Goal: Task Accomplishment & Management: Use online tool/utility

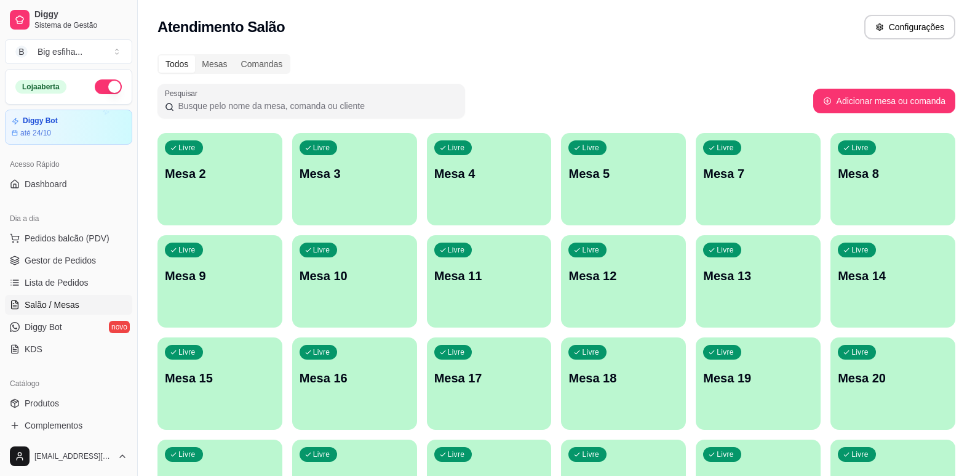
click at [248, 190] on div "Livre Mesa 2" at bounding box center [220, 172] width 125 height 78
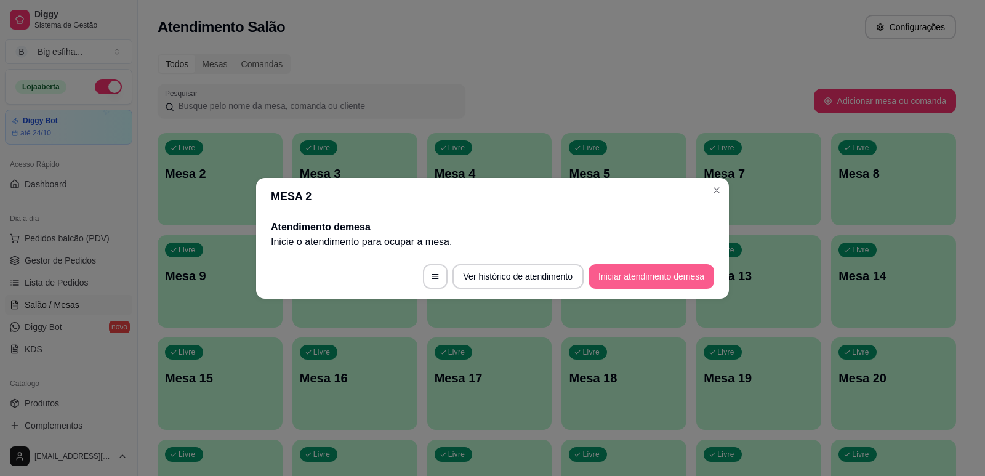
click at [641, 268] on button "Iniciar atendimento de mesa" at bounding box center [651, 276] width 126 height 25
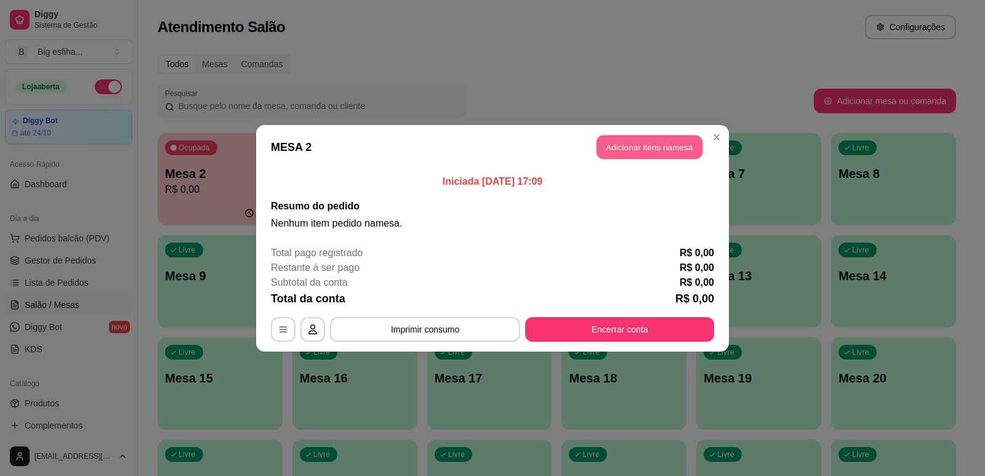
click at [633, 144] on button "Adicionar itens na mesa" at bounding box center [649, 147] width 106 height 24
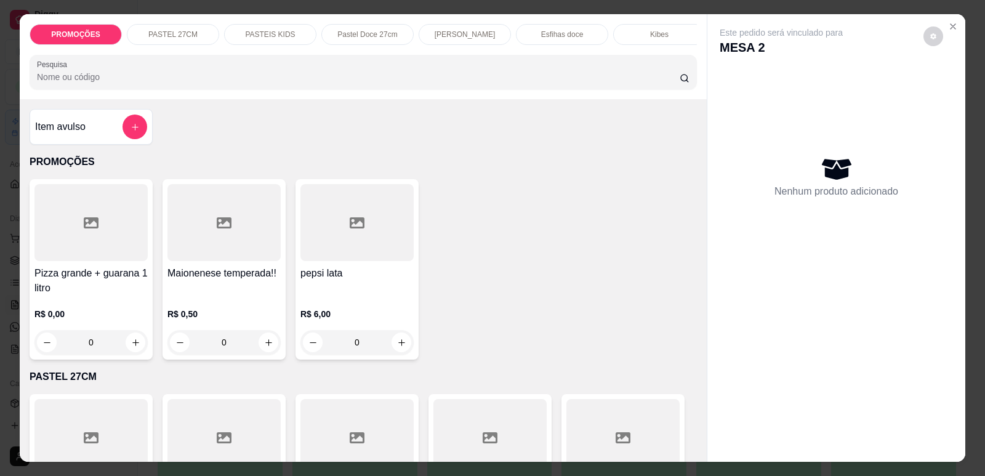
click at [284, 35] on p "PASTEIS KIDS" at bounding box center [270, 35] width 50 height 10
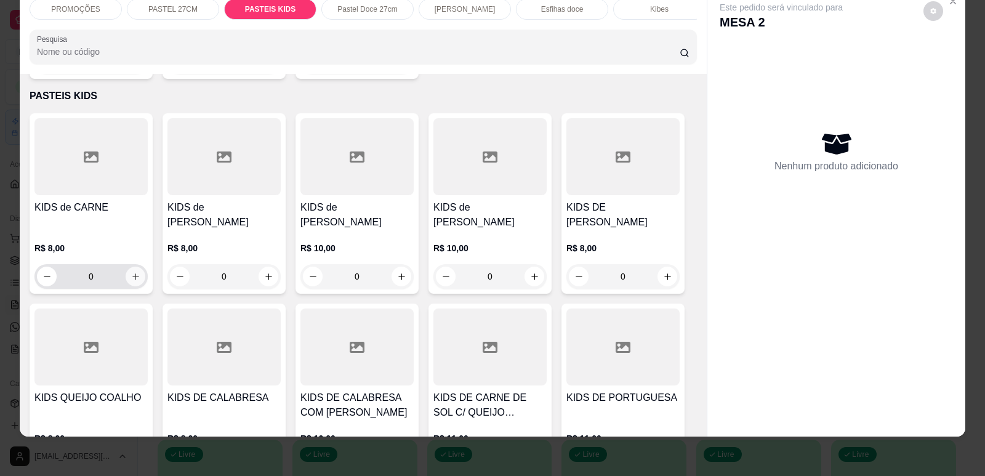
click at [132, 273] on icon "increase-product-quantity" at bounding box center [135, 276] width 9 height 9
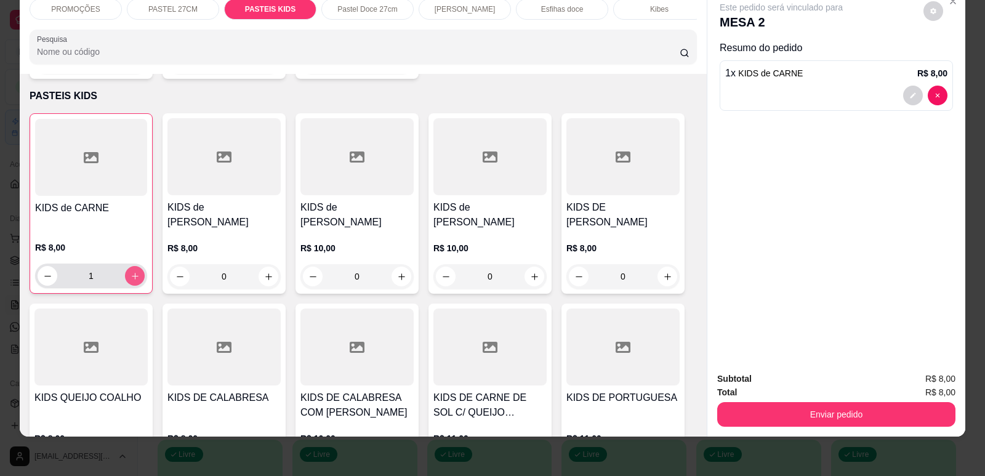
type input "1"
click at [663, 272] on icon "increase-product-quantity" at bounding box center [667, 276] width 9 height 9
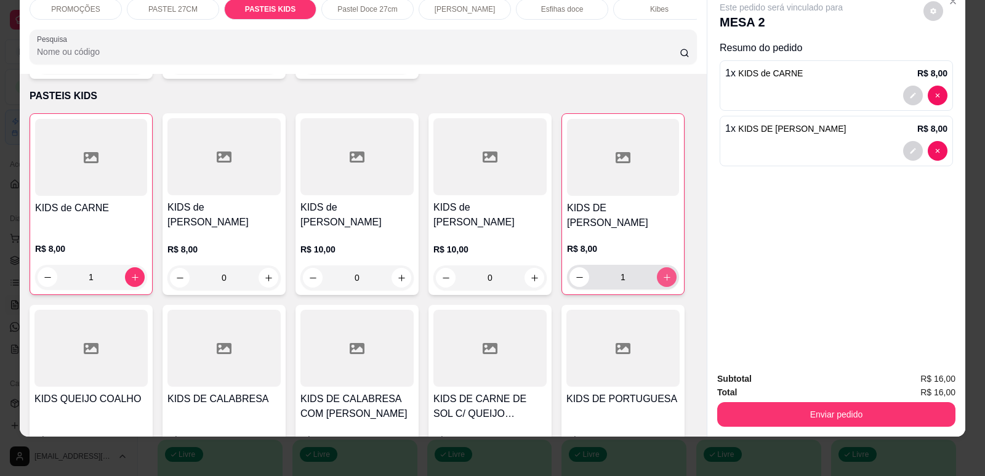
type input "1"
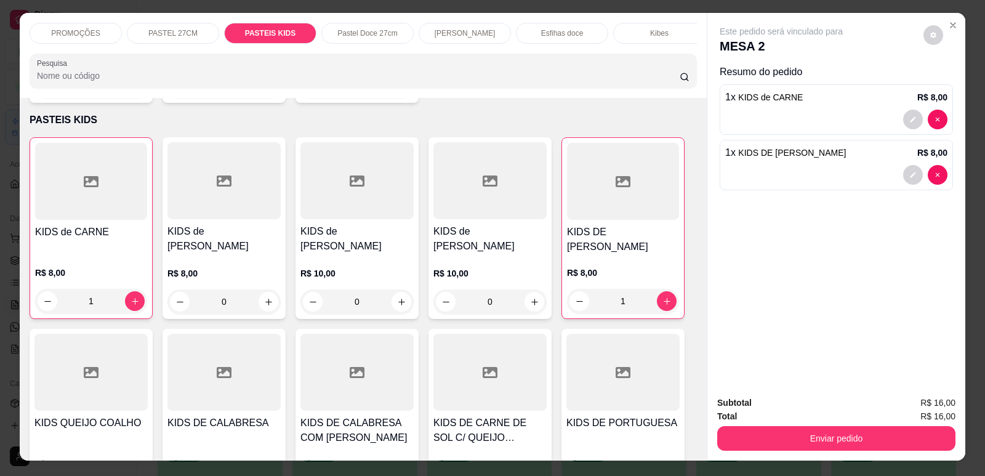
scroll to position [0, 0]
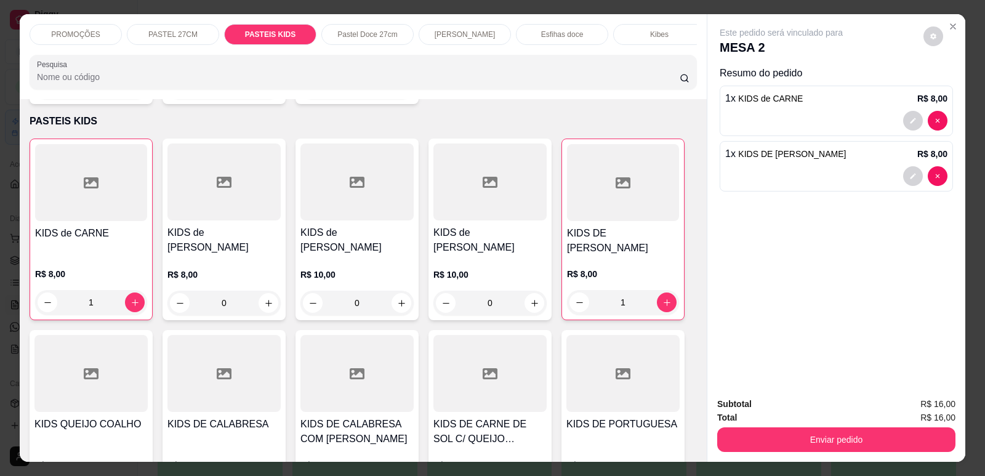
click at [597, 25] on div "Esfihas doce" at bounding box center [562, 34] width 92 height 21
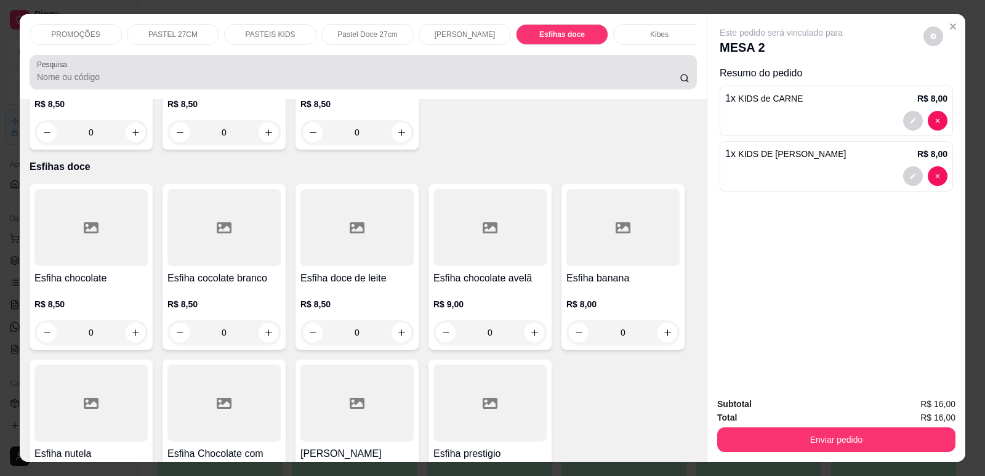
scroll to position [25, 0]
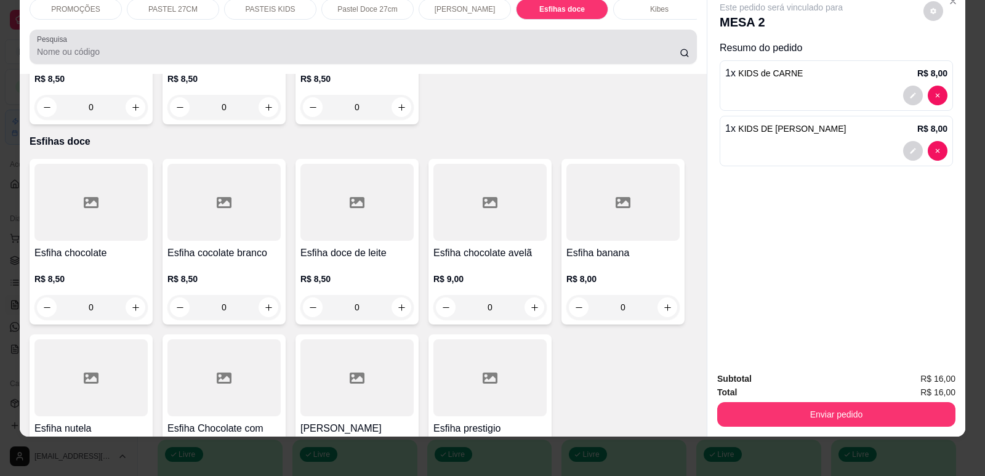
click at [606, 42] on div "Pesquisa" at bounding box center [363, 47] width 667 height 34
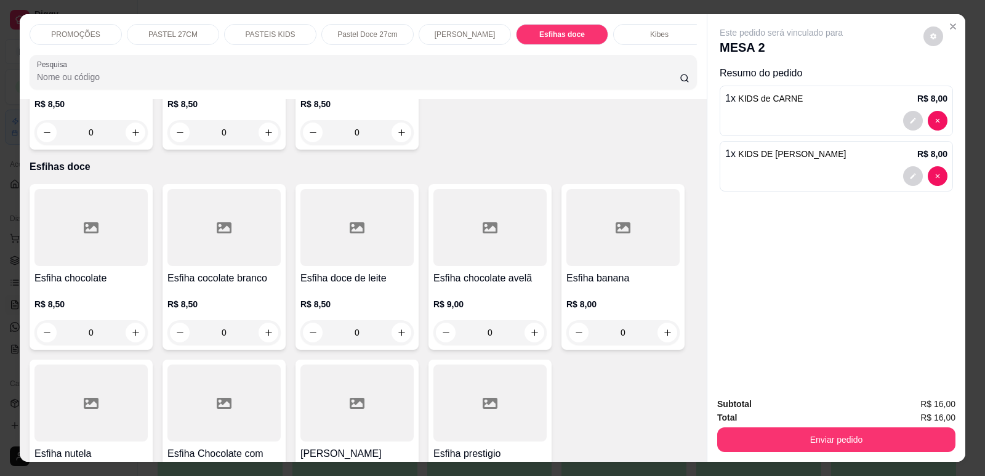
scroll to position [0, 495]
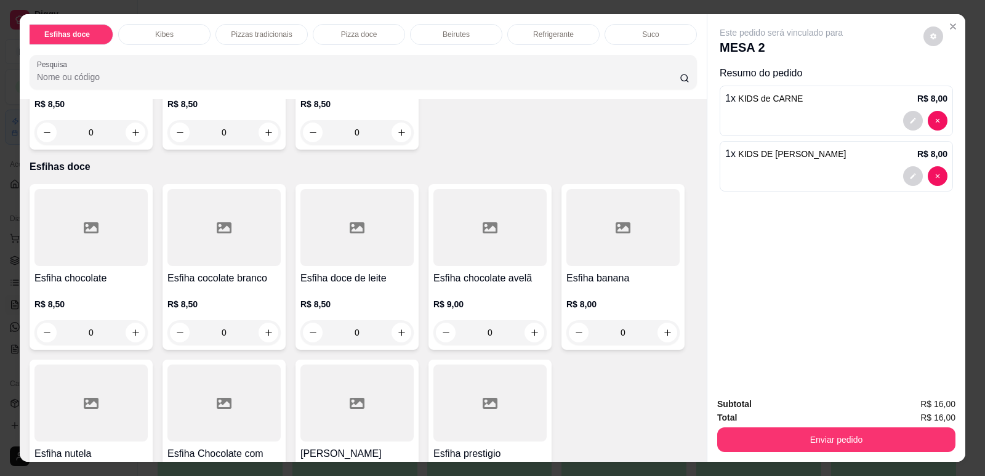
click at [555, 38] on p "Refrigerante" at bounding box center [553, 35] width 41 height 10
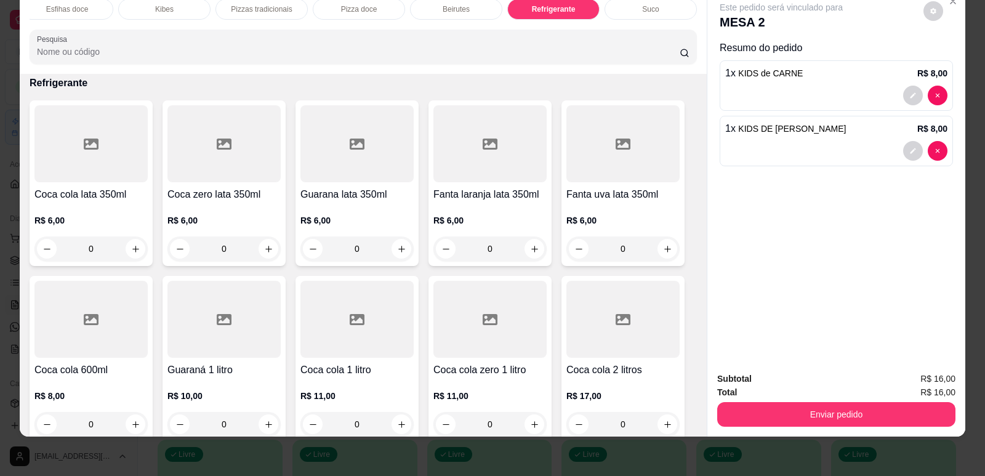
scroll to position [7162, 0]
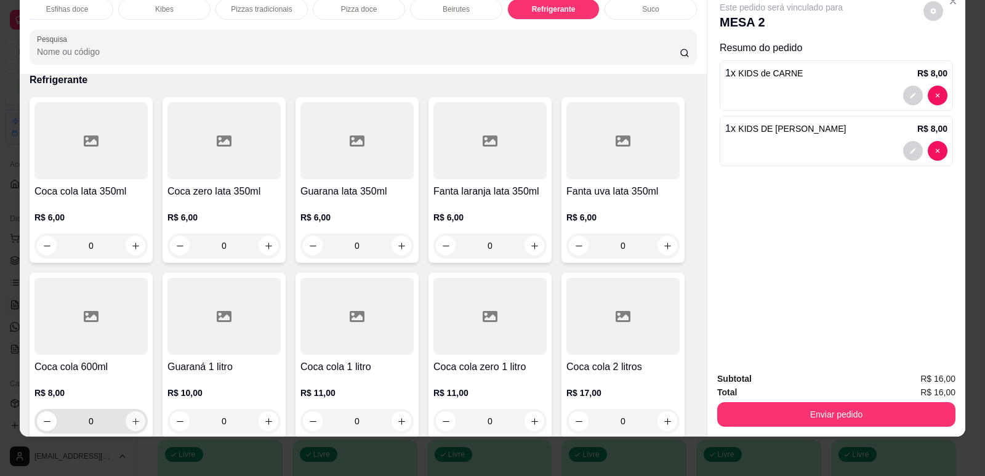
click at [138, 411] on button "increase-product-quantity" at bounding box center [136, 421] width 20 height 20
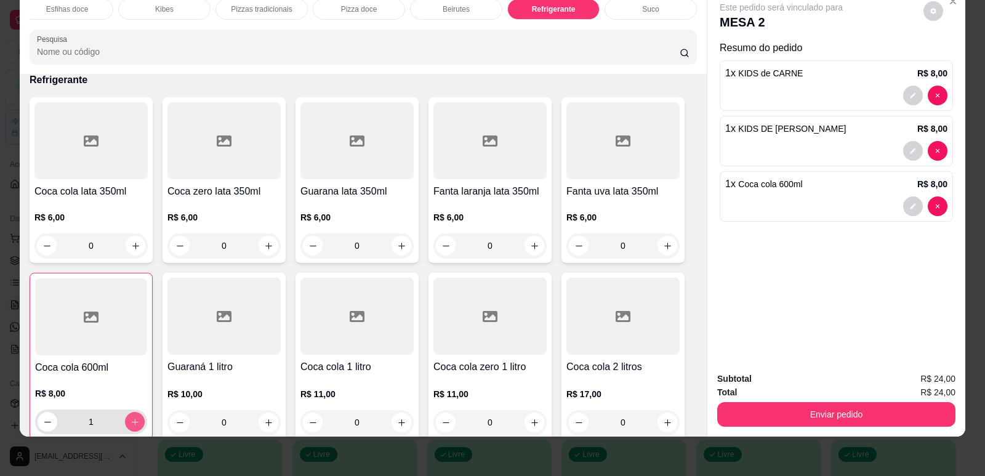
type input "1"
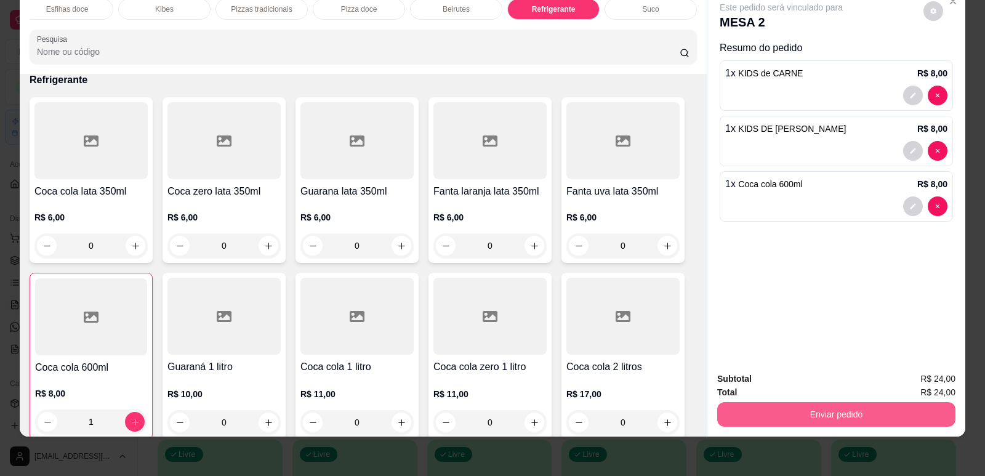
click at [932, 424] on button "Enviar pedido" at bounding box center [836, 414] width 238 height 25
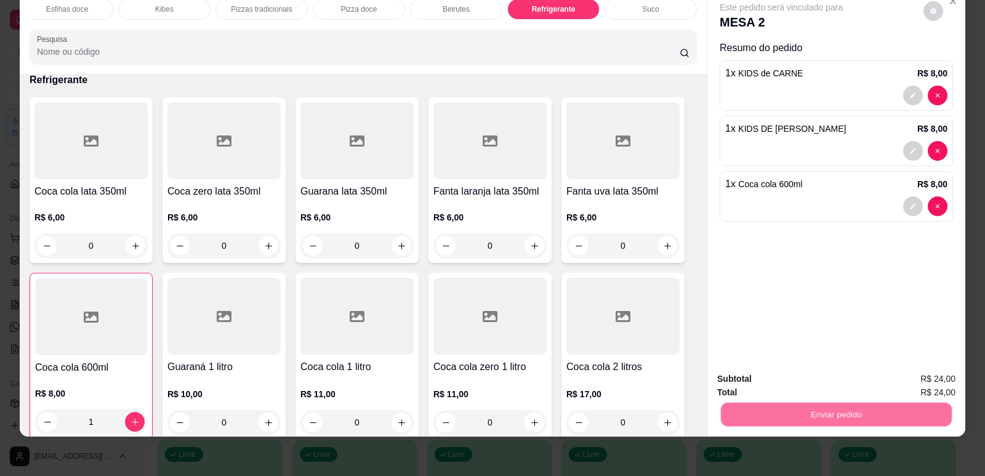
click at [928, 380] on button "Enviar pedido" at bounding box center [923, 383] width 68 height 23
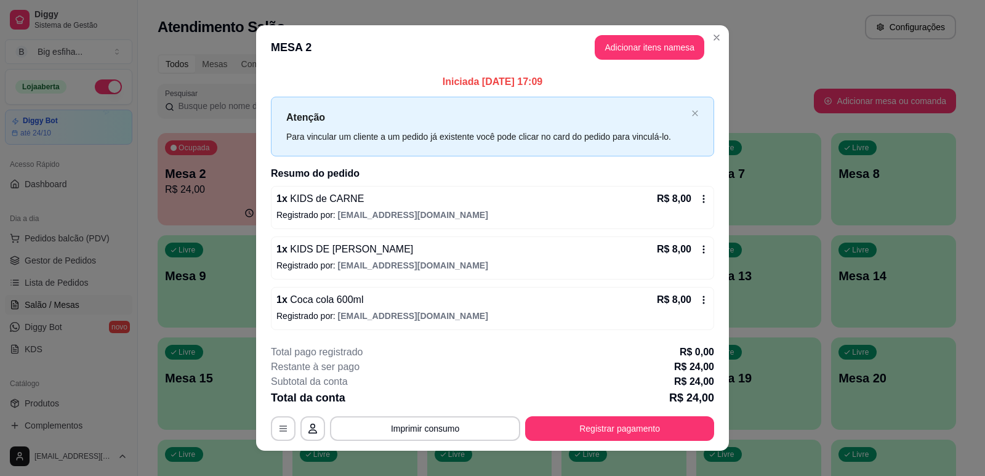
scroll to position [14, 0]
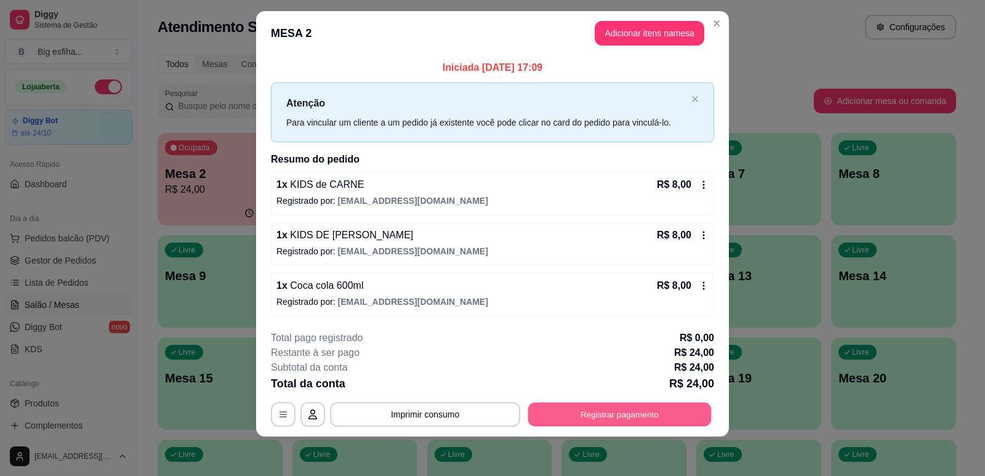
click at [632, 407] on button "Registrar pagamento" at bounding box center [619, 414] width 183 height 24
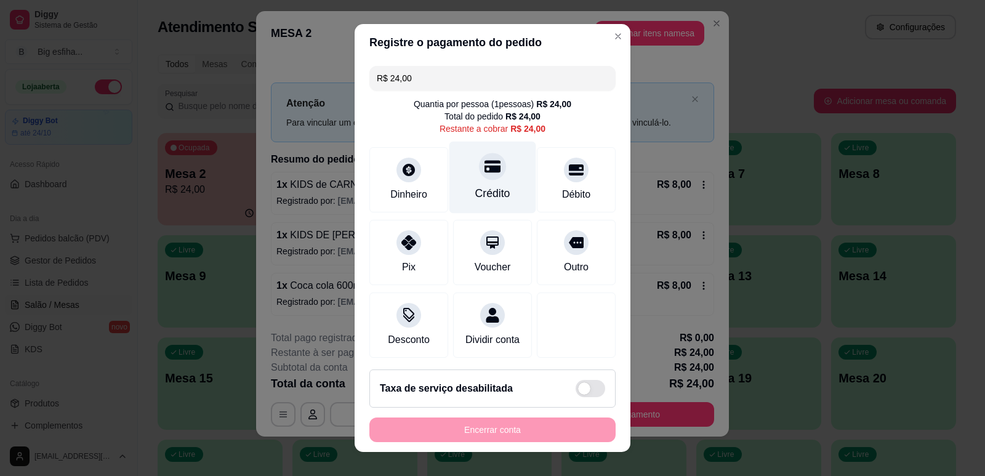
click at [484, 165] on icon at bounding box center [492, 166] width 16 height 16
type input "R$ 0,00"
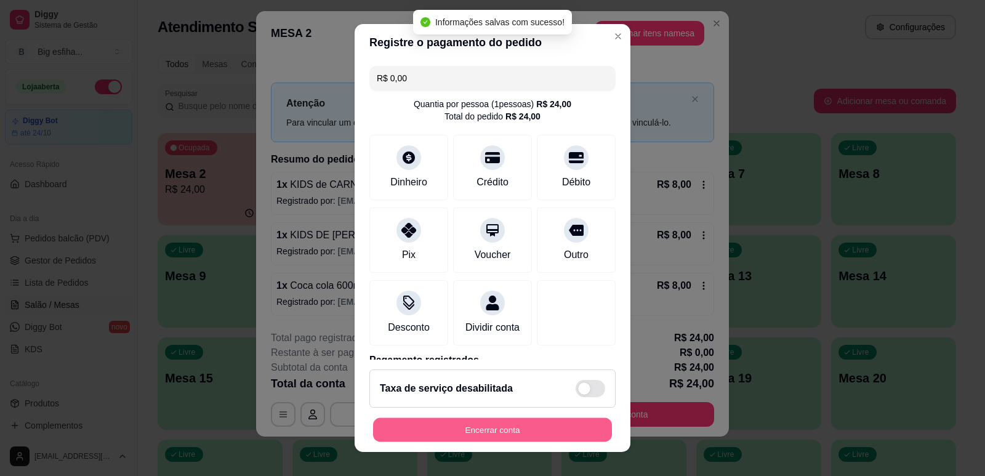
click at [466, 432] on button "Encerrar conta" at bounding box center [492, 430] width 239 height 24
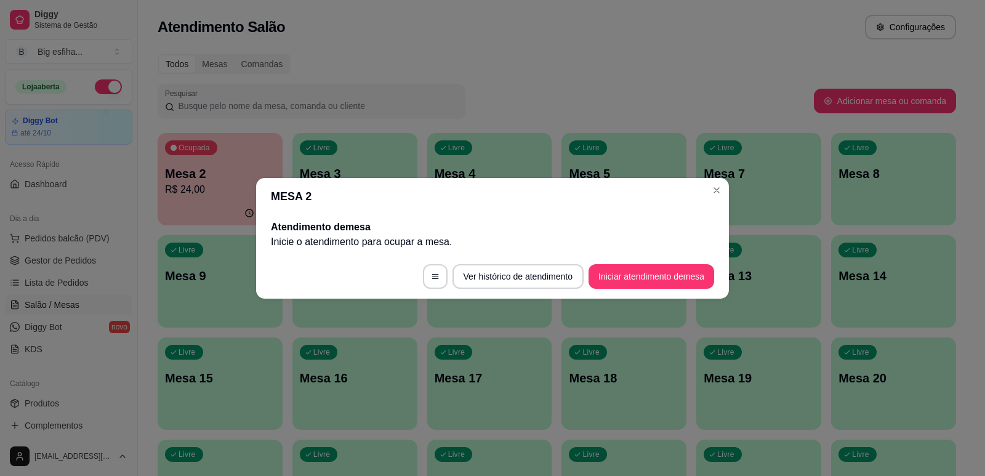
scroll to position [0, 0]
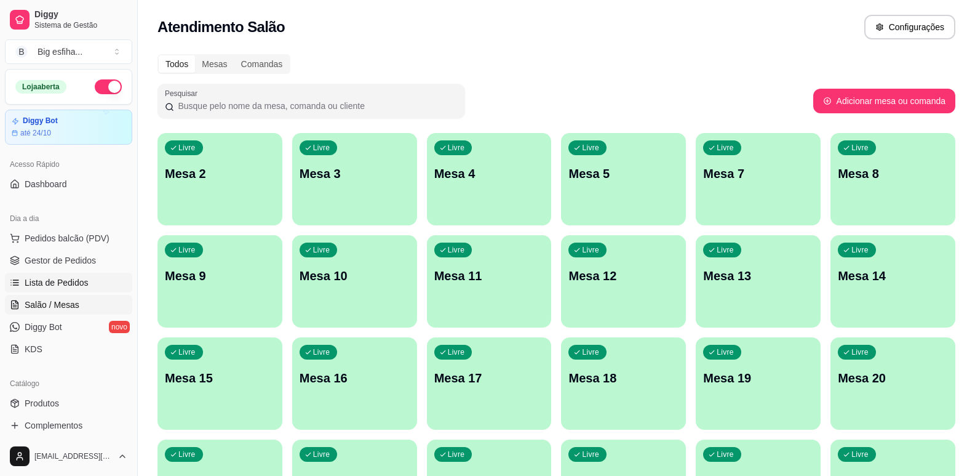
click at [73, 275] on link "Lista de Pedidos" at bounding box center [68, 283] width 127 height 20
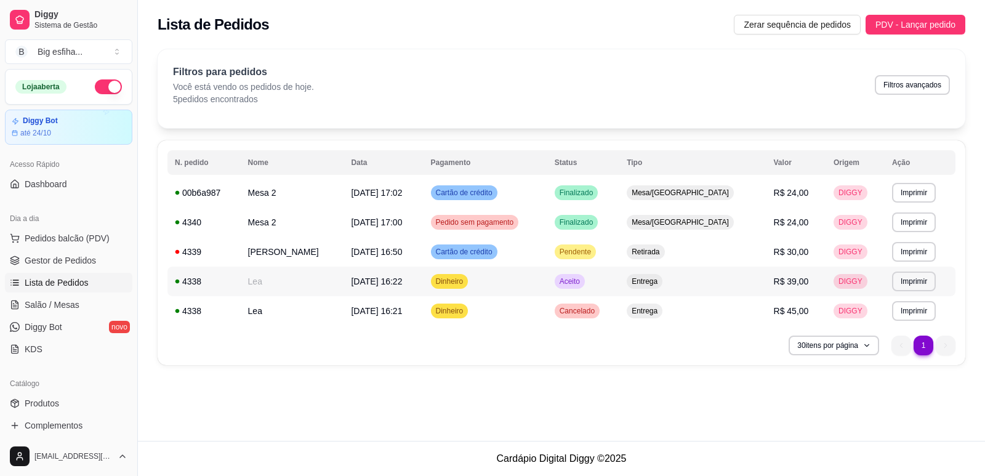
click at [573, 286] on td "Aceito" at bounding box center [583, 281] width 72 height 30
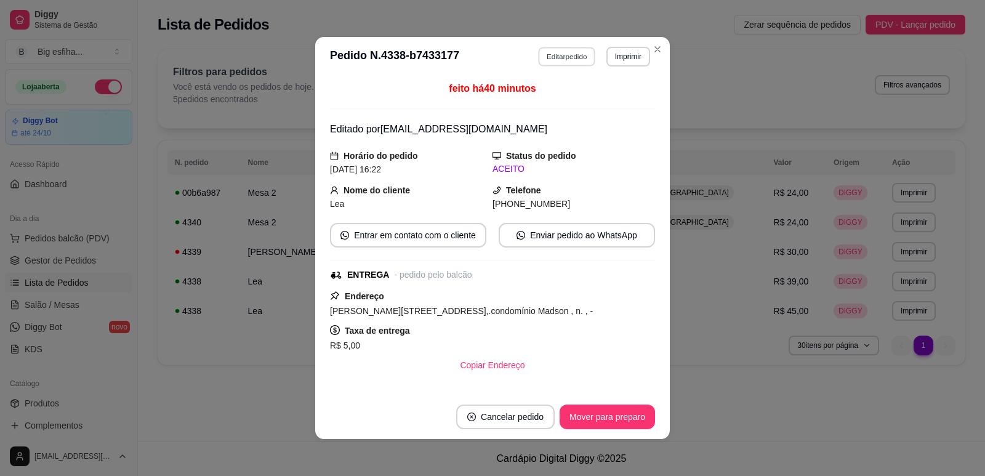
click at [557, 58] on button "Editar pedido" at bounding box center [566, 56] width 57 height 19
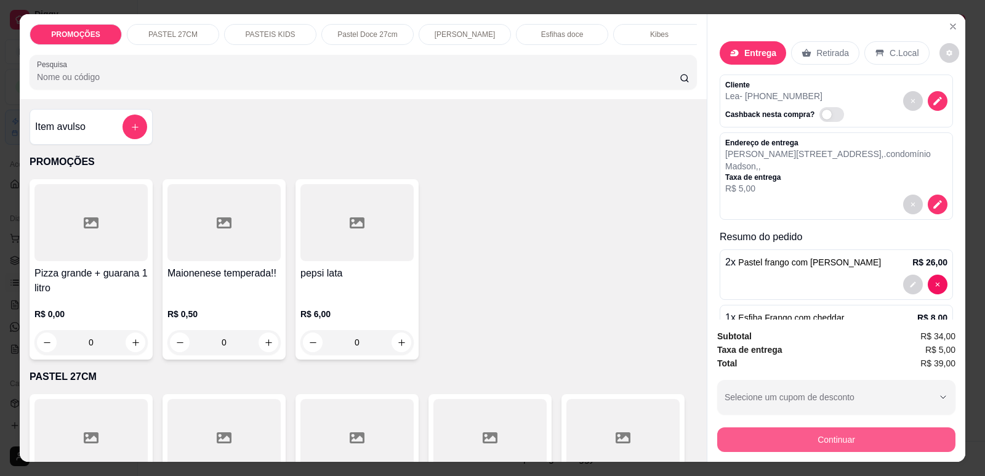
click at [772, 439] on button "Continuar" at bounding box center [836, 439] width 238 height 25
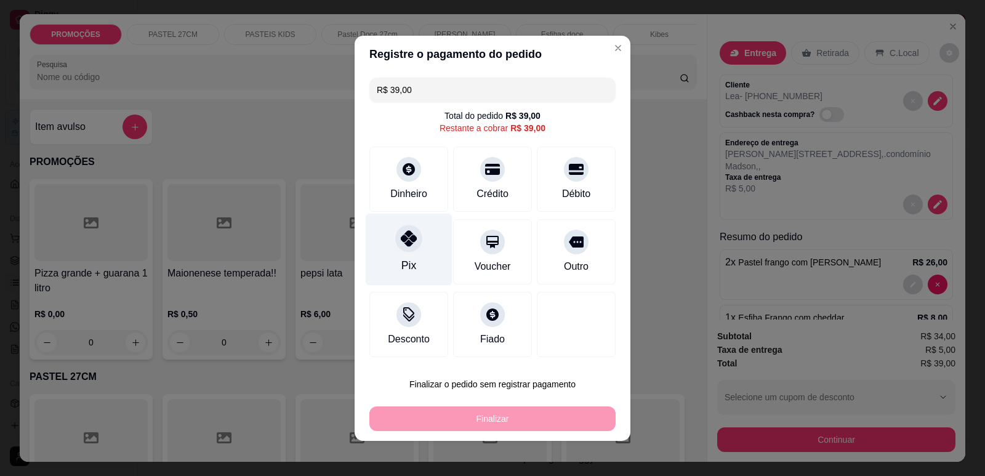
click at [414, 244] on div at bounding box center [408, 238] width 27 height 27
type input "R$ 0,00"
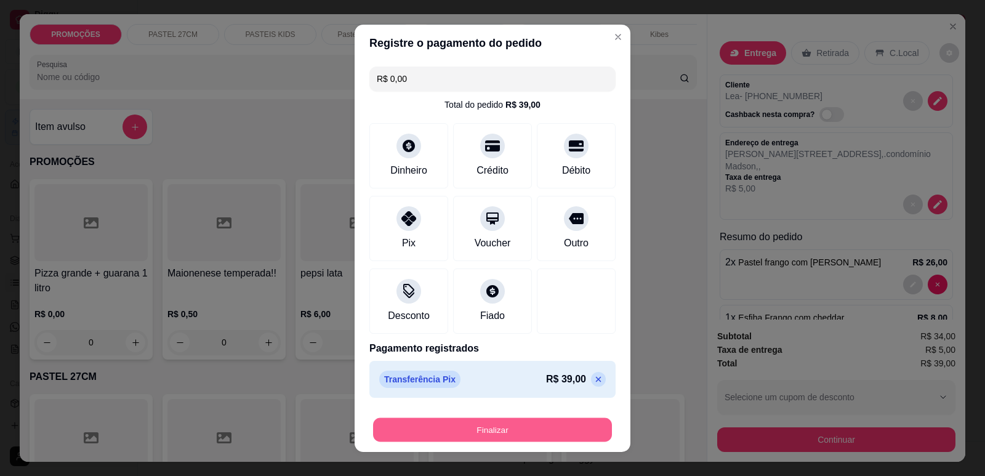
click at [524, 436] on button "Finalizar" at bounding box center [492, 429] width 239 height 24
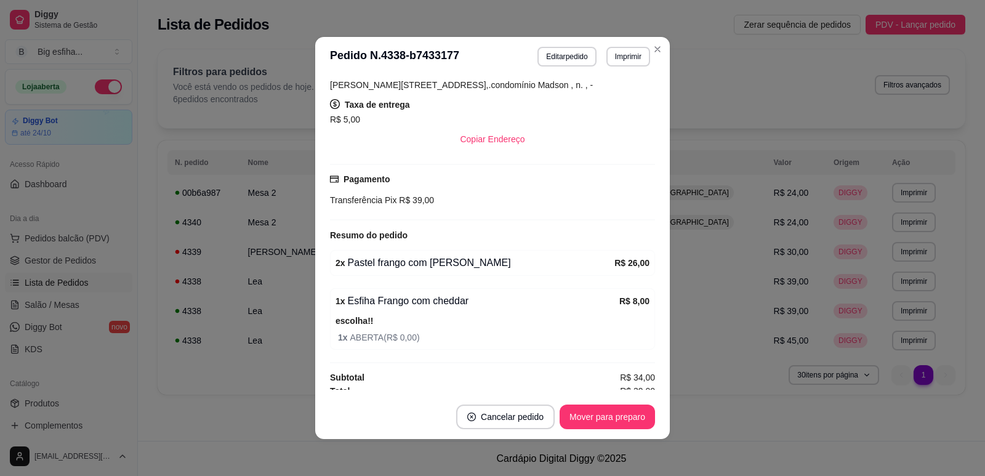
scroll to position [234, 0]
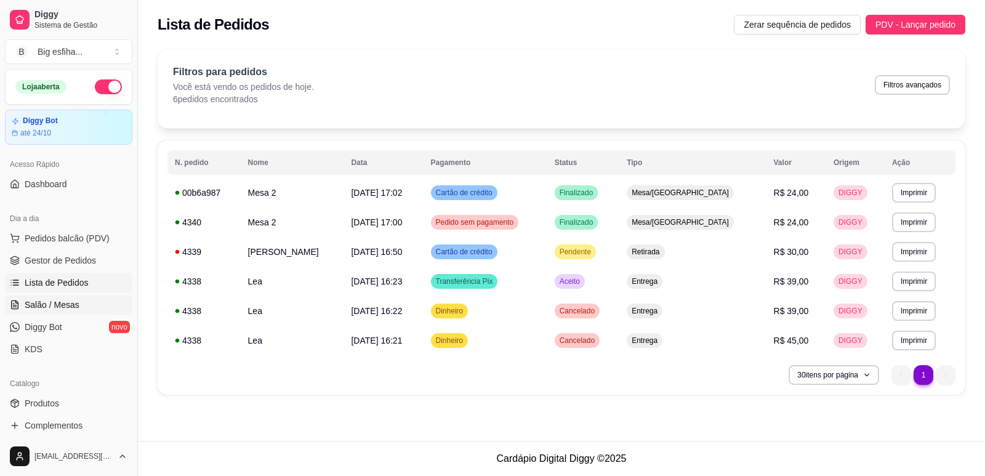
click at [95, 298] on link "Salão / Mesas" at bounding box center [68, 305] width 127 height 20
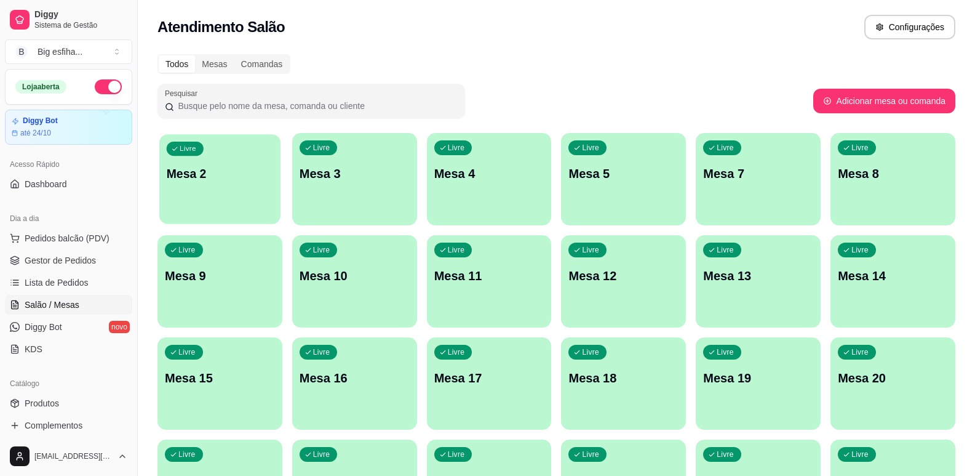
click at [225, 168] on p "Mesa 2" at bounding box center [220, 174] width 106 height 17
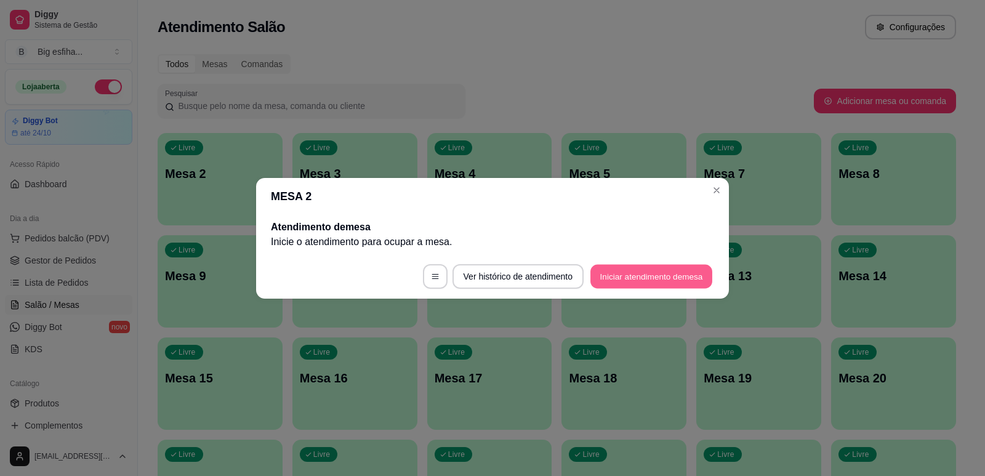
click at [678, 269] on button "Iniciar atendimento de mesa" at bounding box center [651, 276] width 122 height 24
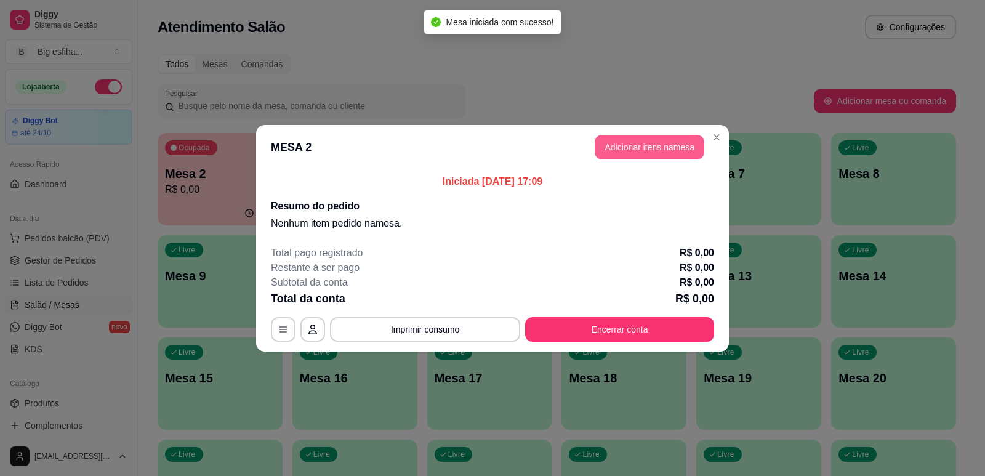
click at [658, 145] on button "Adicionar itens na mesa" at bounding box center [649, 147] width 110 height 25
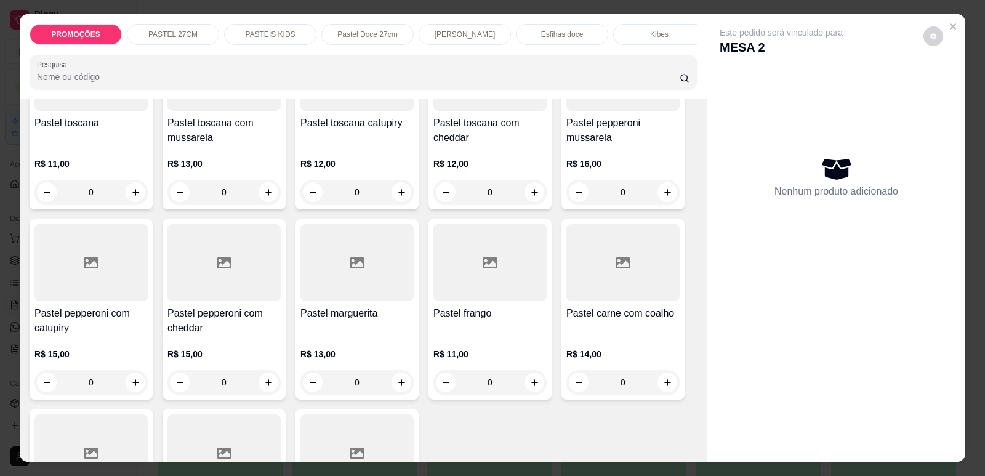
scroll to position [2092, 0]
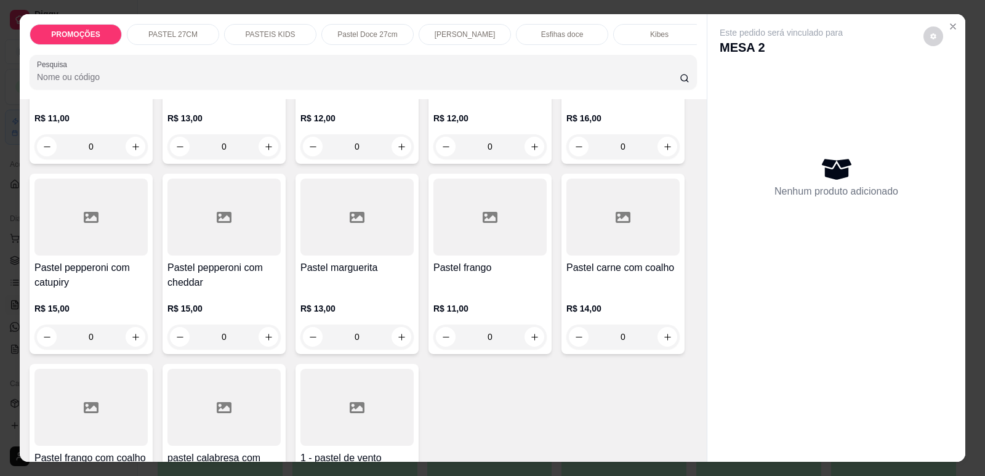
click at [590, 275] on div "Pastel carne com coalho" at bounding box center [622, 275] width 113 height 30
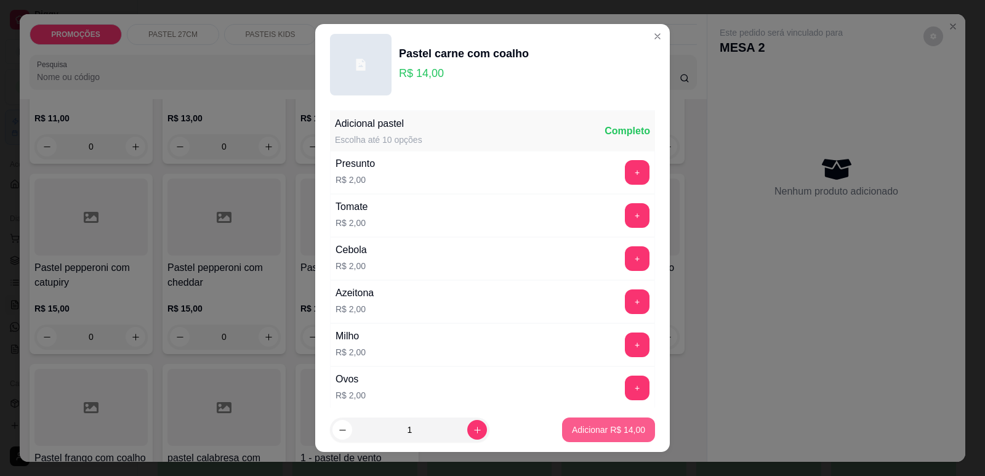
click at [596, 426] on p "Adicionar R$ 14,00" at bounding box center [608, 429] width 73 height 12
type input "1"
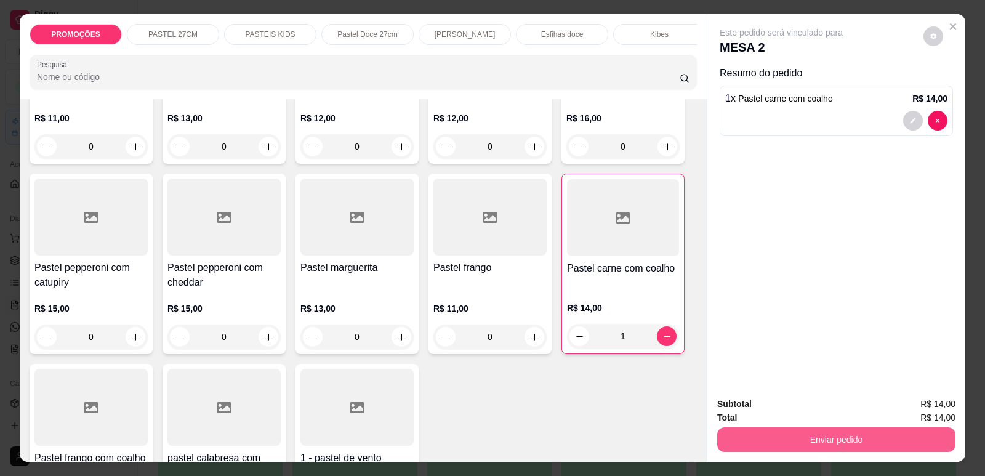
click at [775, 443] on button "Enviar pedido" at bounding box center [836, 439] width 238 height 25
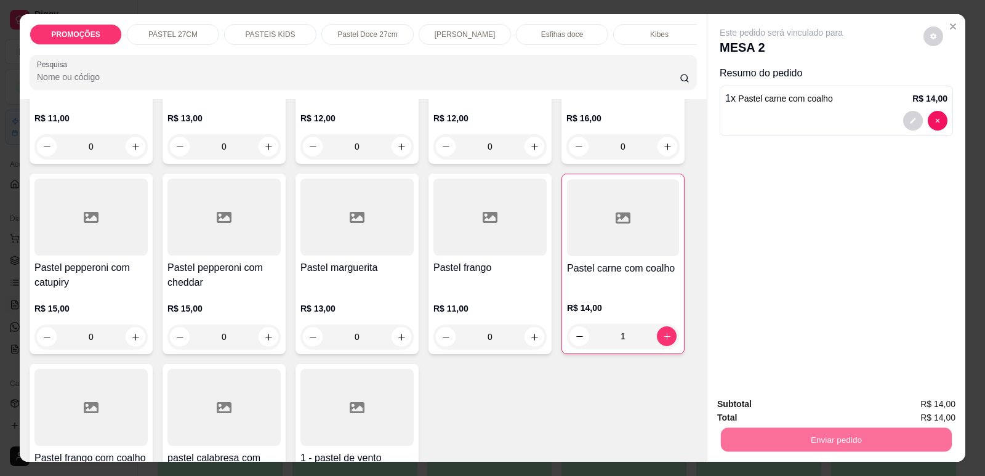
click at [919, 408] on button "Enviar pedido" at bounding box center [924, 409] width 70 height 23
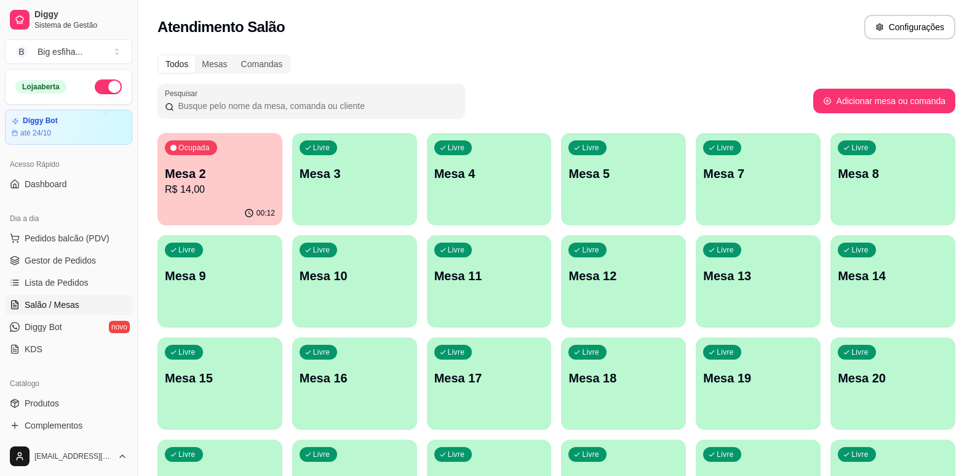
click at [381, 180] on p "Mesa 3" at bounding box center [355, 173] width 110 height 17
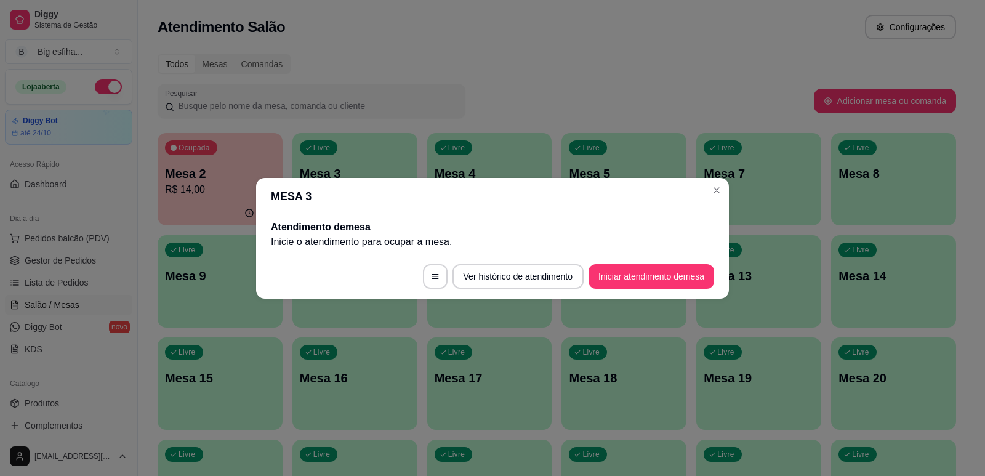
click at [640, 292] on footer "Ver histórico de atendimento Iniciar atendimento de mesa" at bounding box center [492, 276] width 473 height 44
click at [642, 282] on button "Iniciar atendimento de mesa" at bounding box center [651, 276] width 122 height 24
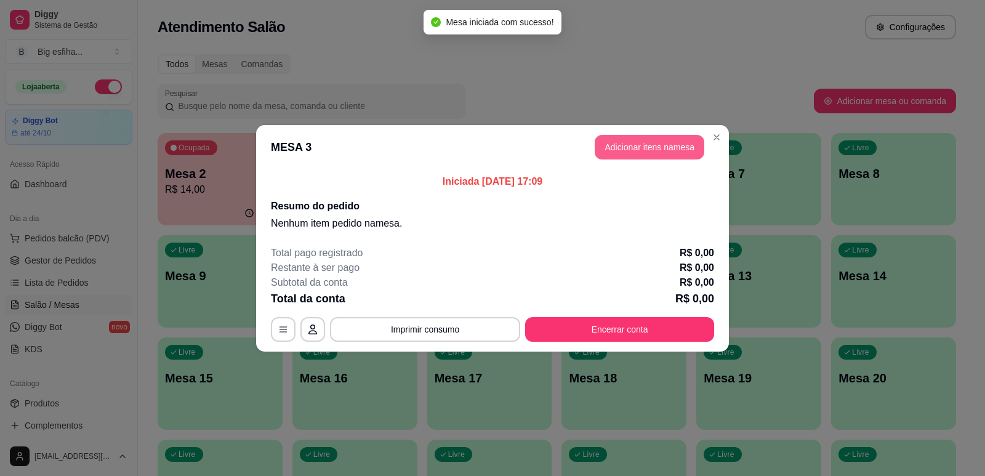
click at [647, 156] on button "Adicionar itens na mesa" at bounding box center [649, 147] width 110 height 25
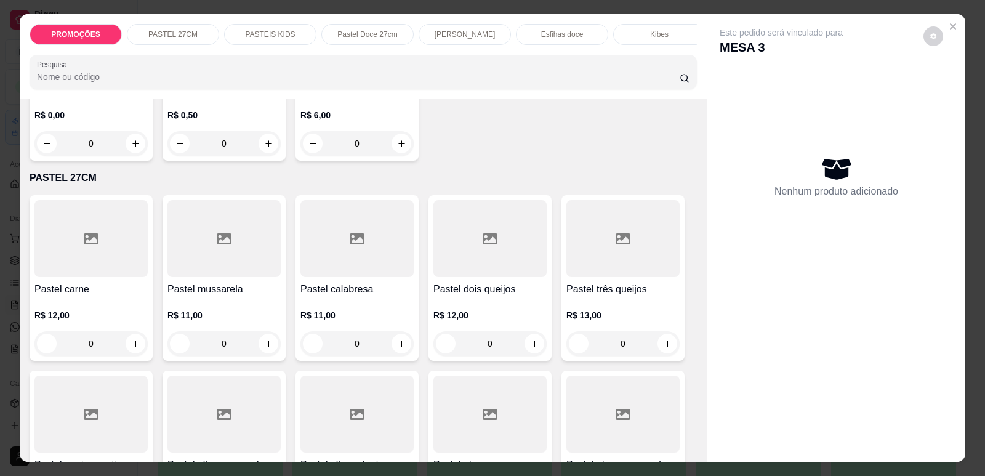
scroll to position [246, 0]
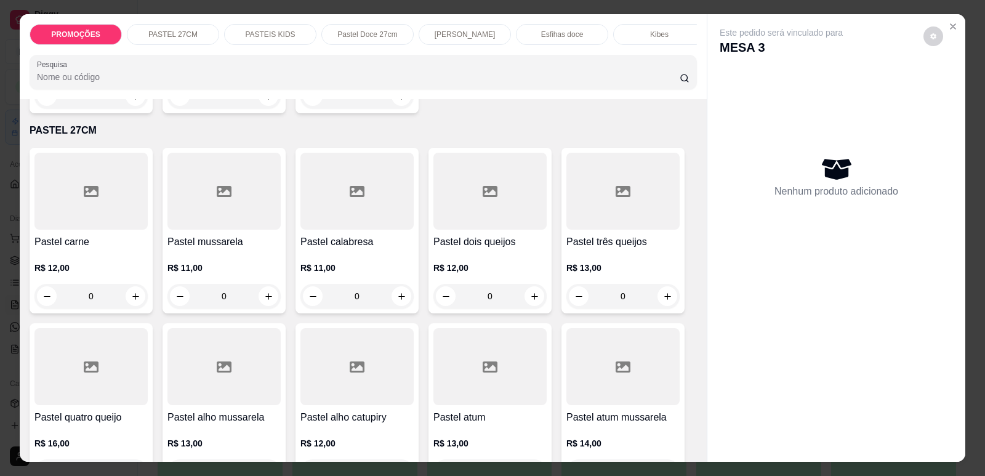
click at [119, 308] on div "0" at bounding box center [90, 296] width 113 height 25
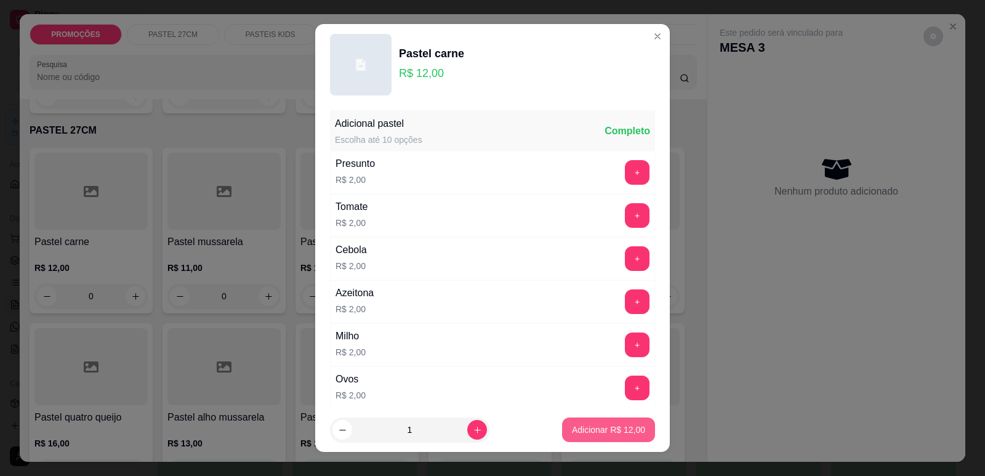
click at [572, 434] on p "Adicionar R$ 12,00" at bounding box center [608, 429] width 73 height 12
type input "1"
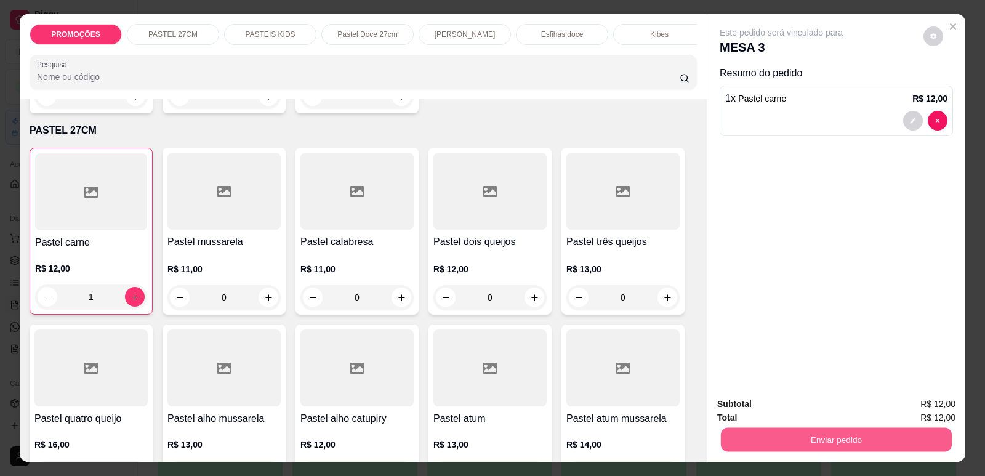
click at [756, 444] on button "Enviar pedido" at bounding box center [836, 439] width 231 height 24
click at [915, 400] on button "Enviar pedido" at bounding box center [923, 409] width 68 height 23
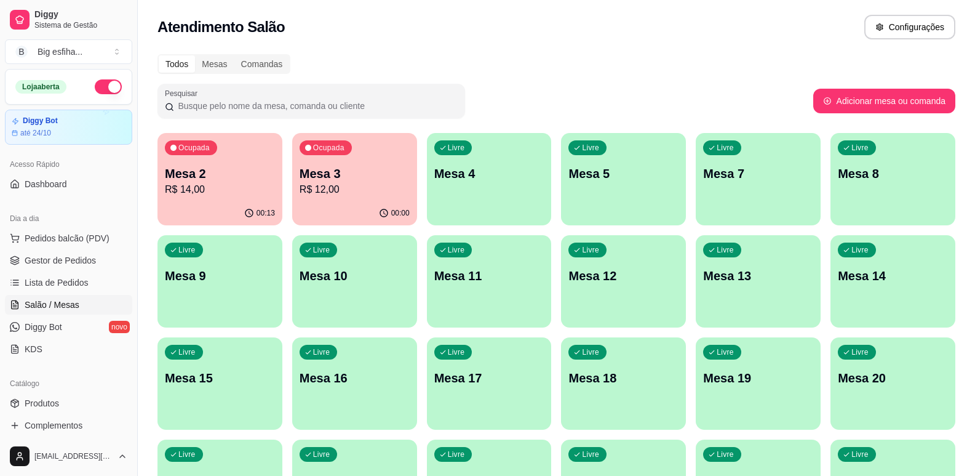
click at [223, 210] on div "00:13" at bounding box center [220, 213] width 125 height 24
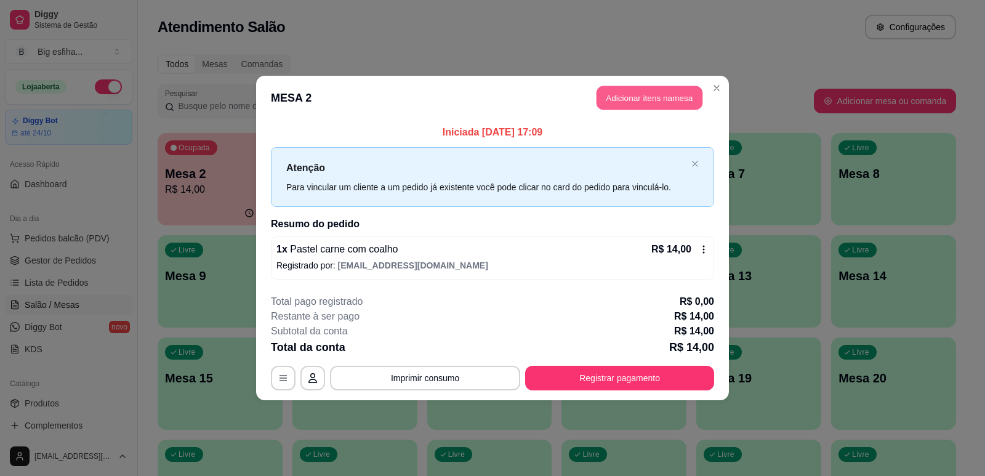
click at [621, 103] on button "Adicionar itens na mesa" at bounding box center [649, 98] width 106 height 24
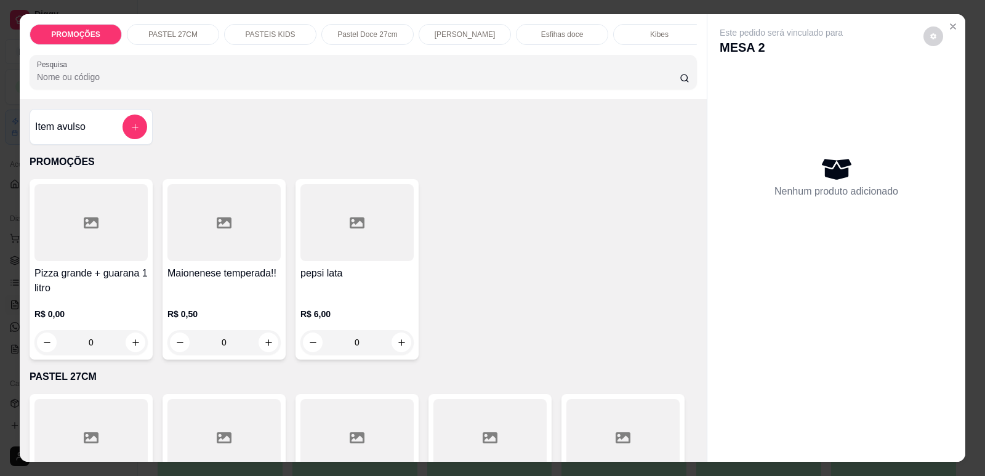
scroll to position [0, 495]
click at [483, 34] on div "Beirutes" at bounding box center [456, 34] width 92 height 21
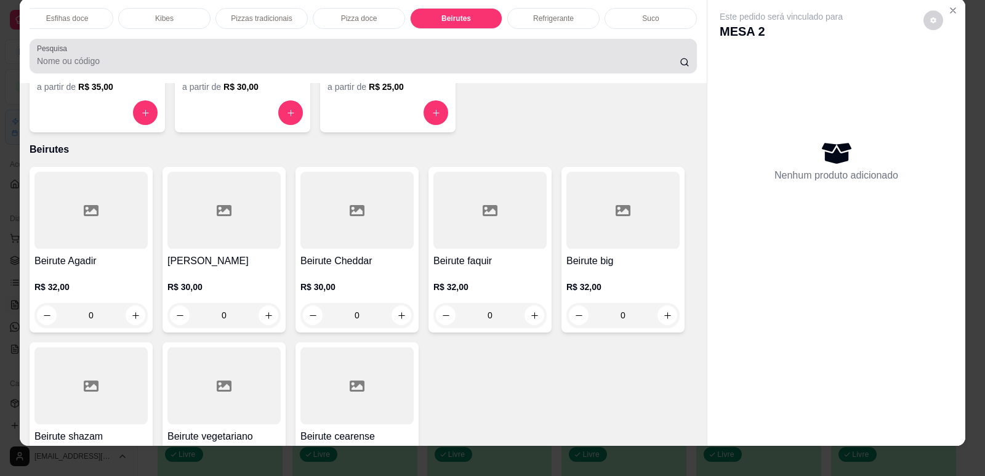
scroll to position [0, 0]
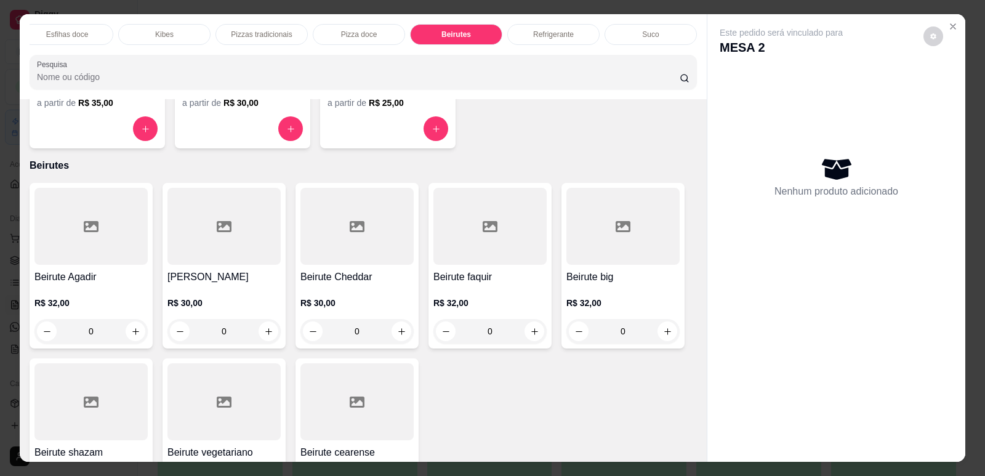
drag, startPoint x: 541, startPoint y: 34, endPoint x: 194, endPoint y: 230, distance: 398.7
click at [541, 34] on p "Refrigerante" at bounding box center [553, 35] width 41 height 10
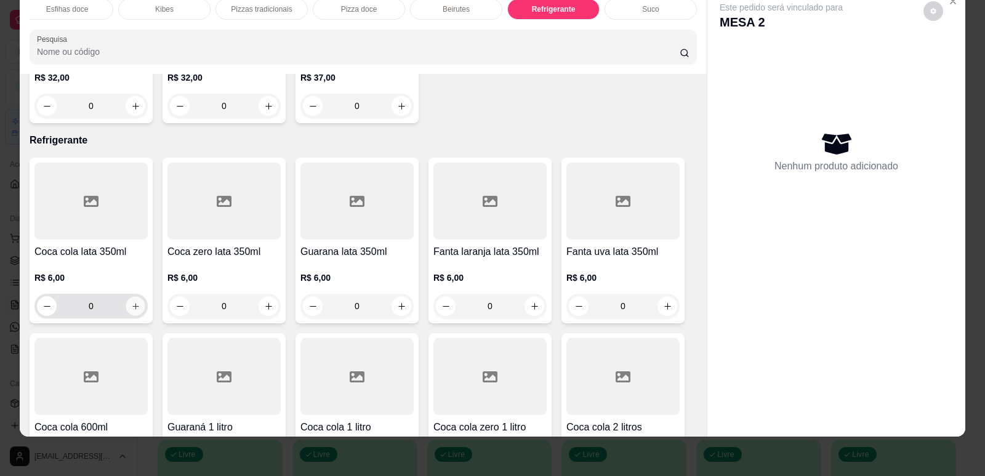
click at [132, 302] on icon "increase-product-quantity" at bounding box center [135, 306] width 9 height 9
type input "1"
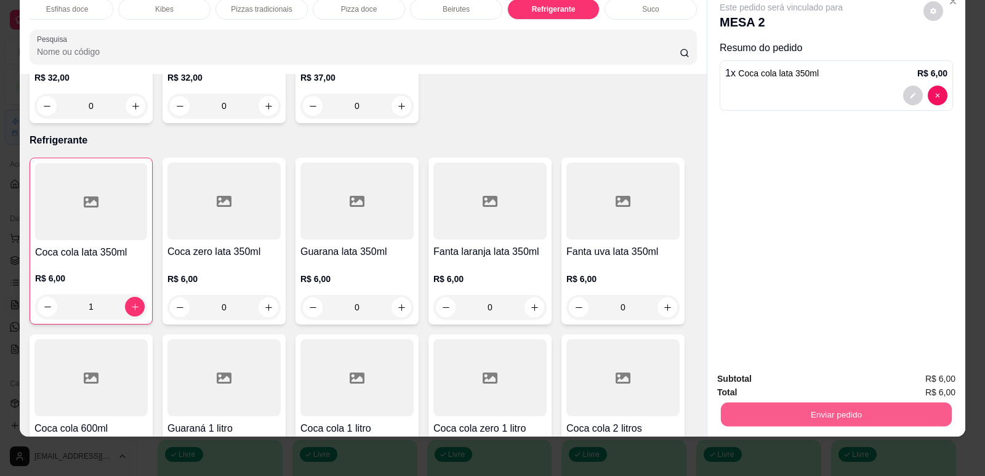
click at [817, 425] on button "Enviar pedido" at bounding box center [836, 414] width 231 height 24
click at [922, 385] on button "Enviar pedido" at bounding box center [923, 383] width 68 height 23
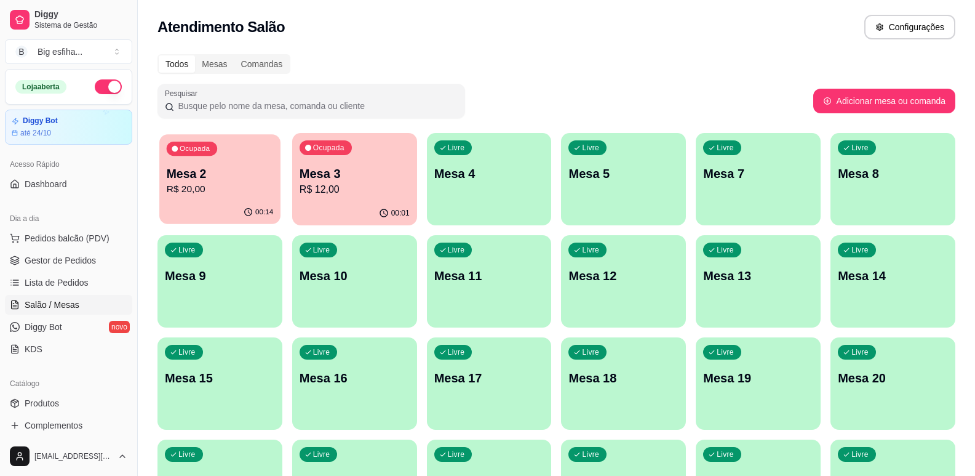
click at [183, 193] on p "R$ 20,00" at bounding box center [220, 189] width 106 height 14
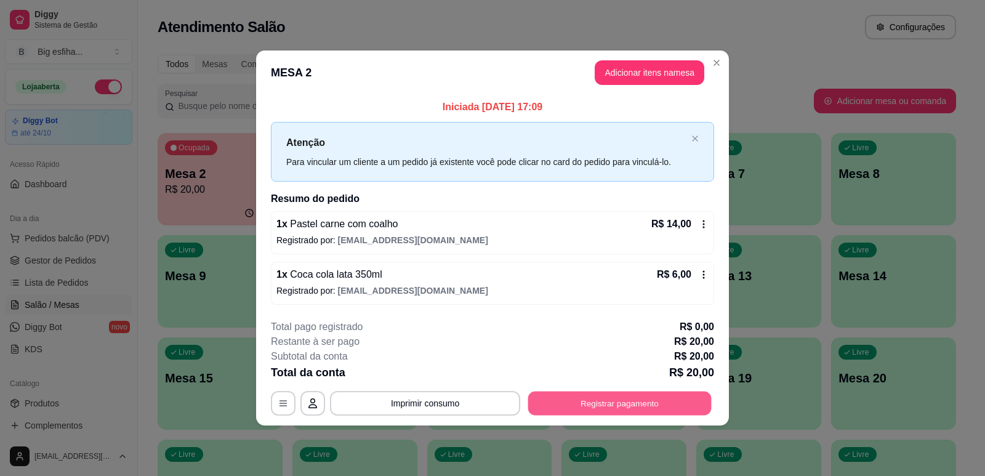
click at [601, 402] on button "Registrar pagamento" at bounding box center [619, 403] width 183 height 24
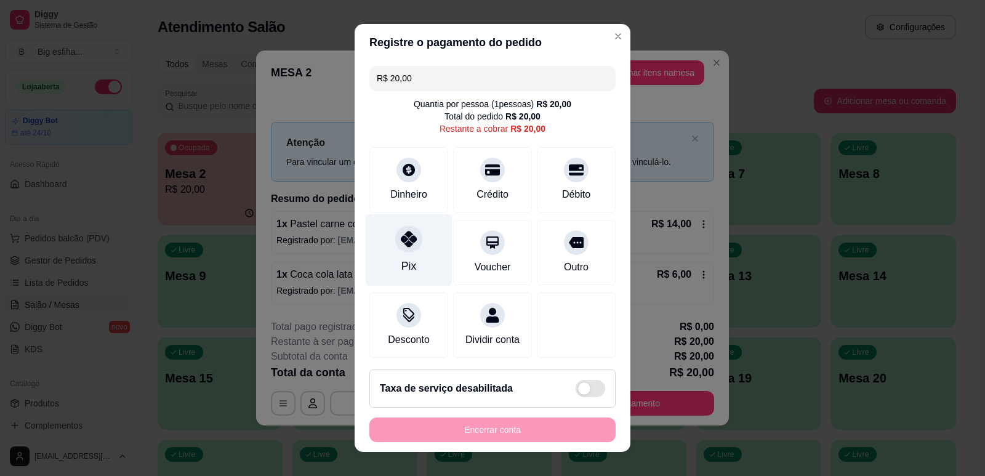
click at [398, 257] on div "Pix" at bounding box center [409, 250] width 87 height 72
type input "R$ 0,00"
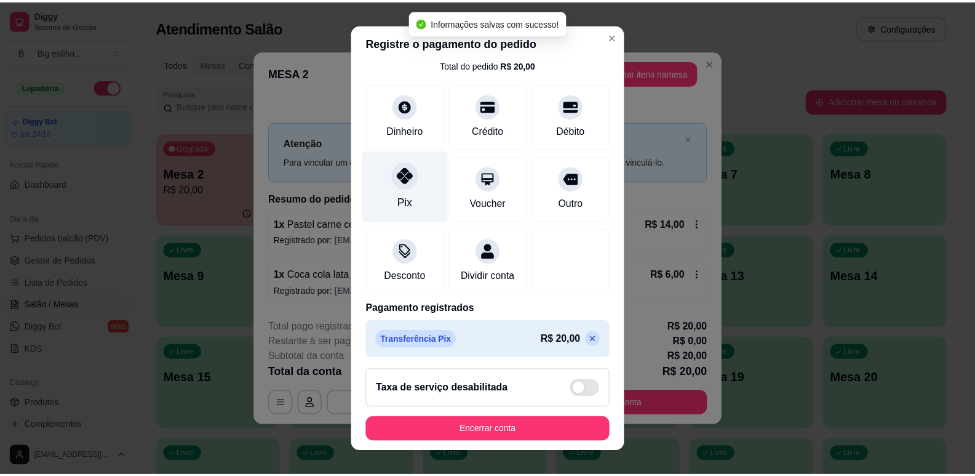
scroll to position [69, 0]
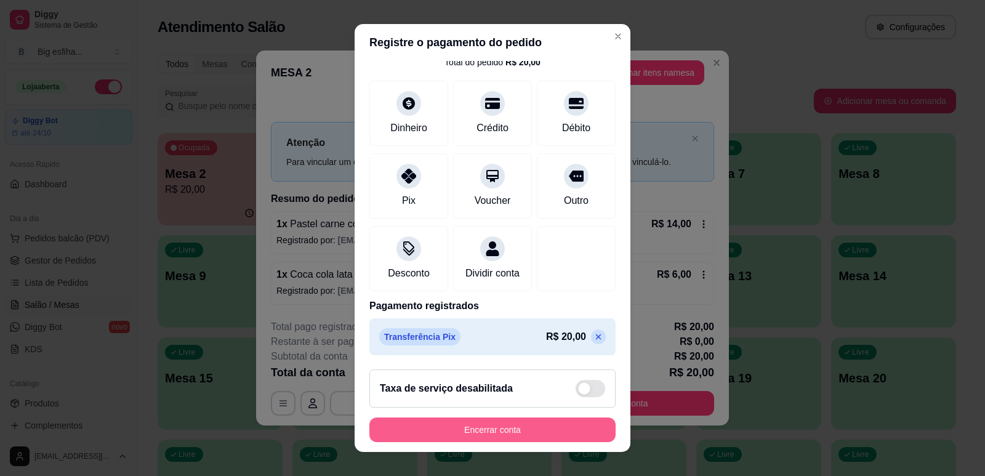
click at [518, 434] on button "Encerrar conta" at bounding box center [492, 429] width 246 height 25
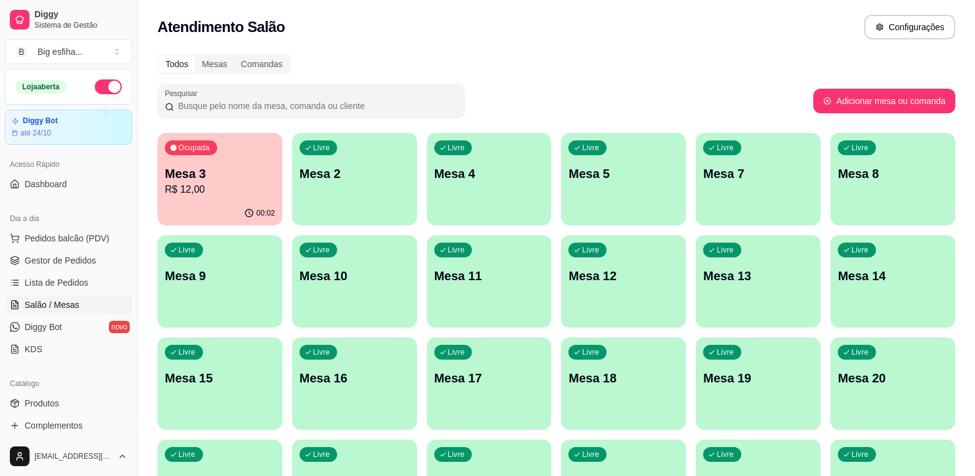
click at [361, 220] on div "button" at bounding box center [354, 217] width 125 height 15
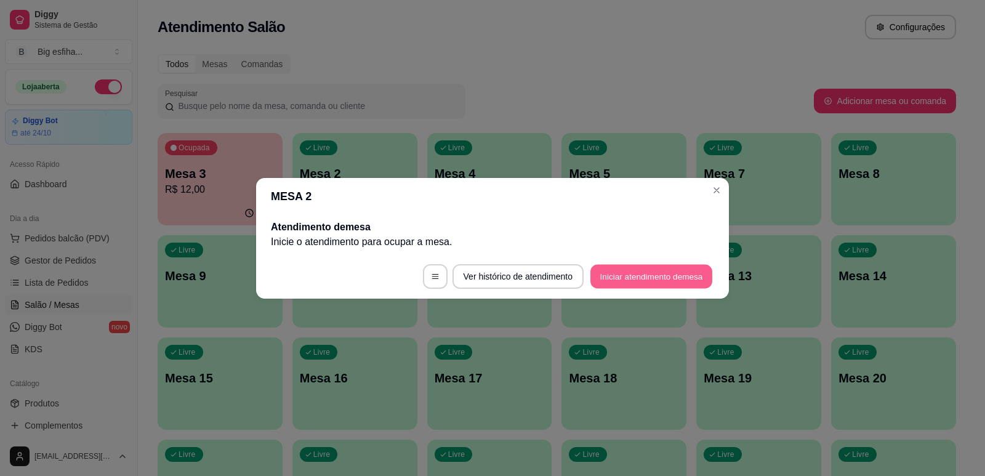
click at [625, 287] on button "Iniciar atendimento de mesa" at bounding box center [651, 276] width 122 height 24
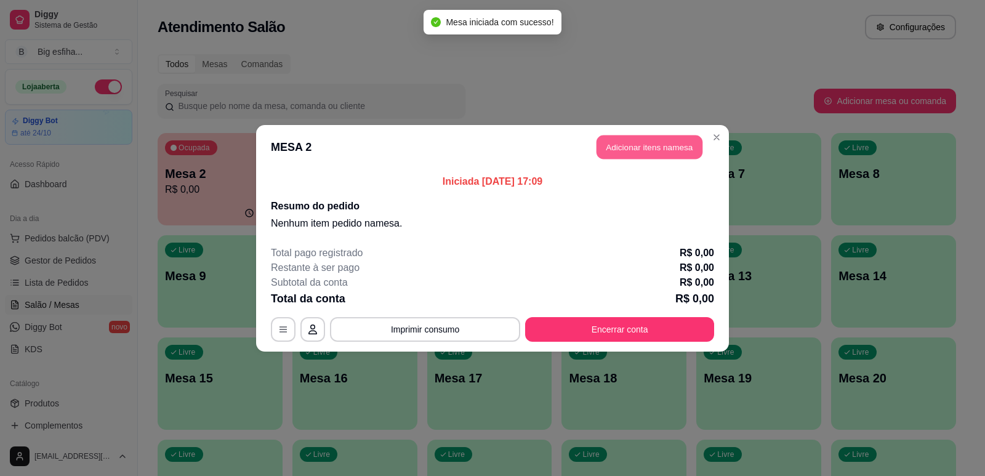
click at [639, 150] on button "Adicionar itens na mesa" at bounding box center [649, 147] width 106 height 24
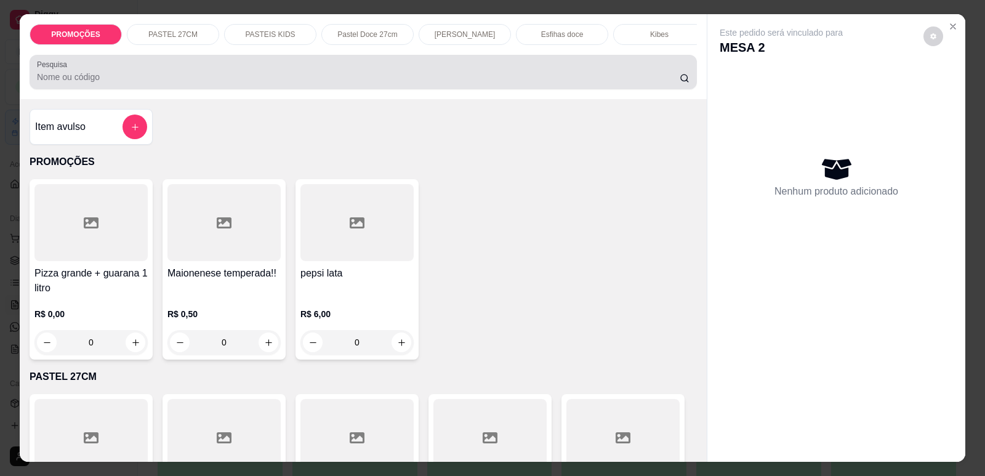
click at [138, 79] on div at bounding box center [363, 72] width 652 height 25
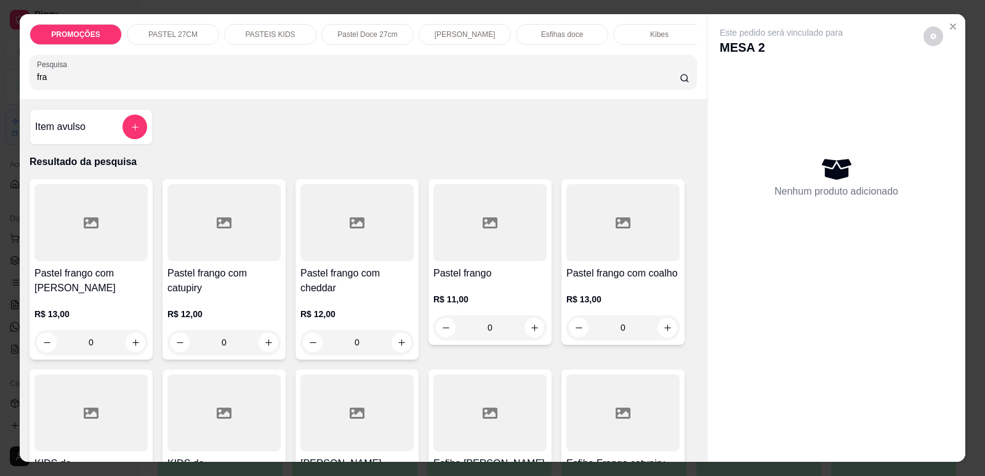
type input "fra"
click at [103, 278] on h4 "Pastel frango com [PERSON_NAME]" at bounding box center [90, 281] width 113 height 30
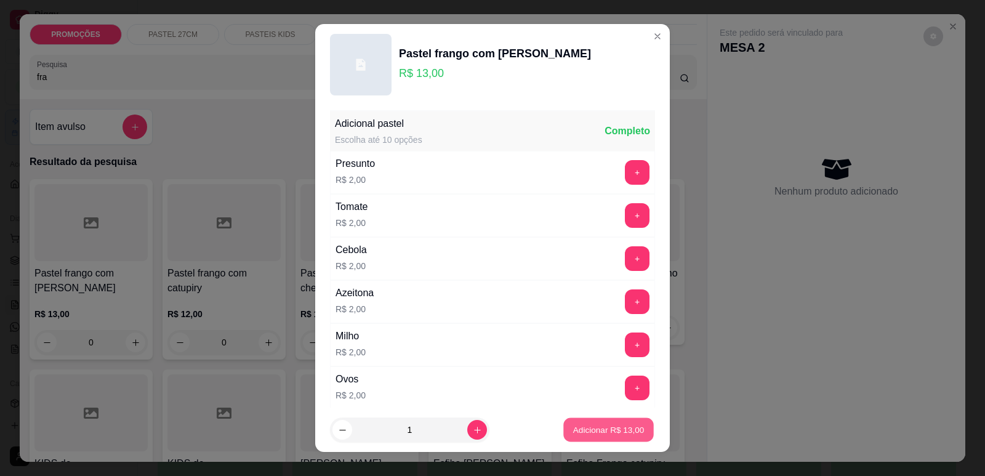
click at [594, 434] on p "Adicionar R$ 13,00" at bounding box center [608, 430] width 71 height 12
type input "1"
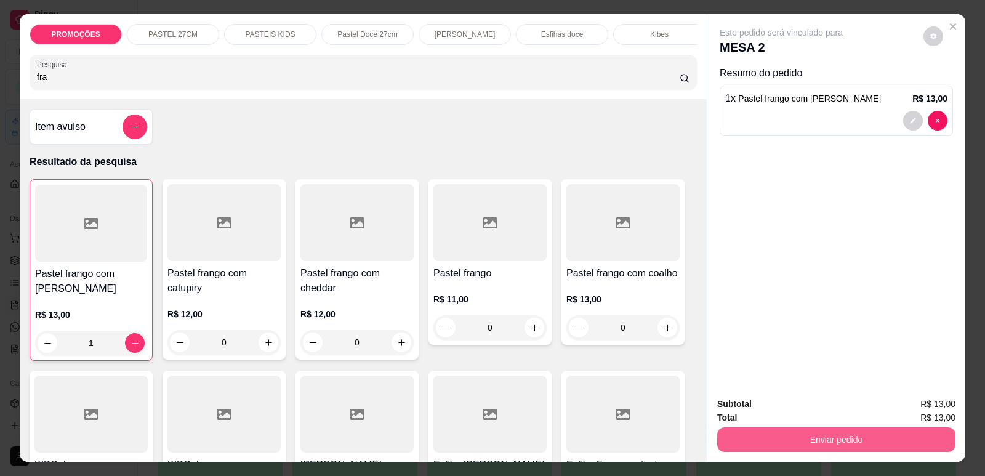
click at [765, 444] on button "Enviar pedido" at bounding box center [836, 439] width 238 height 25
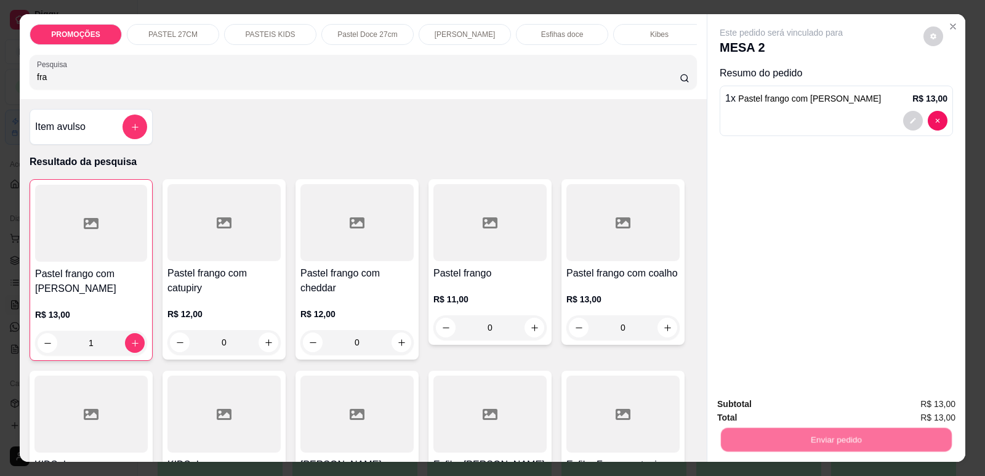
click at [930, 401] on button "Enviar pedido" at bounding box center [924, 409] width 70 height 23
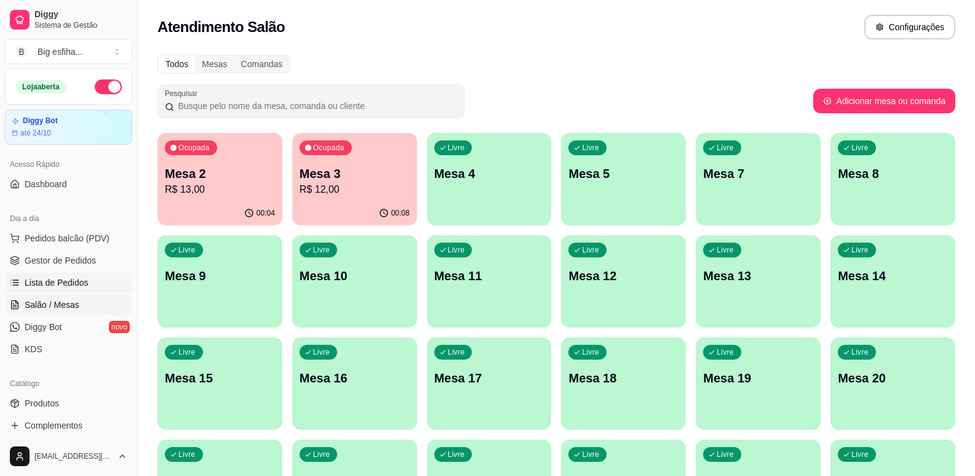
click at [55, 284] on span "Lista de Pedidos" at bounding box center [57, 282] width 64 height 12
click at [73, 278] on span "Lista de Pedidos" at bounding box center [57, 282] width 64 height 12
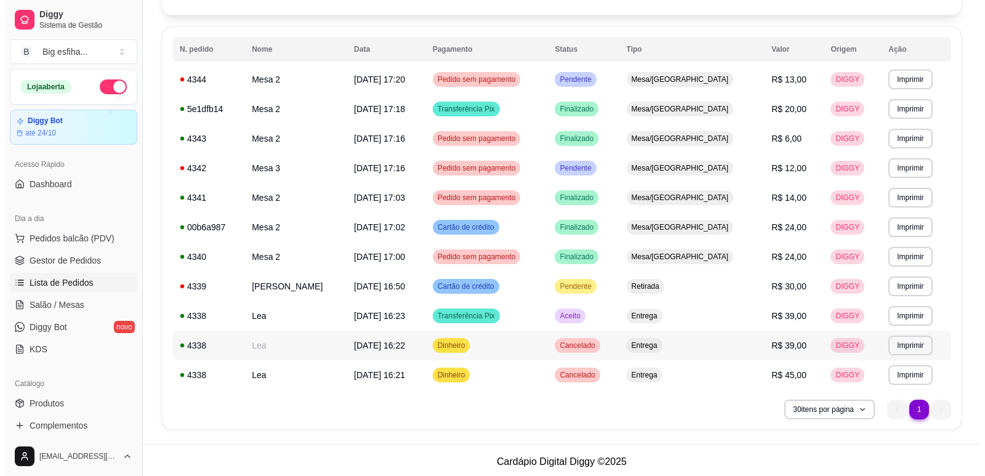
scroll to position [116, 0]
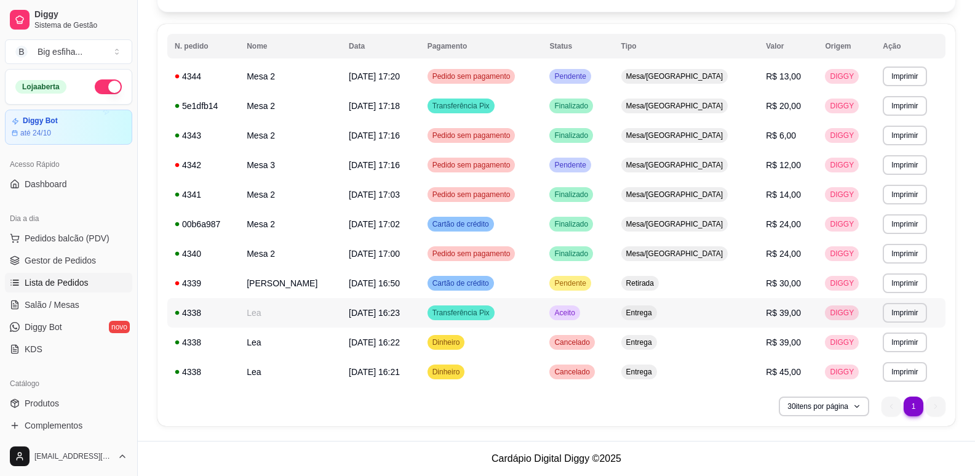
click at [529, 308] on td "Transferência Pix" at bounding box center [481, 313] width 122 height 30
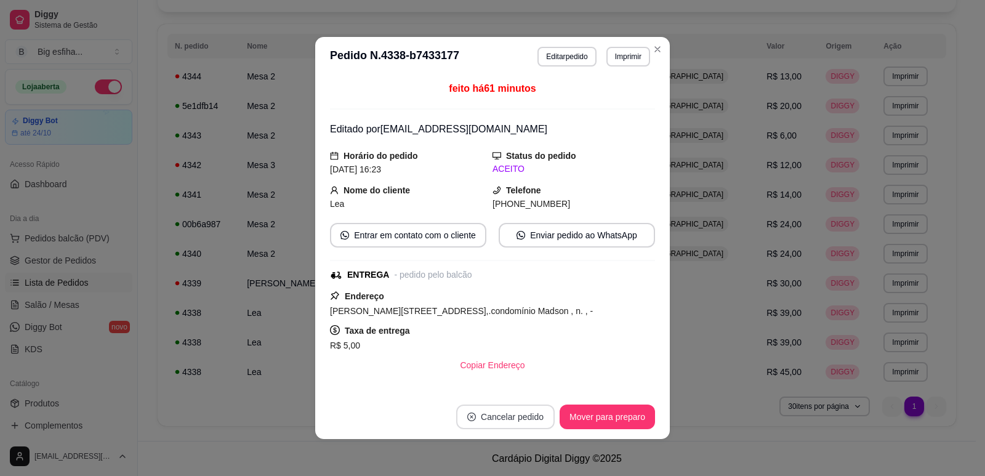
click at [514, 410] on button "Cancelar pedido" at bounding box center [505, 416] width 98 height 25
click at [533, 388] on button "Sim" at bounding box center [535, 386] width 48 height 24
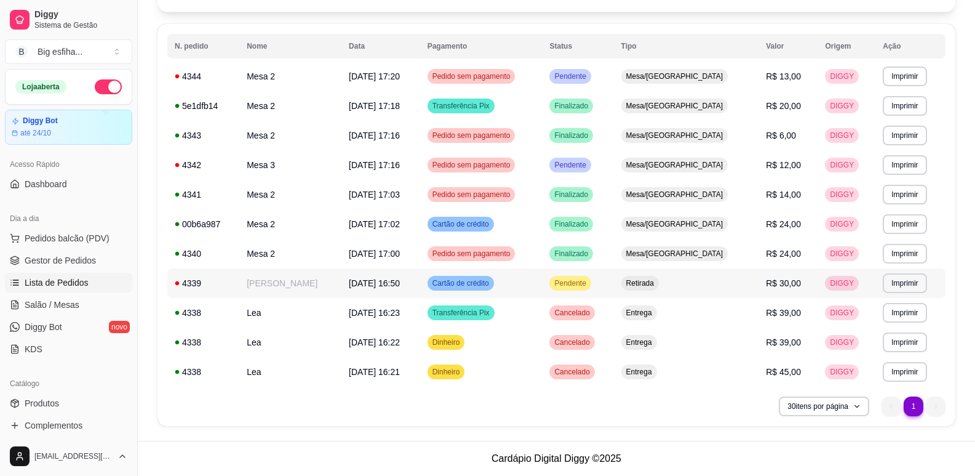
click at [588, 282] on span "Pendente" at bounding box center [570, 283] width 36 height 10
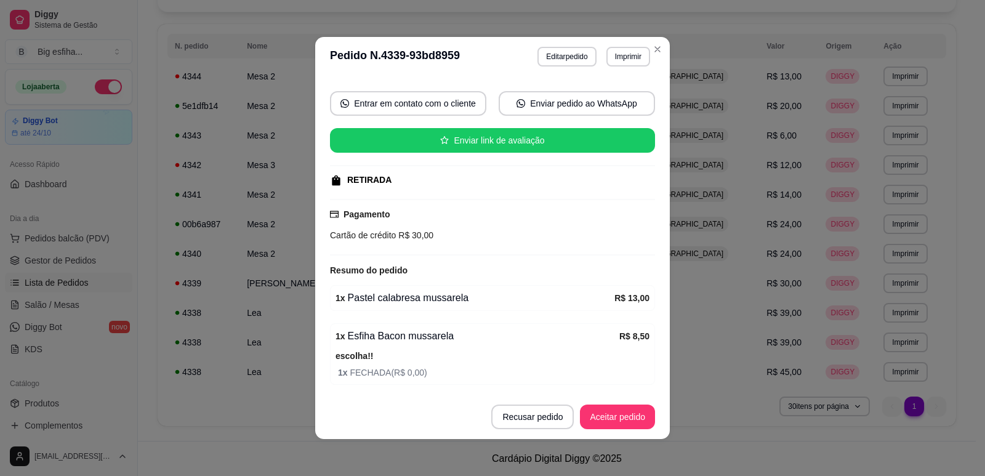
scroll to position [222, 0]
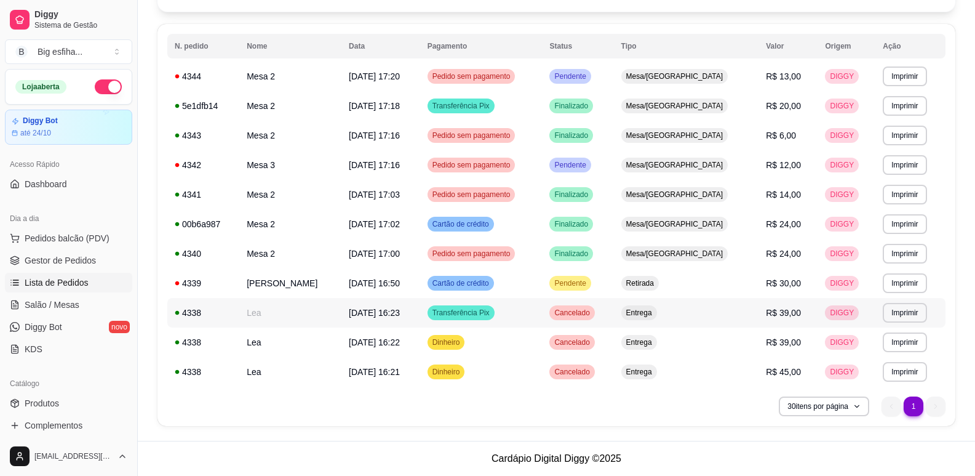
click at [725, 322] on td "Entrega" at bounding box center [686, 313] width 145 height 30
click at [724, 345] on td "Entrega" at bounding box center [686, 342] width 145 height 30
click at [733, 361] on td "Entrega" at bounding box center [686, 372] width 145 height 30
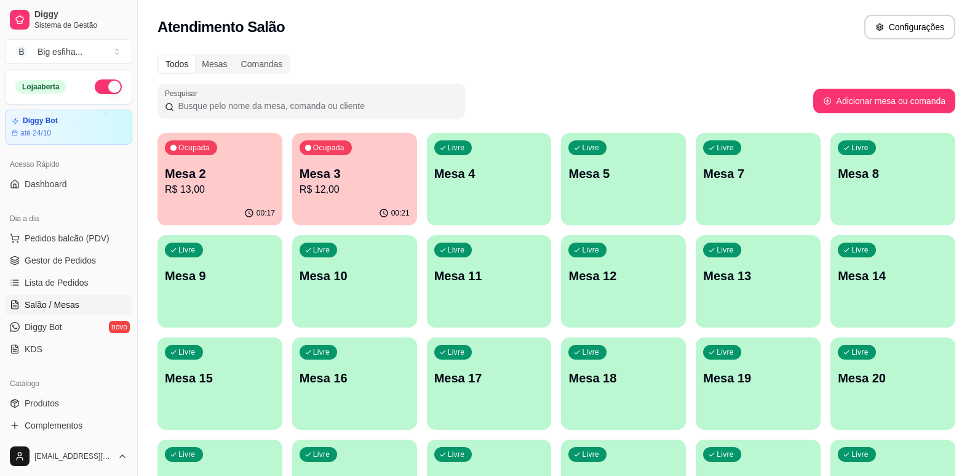
click at [189, 196] on p "R$ 13,00" at bounding box center [220, 189] width 110 height 15
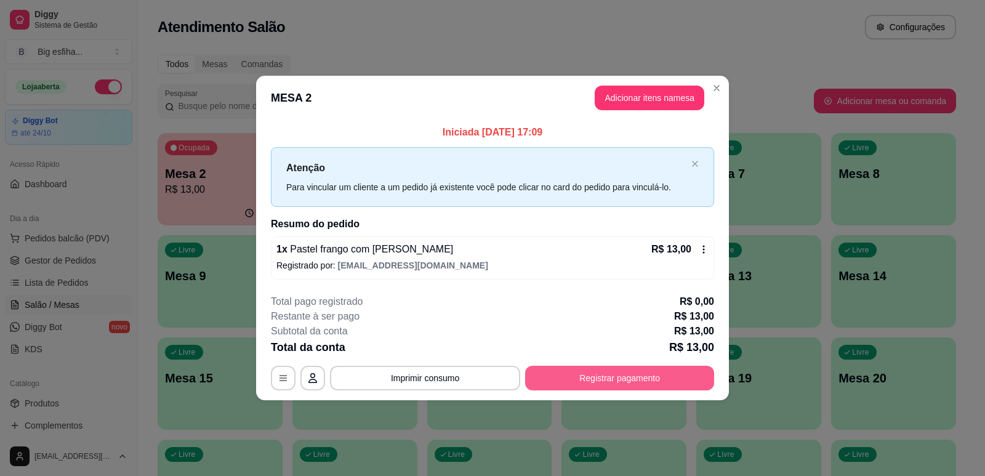
click at [614, 382] on button "Registrar pagamento" at bounding box center [619, 378] width 189 height 25
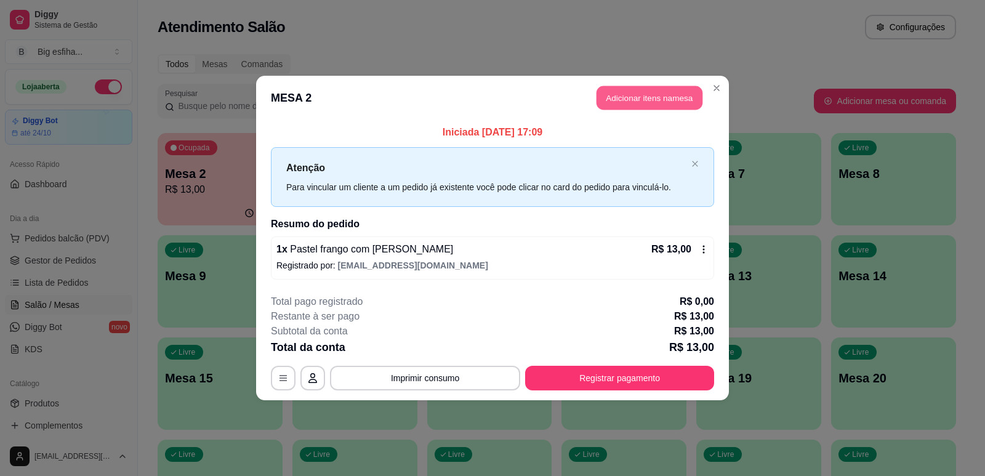
click at [672, 93] on button "Adicionar itens na mesa" at bounding box center [649, 98] width 106 height 24
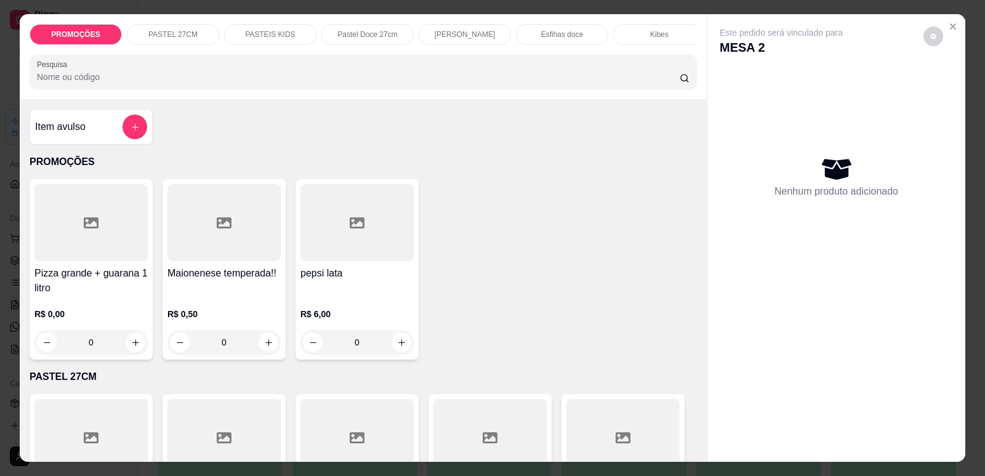
scroll to position [0, 495]
click at [519, 38] on div "Refrigerante" at bounding box center [553, 34] width 92 height 21
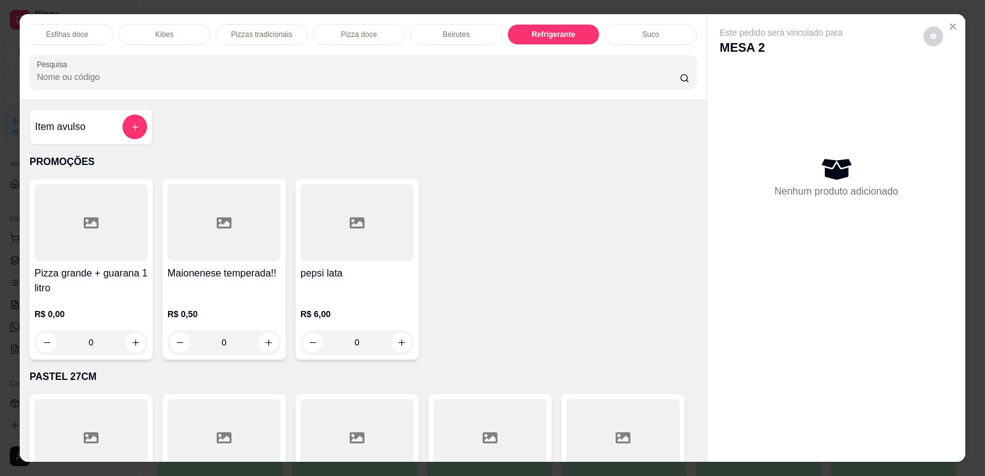
scroll to position [25, 0]
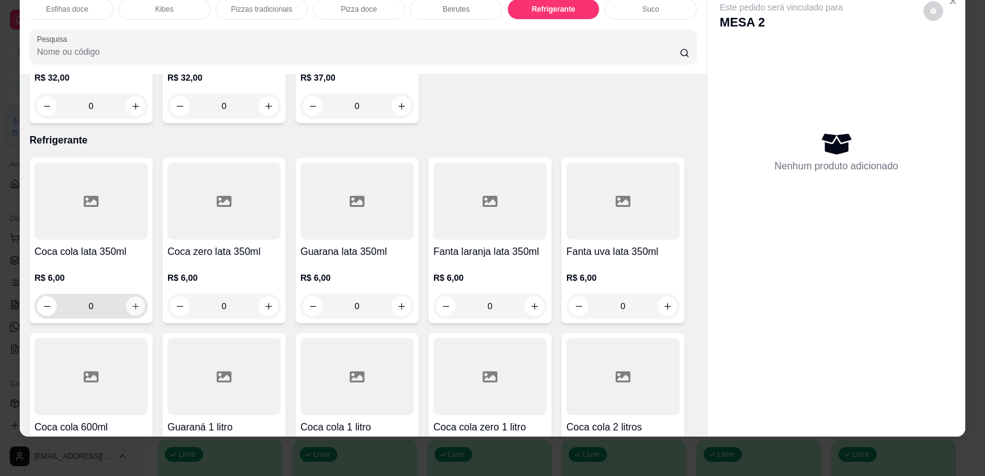
click at [132, 297] on button "increase-product-quantity" at bounding box center [135, 306] width 19 height 19
type input "1"
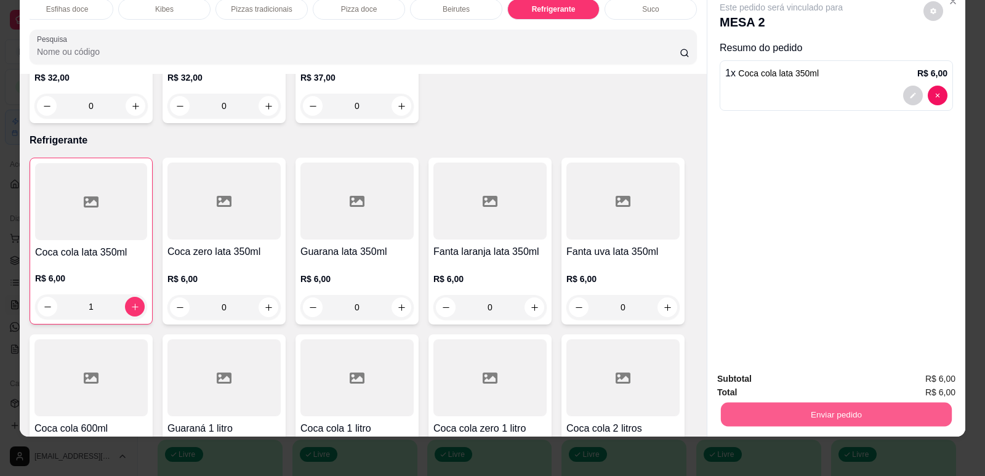
click at [856, 418] on button "Enviar pedido" at bounding box center [836, 414] width 231 height 24
click at [914, 384] on button "Enviar pedido" at bounding box center [924, 383] width 70 height 23
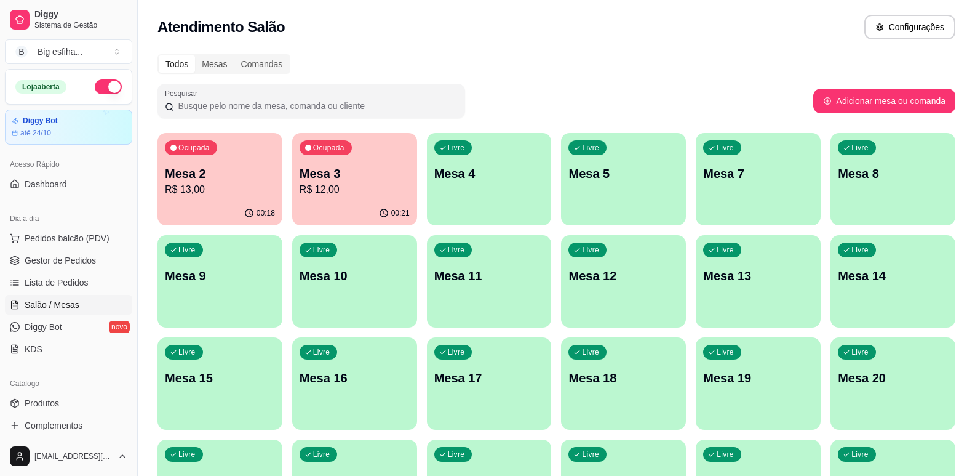
click at [284, 164] on div "Ocupada Mesa 2 R$ 13,00 00:18 Ocupada Mesa 3 R$ 12,00 00:21 Livre Mesa 4 Livre …" at bounding box center [557, 383] width 798 height 501
click at [361, 169] on p "Mesa 3" at bounding box center [355, 173] width 110 height 17
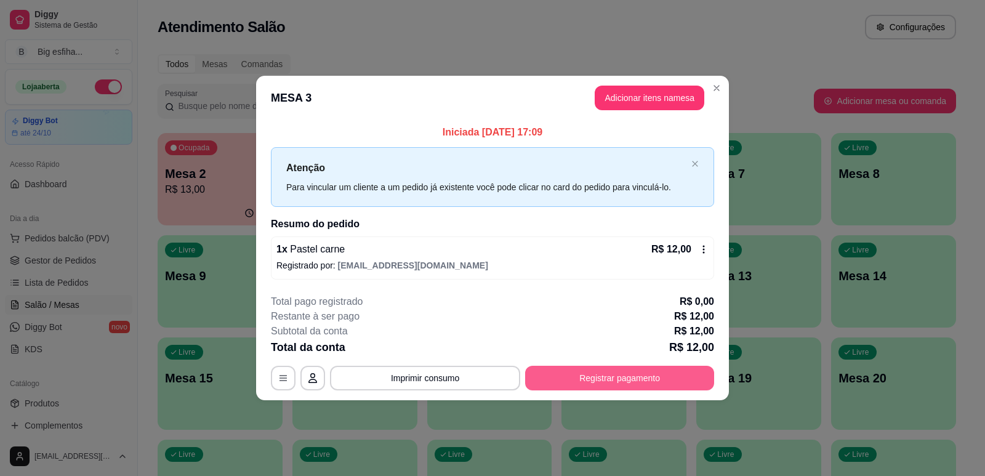
click at [625, 377] on button "Registrar pagamento" at bounding box center [619, 378] width 189 height 25
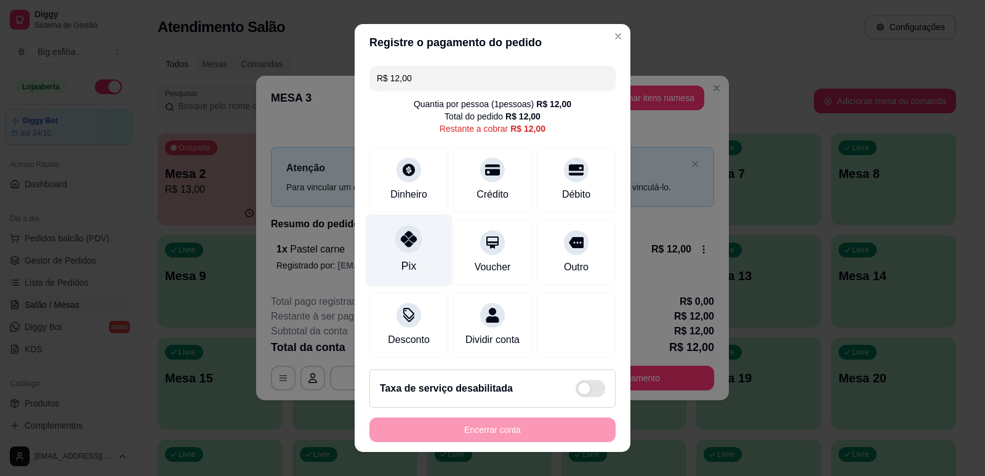
click at [408, 249] on div at bounding box center [408, 238] width 27 height 27
type input "R$ 0,00"
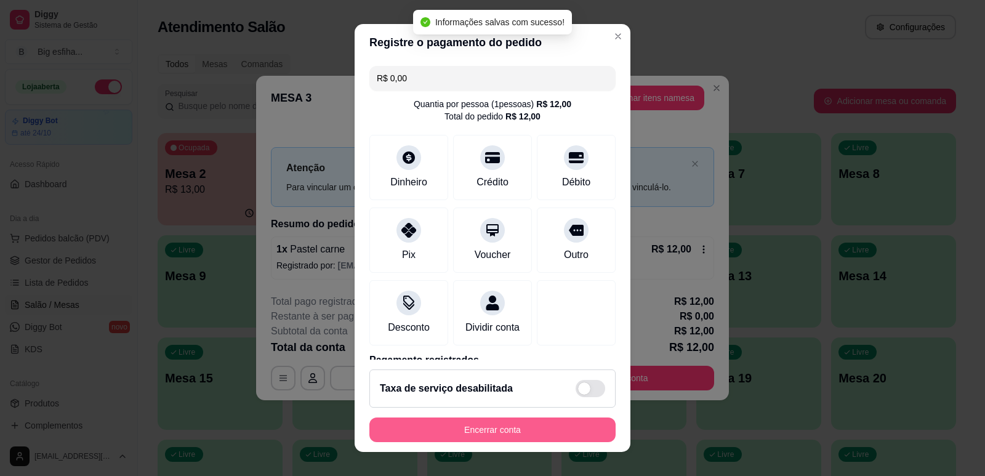
click at [468, 429] on button "Encerrar conta" at bounding box center [492, 429] width 246 height 25
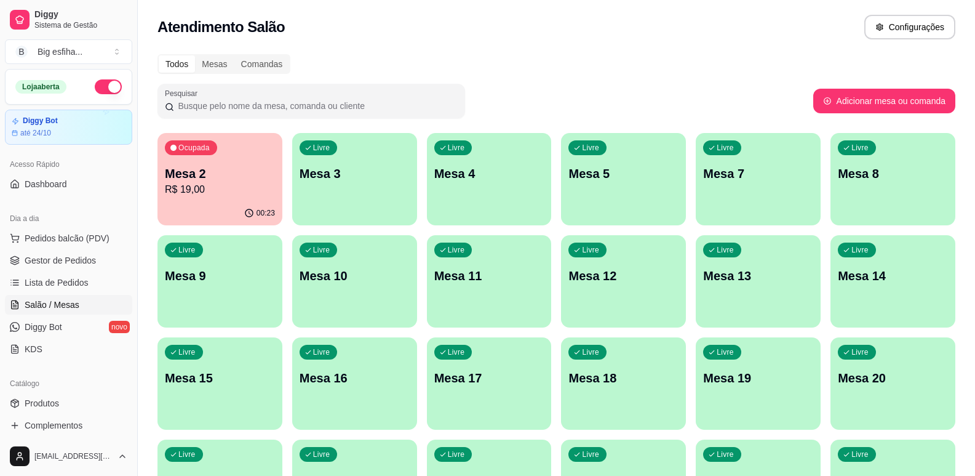
click at [330, 189] on div "Livre Mesa 3" at bounding box center [354, 172] width 125 height 78
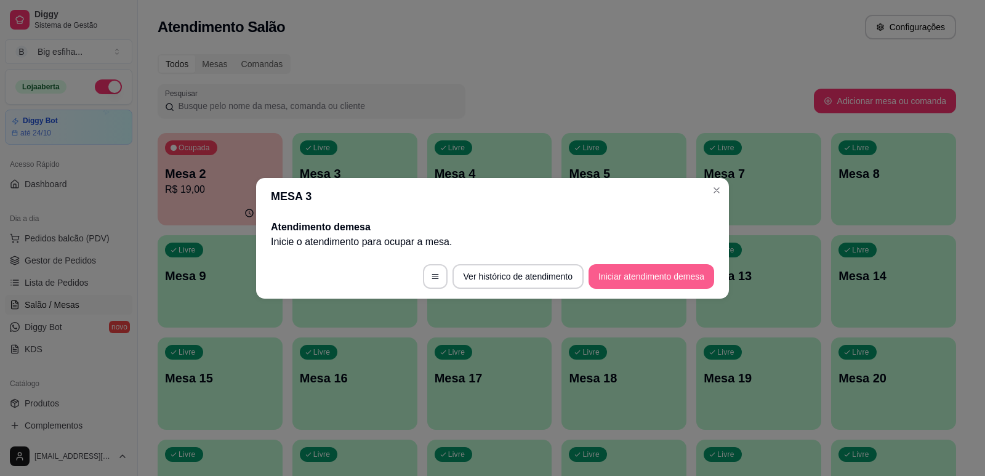
click at [631, 274] on button "Iniciar atendimento de mesa" at bounding box center [651, 276] width 126 height 25
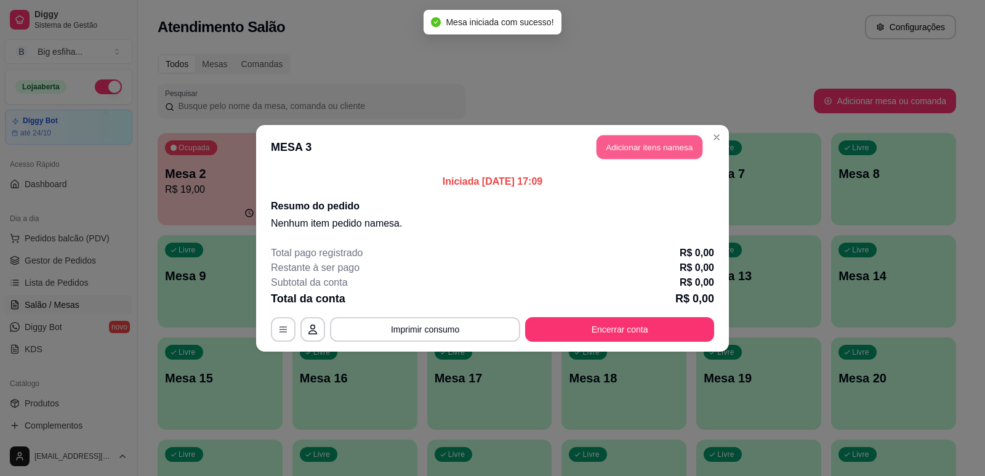
click at [677, 140] on button "Adicionar itens na mesa" at bounding box center [649, 147] width 106 height 24
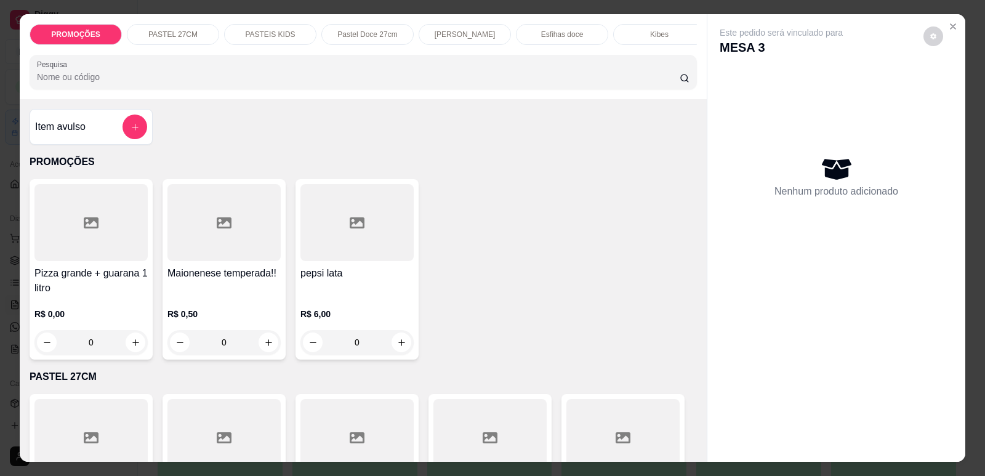
scroll to position [0, 495]
click at [537, 31] on p "Refrigerante" at bounding box center [553, 35] width 41 height 10
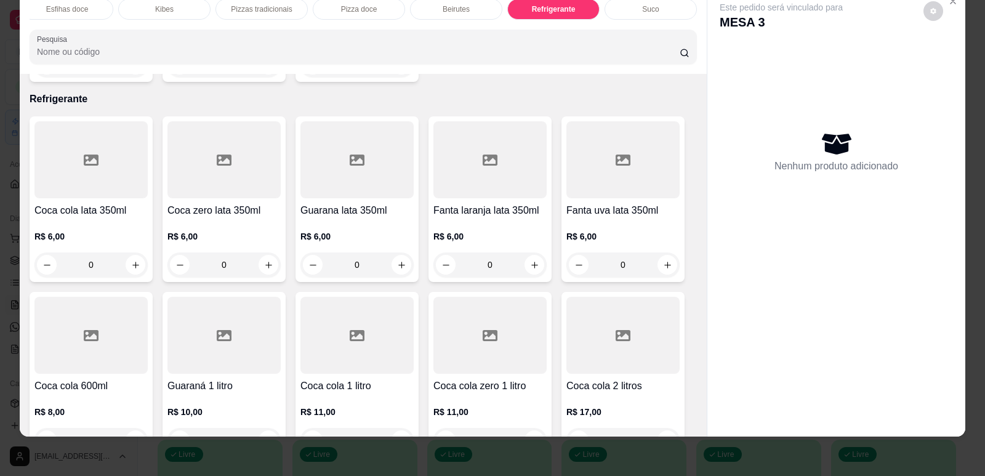
scroll to position [7223, 0]
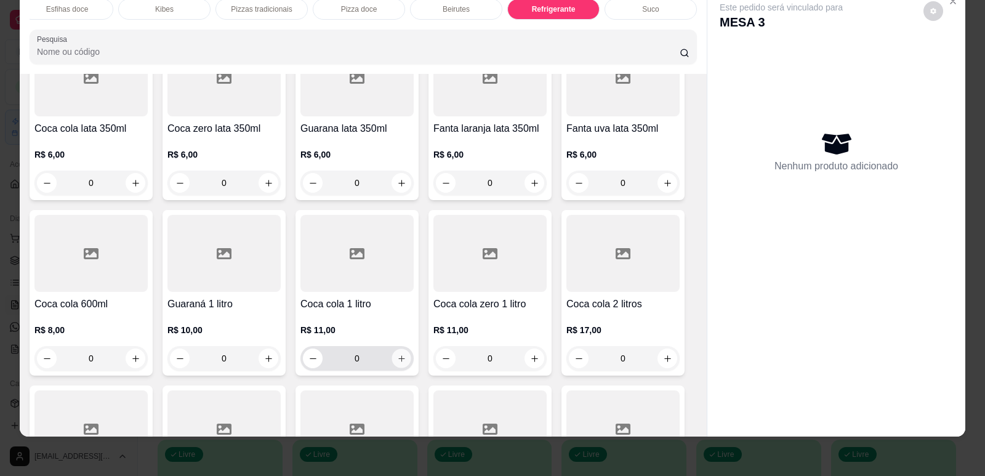
click at [401, 349] on button "increase-product-quantity" at bounding box center [400, 358] width 19 height 19
type input "1"
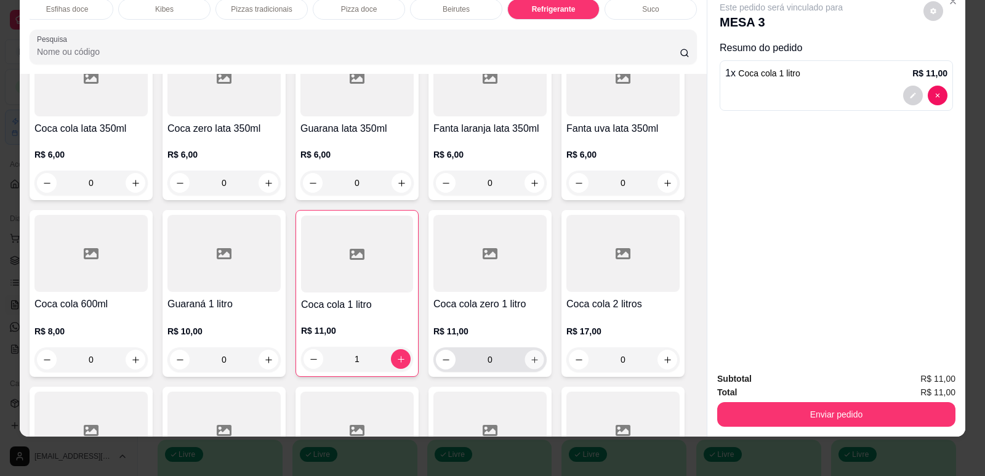
click at [535, 350] on button "increase-product-quantity" at bounding box center [533, 359] width 19 height 19
type input "1"
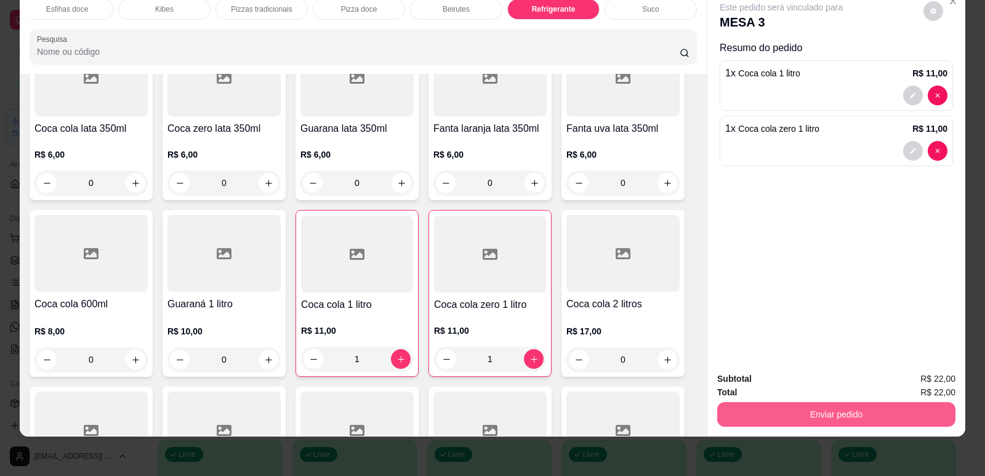
click at [789, 411] on button "Enviar pedido" at bounding box center [836, 414] width 238 height 25
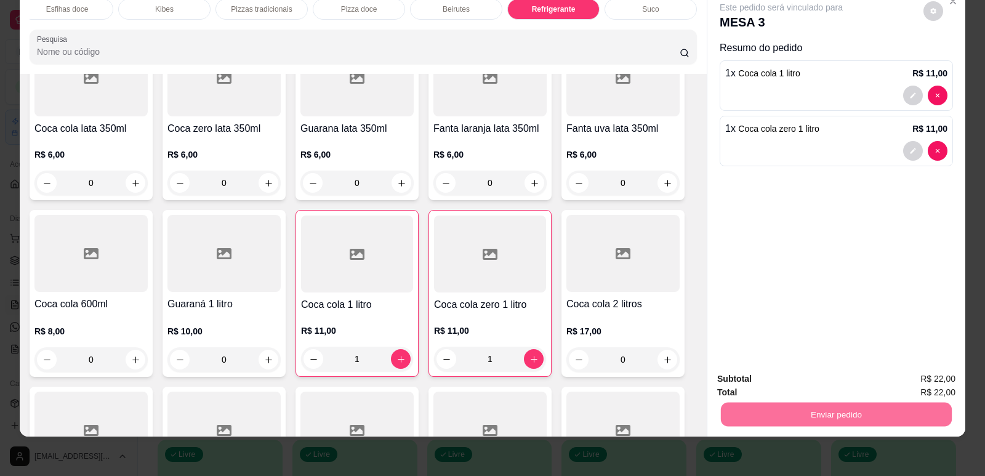
click at [919, 385] on button "Enviar pedido" at bounding box center [924, 383] width 70 height 23
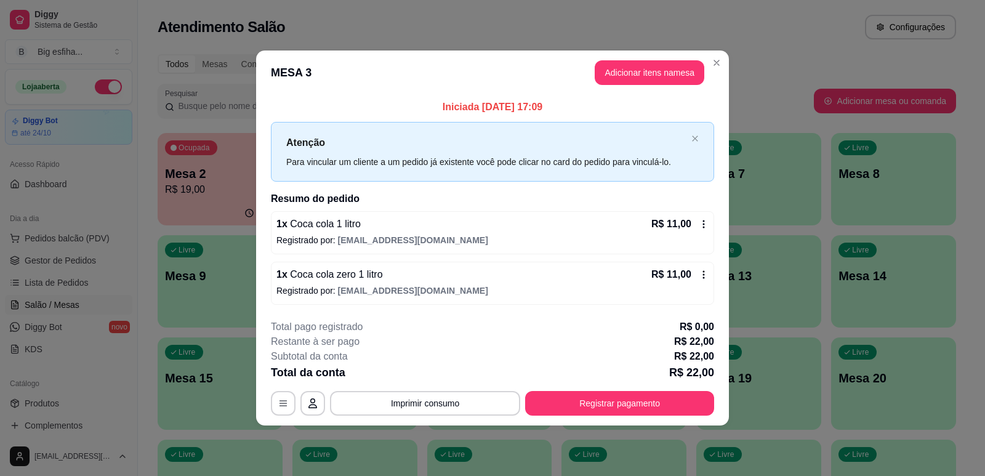
click at [609, 398] on button "Registrar pagamento" at bounding box center [619, 403] width 189 height 25
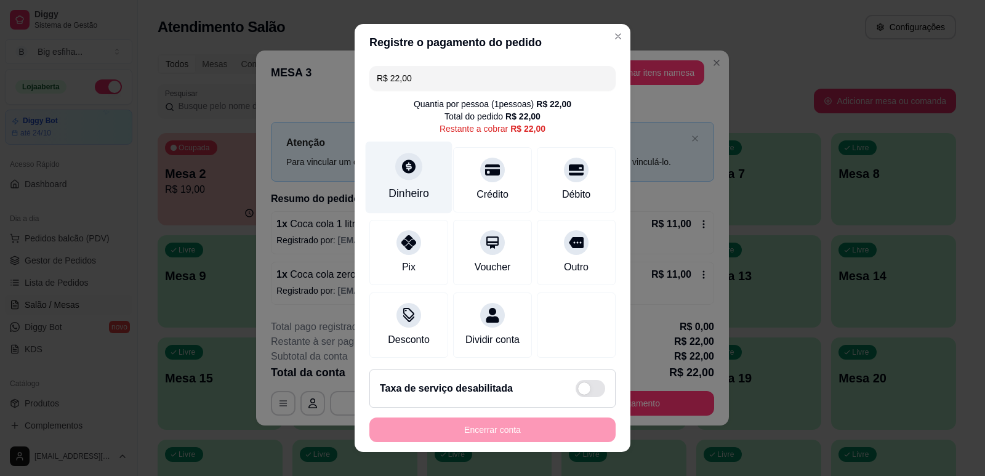
click at [410, 180] on div "Dinheiro" at bounding box center [409, 177] width 87 height 72
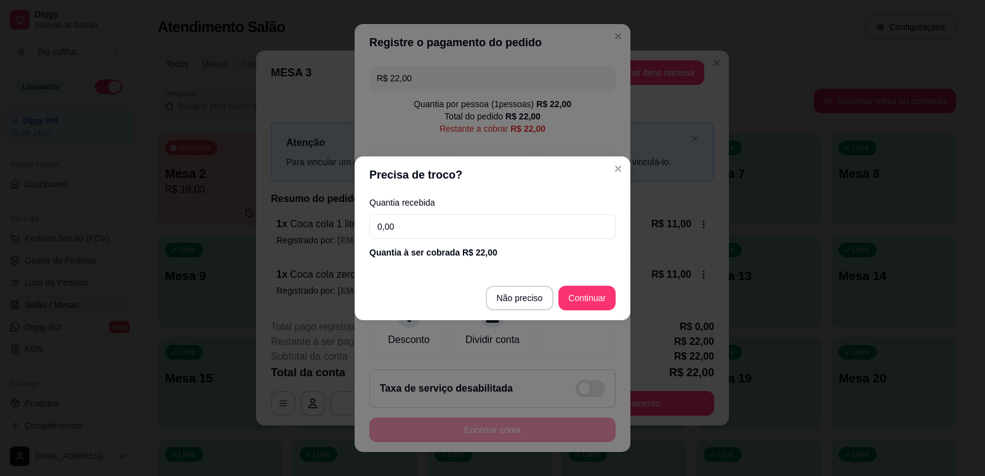
click at [448, 234] on input "0,00" at bounding box center [492, 226] width 246 height 25
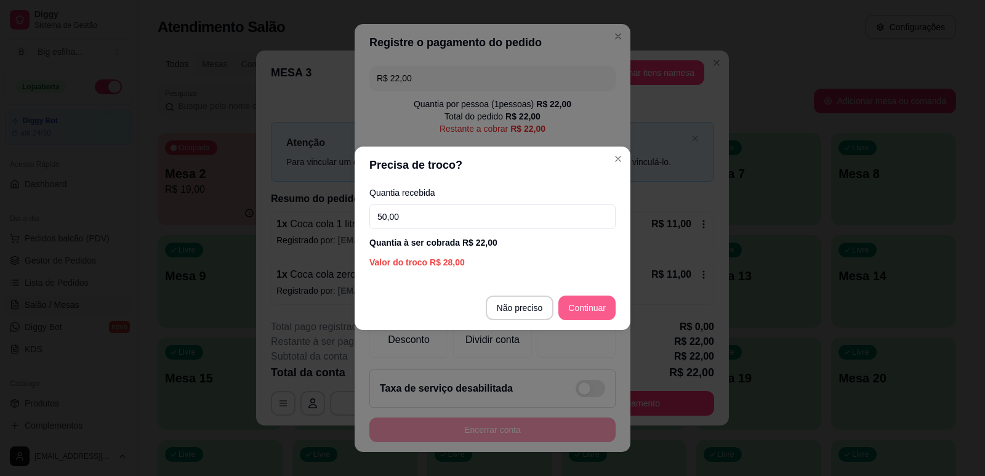
type input "50,00"
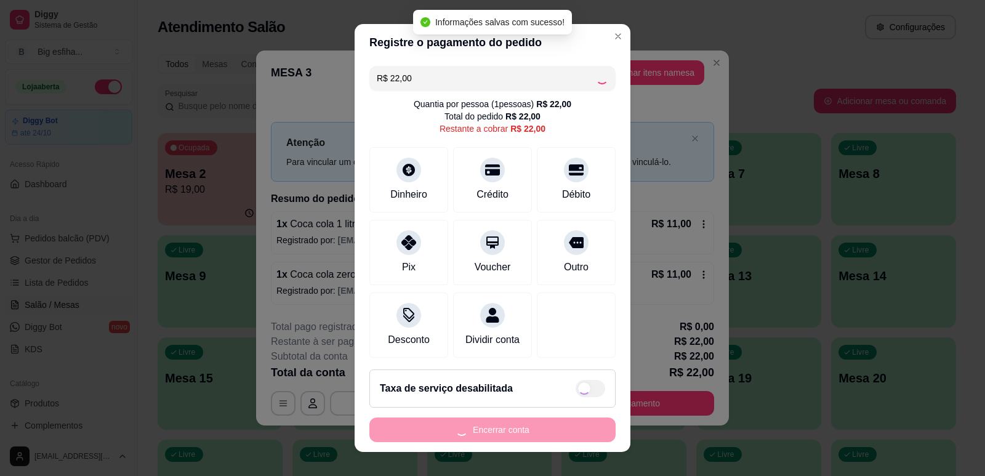
type input "R$ 0,00"
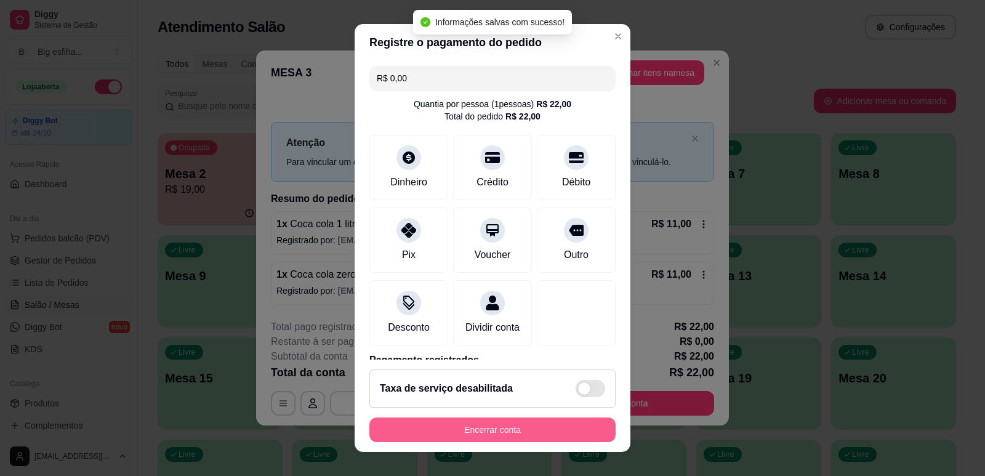
click at [463, 432] on button "Encerrar conta" at bounding box center [492, 429] width 246 height 25
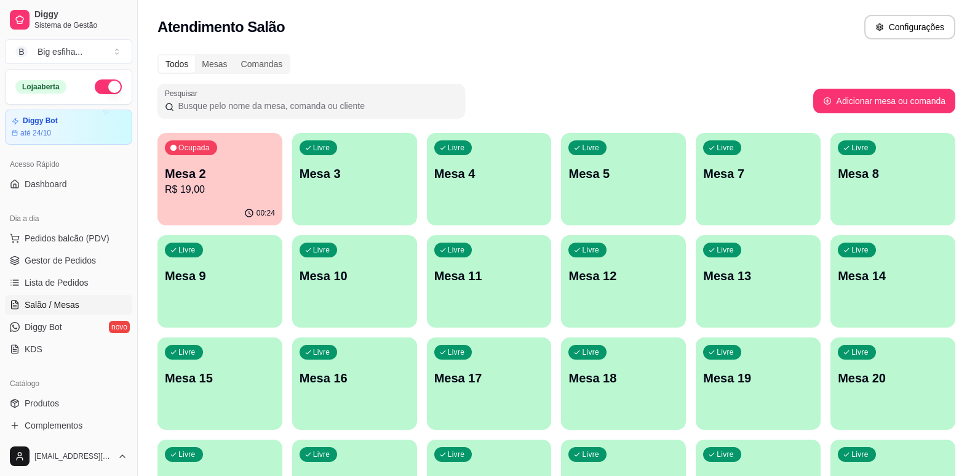
click at [311, 179] on p "Mesa 3" at bounding box center [355, 173] width 110 height 17
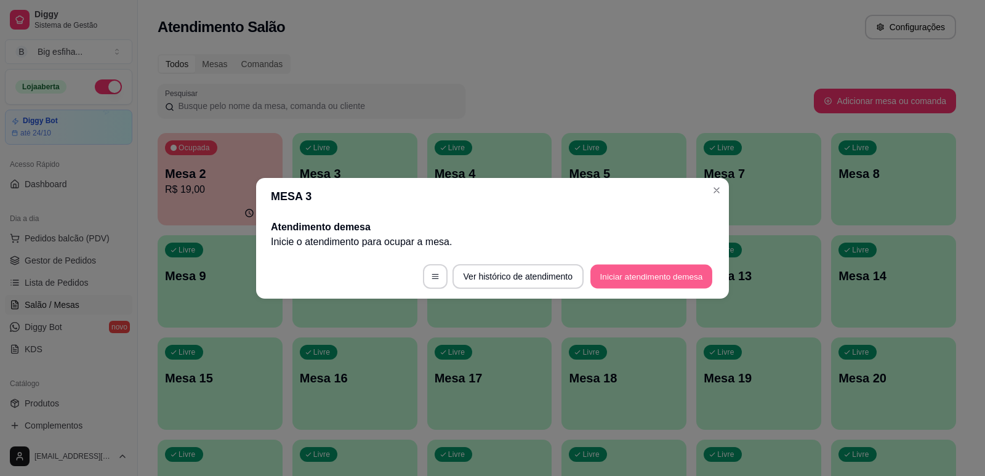
click at [633, 278] on button "Iniciar atendimento de mesa" at bounding box center [651, 276] width 122 height 24
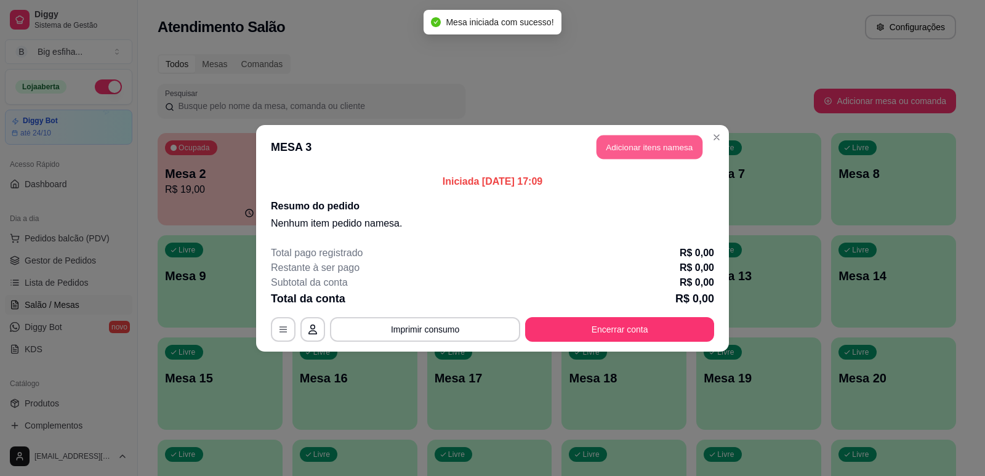
click at [629, 148] on button "Adicionar itens na mesa" at bounding box center [649, 147] width 106 height 24
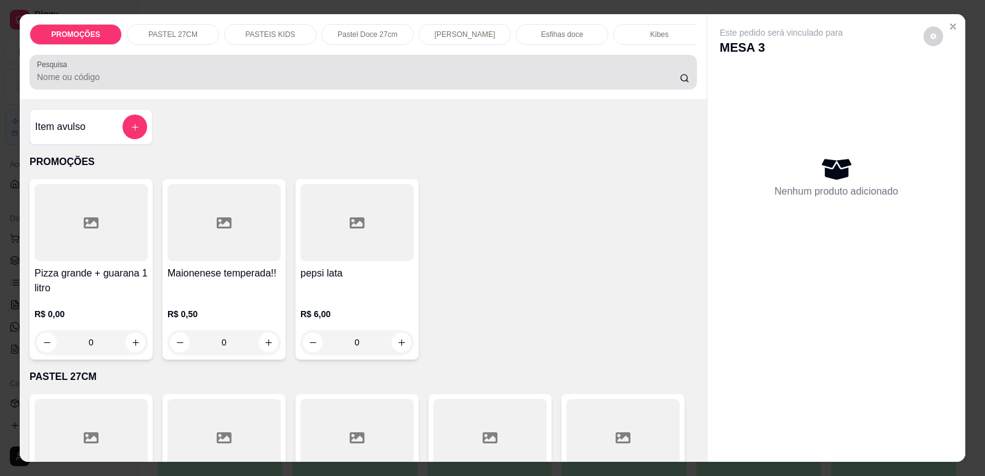
click at [231, 82] on input "Pesquisa" at bounding box center [358, 77] width 642 height 12
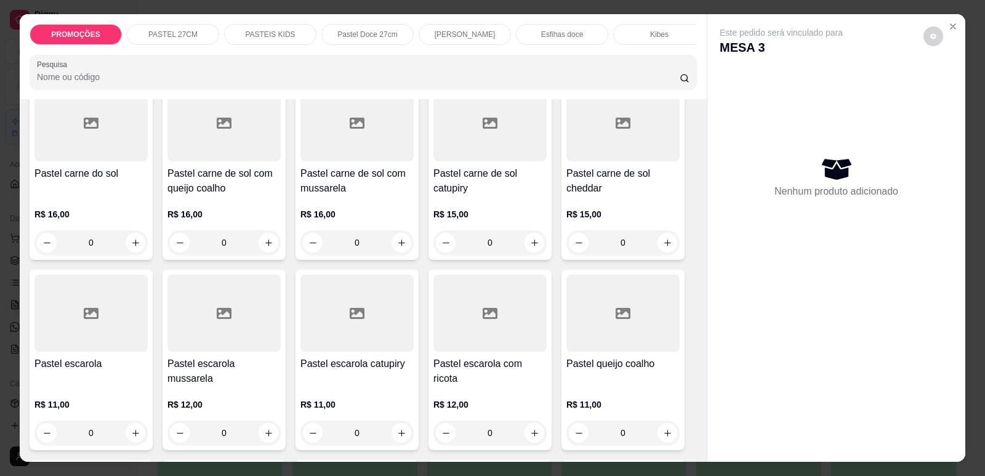
scroll to position [1046, 0]
click at [226, 190] on h4 "Pastel carne de sol com queijo coalho" at bounding box center [223, 181] width 113 height 30
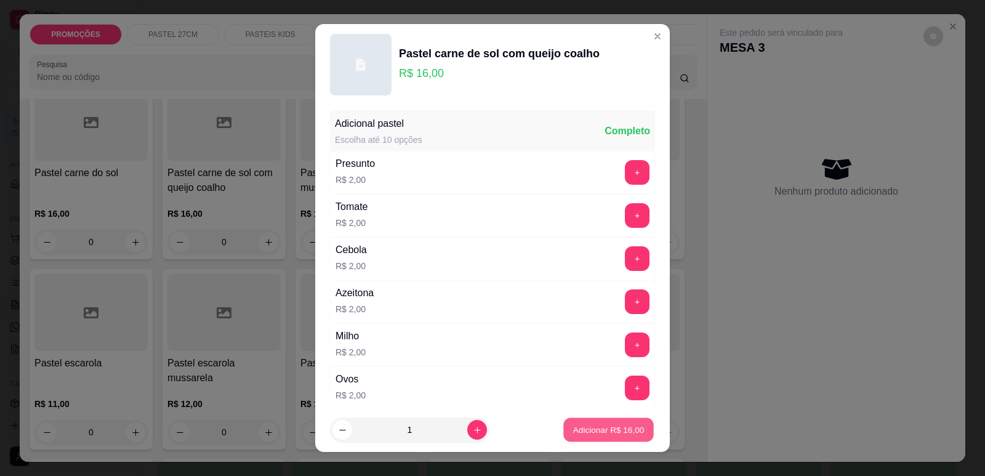
click at [588, 422] on button "Adicionar R$ 16,00" at bounding box center [608, 430] width 90 height 24
type input "1"
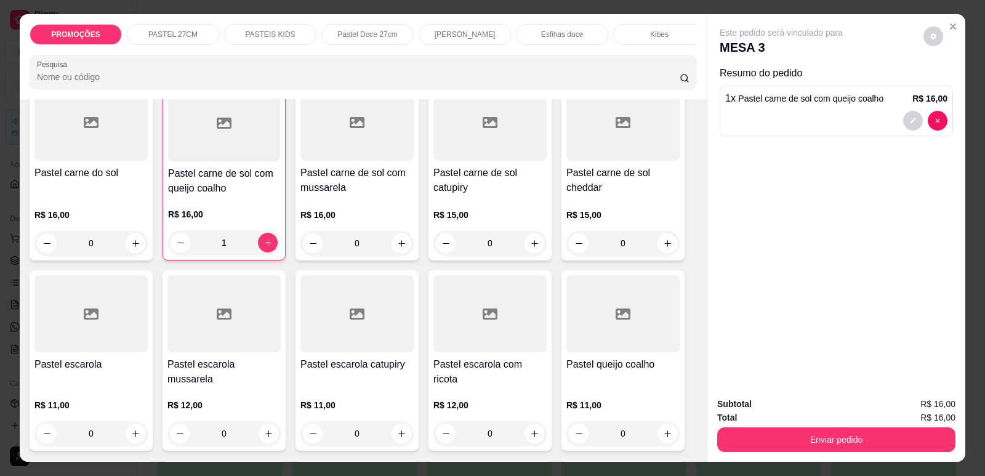
click at [345, 148] on div at bounding box center [356, 122] width 113 height 77
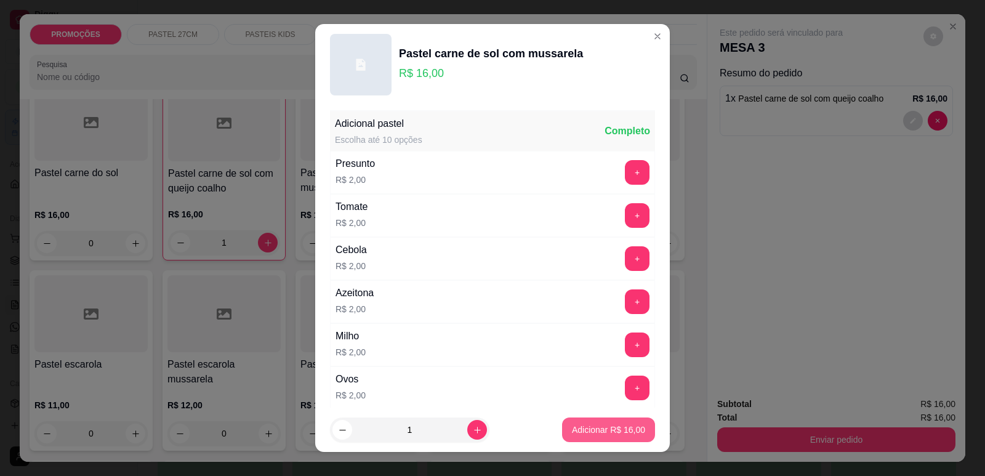
click at [602, 430] on p "Adicionar R$ 16,00" at bounding box center [608, 429] width 73 height 12
type input "1"
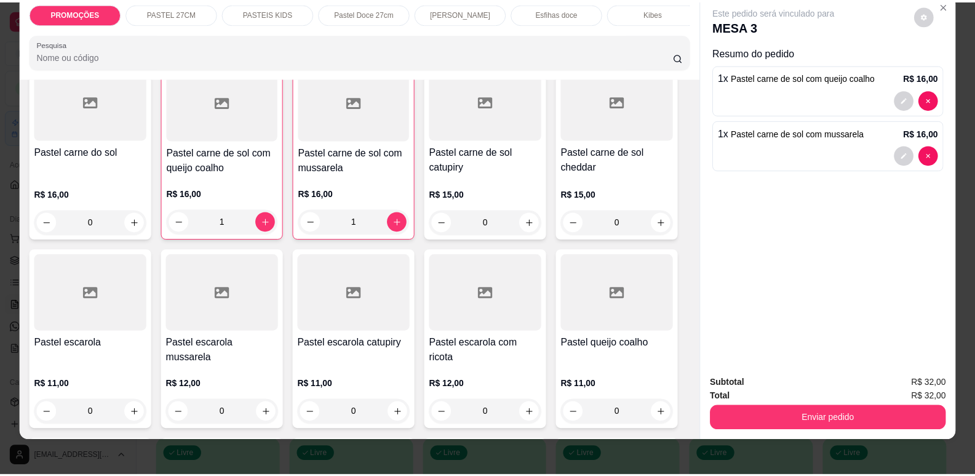
scroll to position [25, 0]
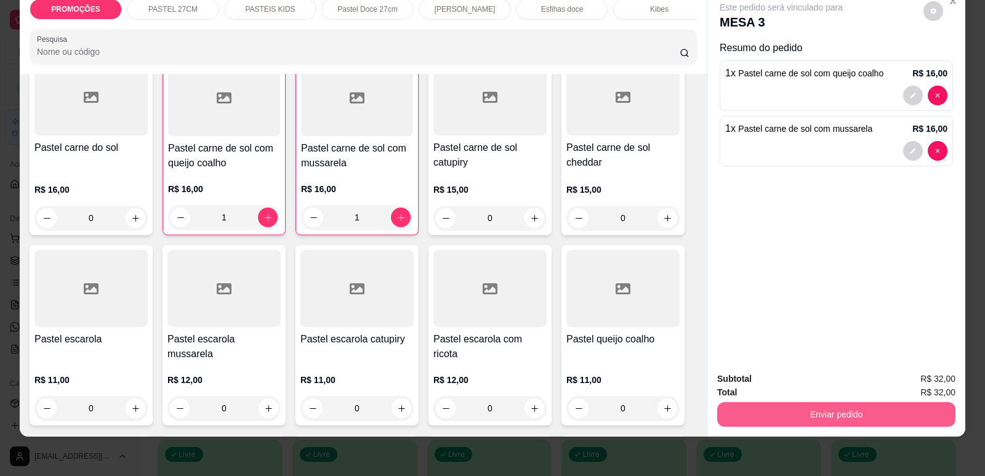
click at [809, 411] on button "Enviar pedido" at bounding box center [836, 414] width 238 height 25
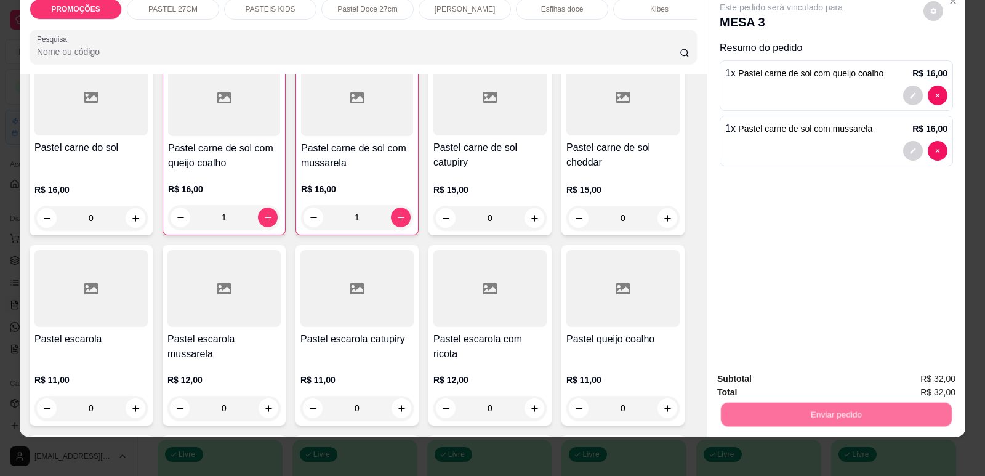
click at [908, 383] on button "Enviar pedido" at bounding box center [924, 383] width 70 height 23
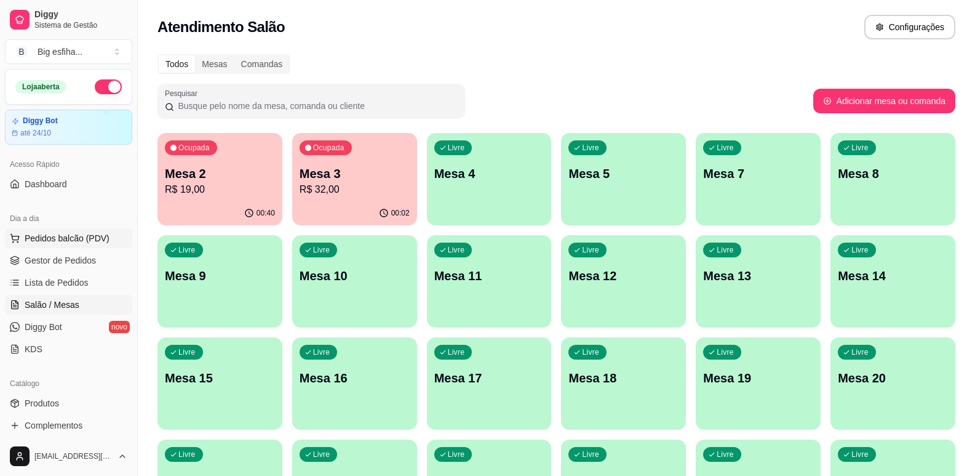
drag, startPoint x: 46, startPoint y: 226, endPoint x: 63, endPoint y: 243, distance: 23.9
click at [47, 233] on div "Dia a dia Pedidos balcão (PDV) Gestor de Pedidos Lista de Pedidos Salão / Mesas…" at bounding box center [68, 284] width 137 height 160
click at [84, 280] on span "Lista de Pedidos" at bounding box center [57, 282] width 64 height 12
click at [363, 191] on p "R$ 32,00" at bounding box center [355, 189] width 110 height 15
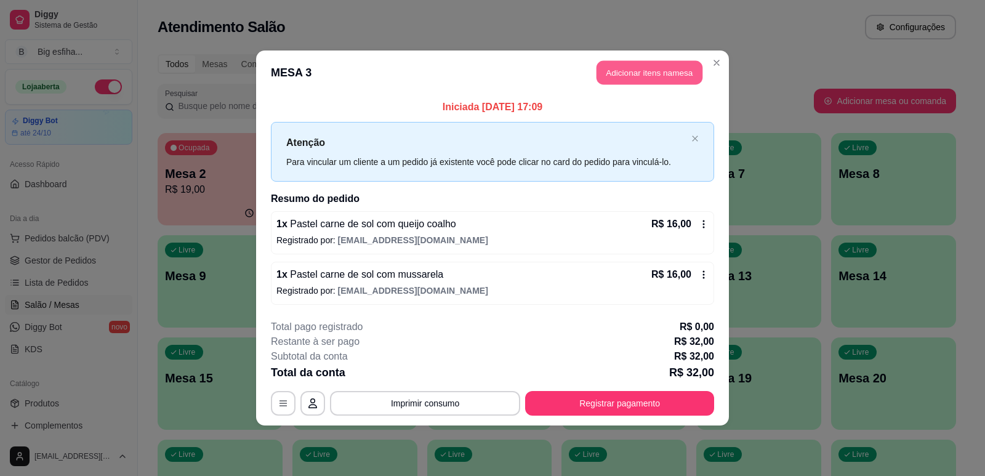
click at [635, 73] on button "Adicionar itens na mesa" at bounding box center [649, 73] width 106 height 24
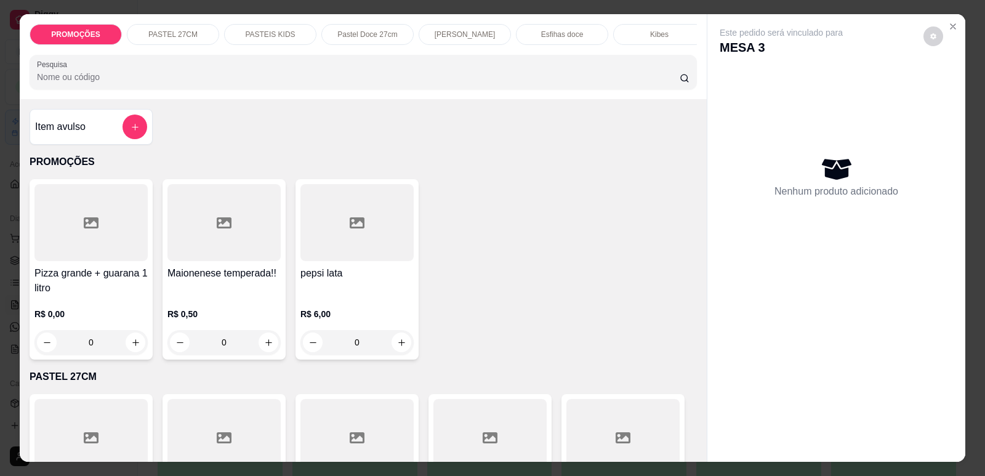
scroll to position [0, 495]
click at [541, 30] on p "Refrigerante" at bounding box center [553, 35] width 41 height 10
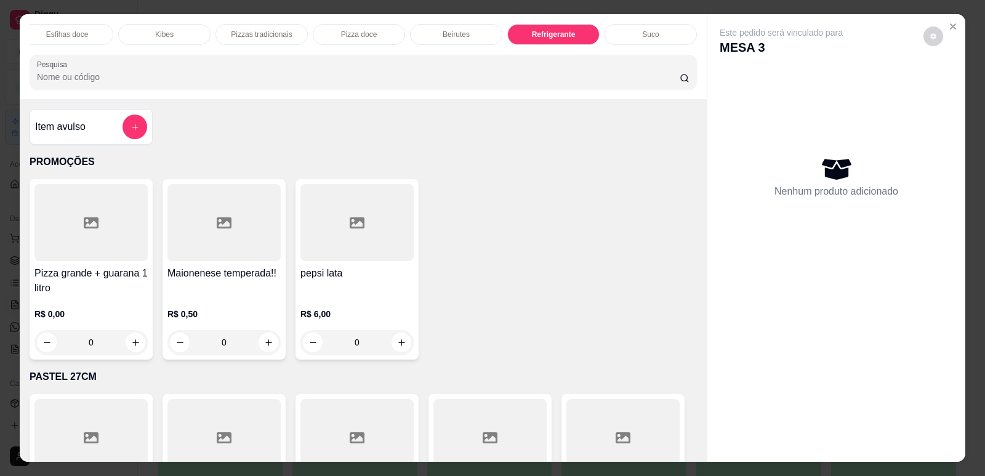
scroll to position [25, 0]
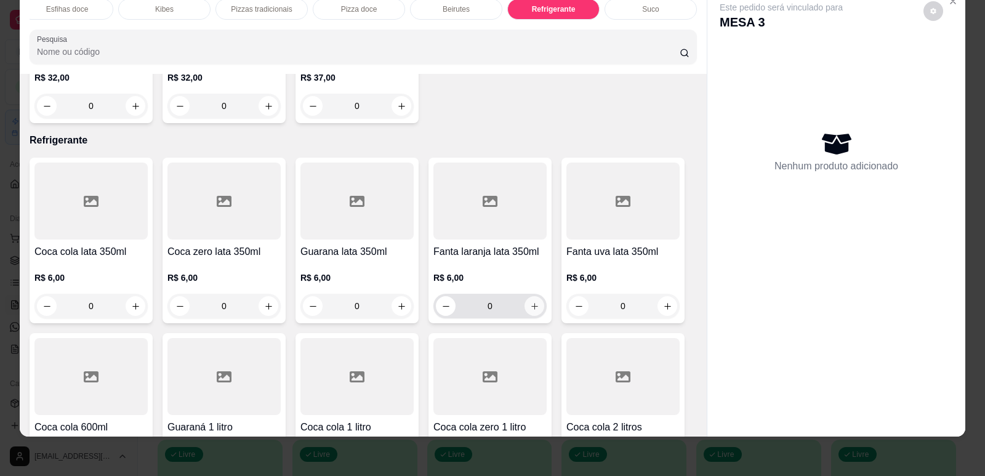
click at [526, 296] on button "increase-product-quantity" at bounding box center [534, 306] width 20 height 20
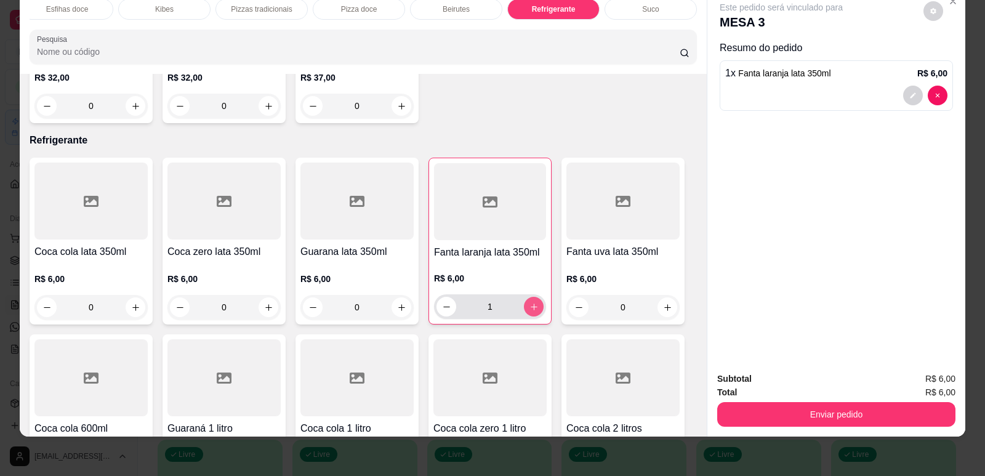
type input "1"
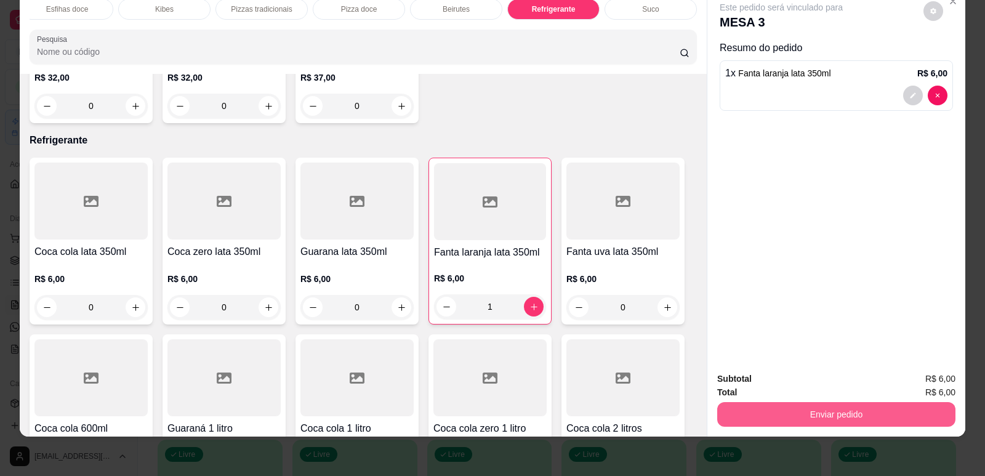
click at [863, 418] on button "Enviar pedido" at bounding box center [836, 414] width 238 height 25
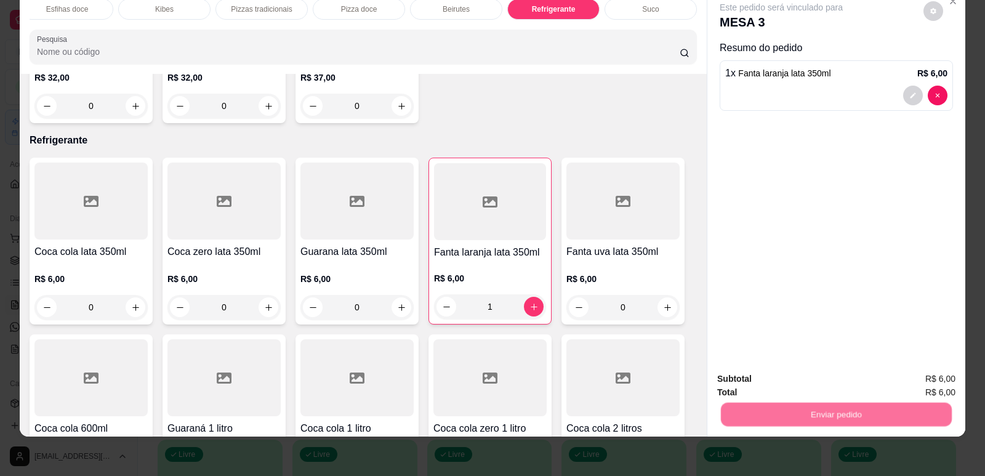
click at [917, 384] on button "Enviar pedido" at bounding box center [924, 383] width 70 height 23
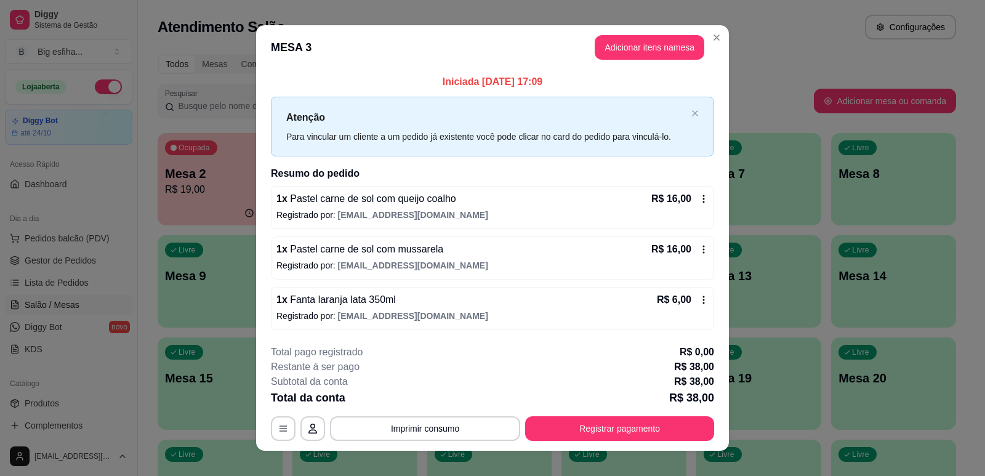
scroll to position [14, 0]
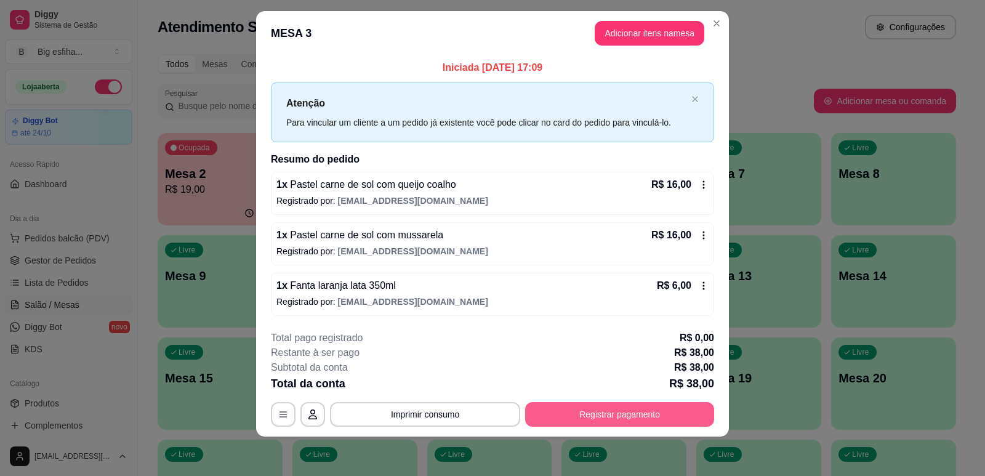
click at [576, 411] on button "Registrar pagamento" at bounding box center [619, 414] width 189 height 25
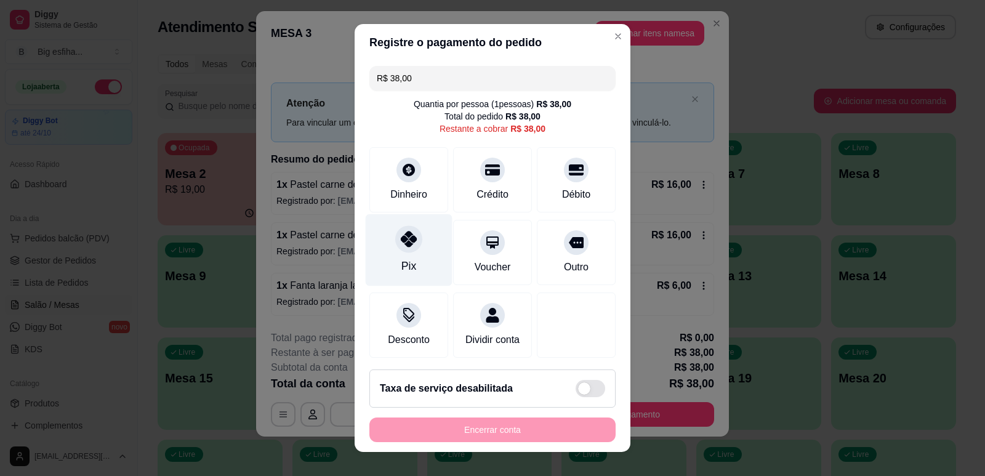
click at [406, 247] on div at bounding box center [408, 238] width 27 height 27
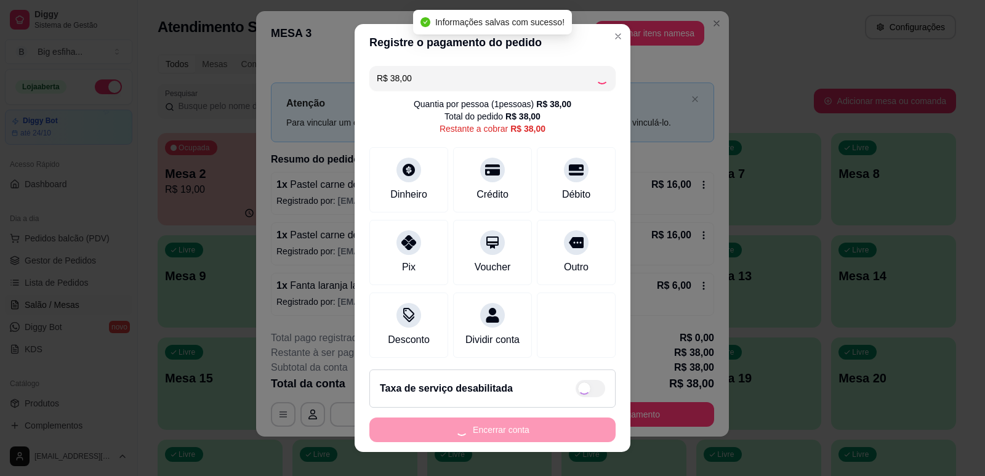
type input "R$ 0,00"
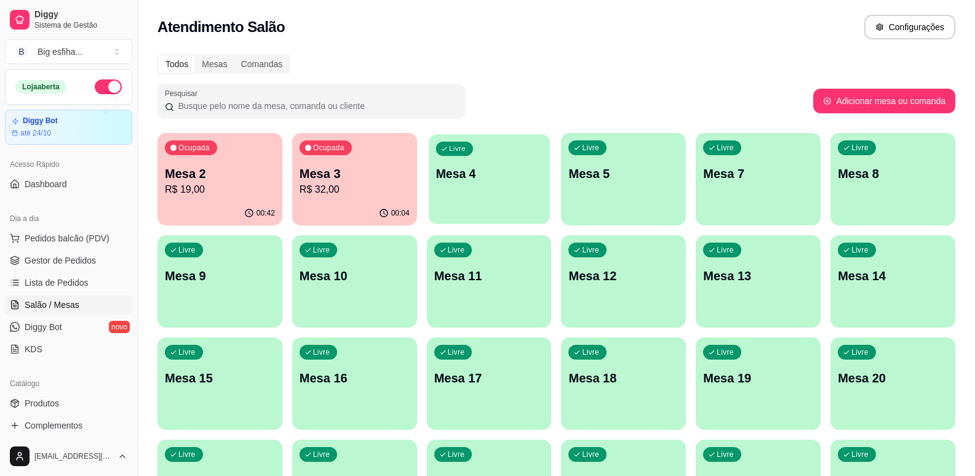
click at [494, 200] on div "Livre Mesa 4" at bounding box center [489, 171] width 121 height 75
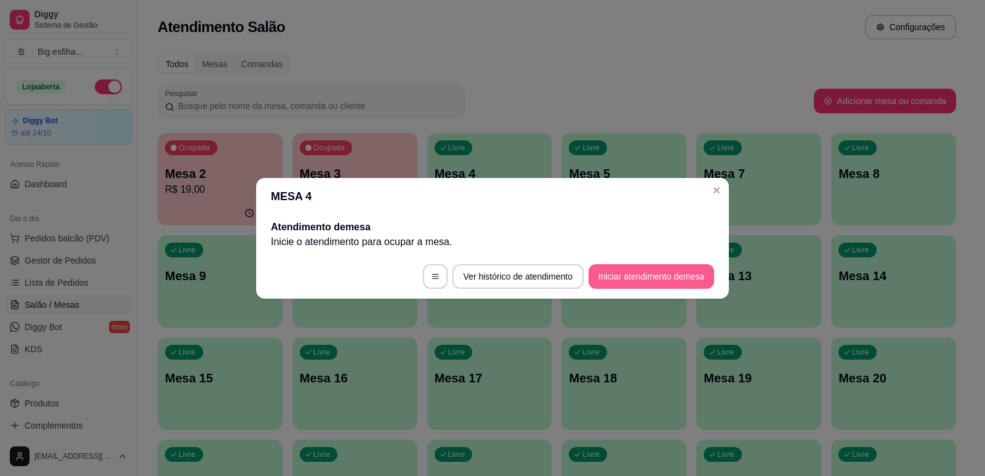
click at [640, 271] on button "Iniciar atendimento de mesa" at bounding box center [651, 276] width 126 height 25
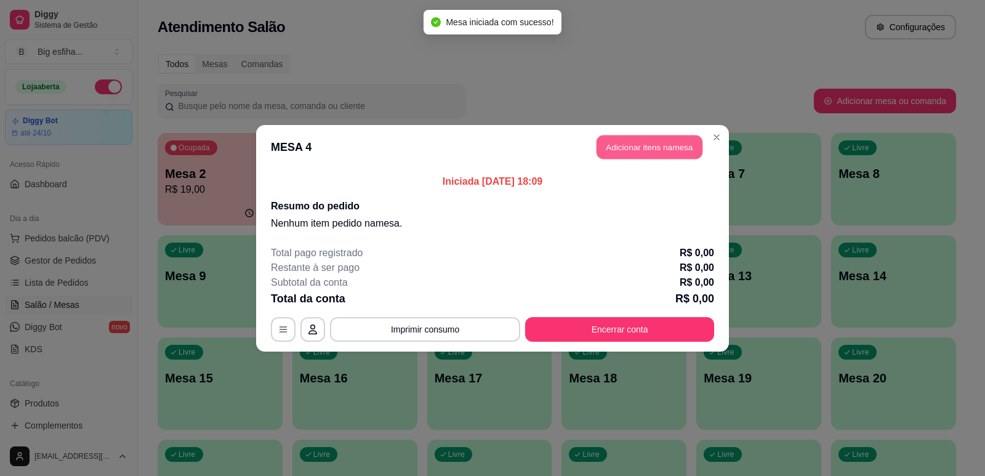
click at [661, 140] on button "Adicionar itens na mesa" at bounding box center [649, 147] width 106 height 24
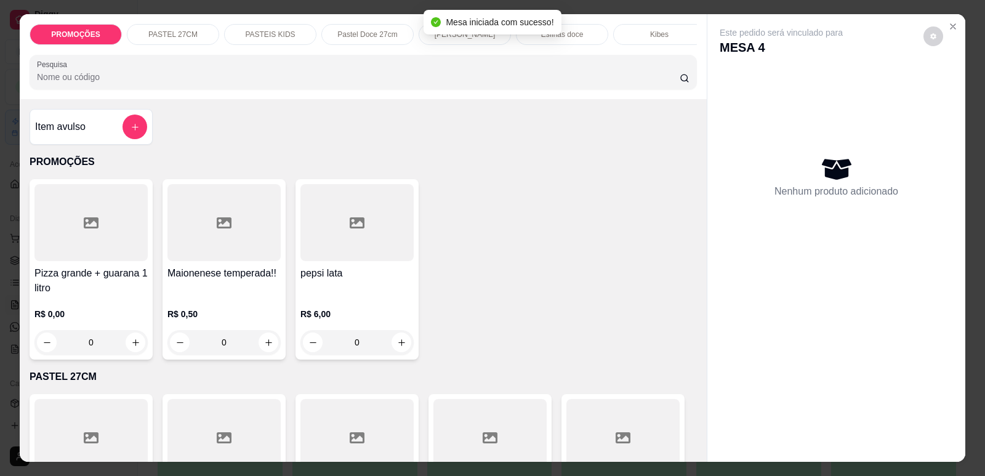
click at [470, 39] on p "Esfihas Salgadas" at bounding box center [464, 35] width 61 height 10
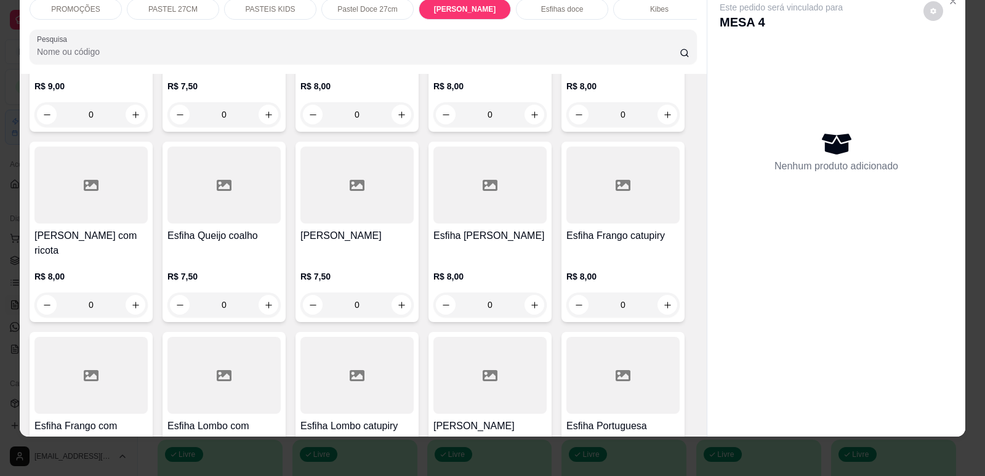
scroll to position [4672, 0]
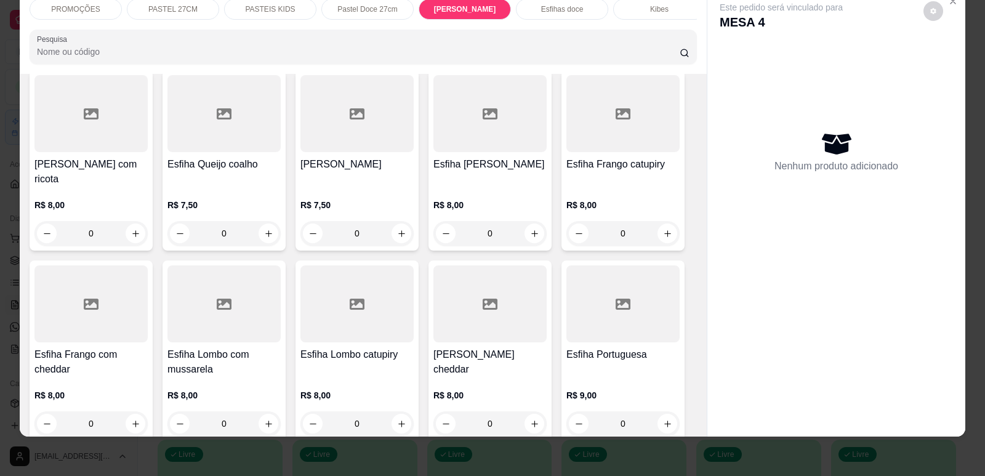
click at [190, 308] on div "Esfiha Lombo com mussarela R$ 8,00 0" at bounding box center [223, 350] width 123 height 180
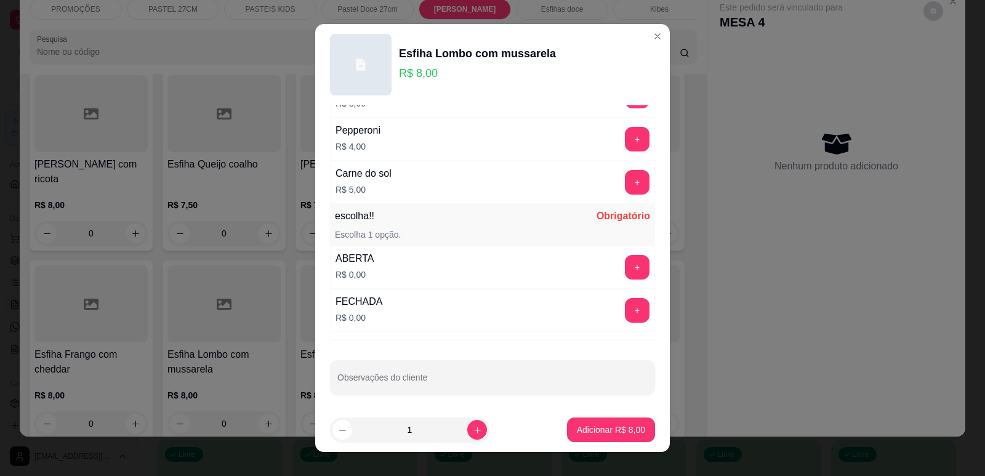
scroll to position [972, 0]
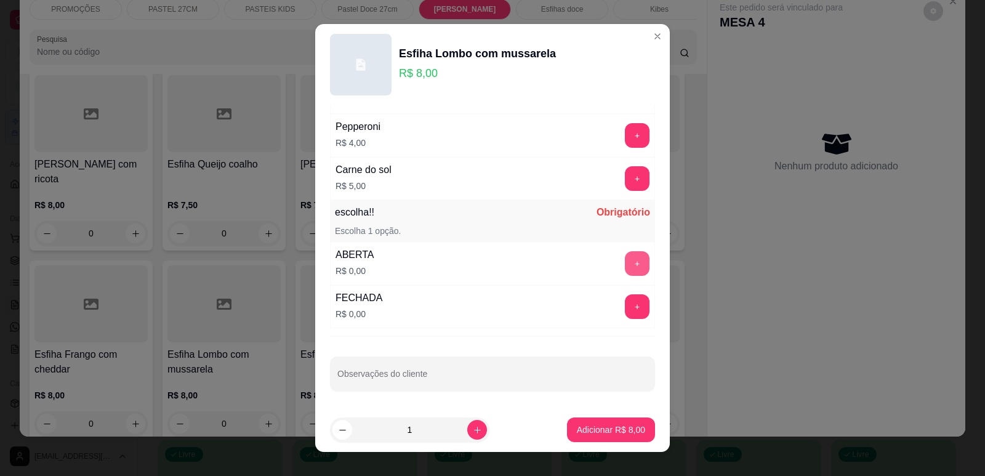
click at [625, 260] on button "+" at bounding box center [637, 263] width 25 height 25
click at [620, 424] on p "Adicionar R$ 8,00" at bounding box center [610, 430] width 66 height 12
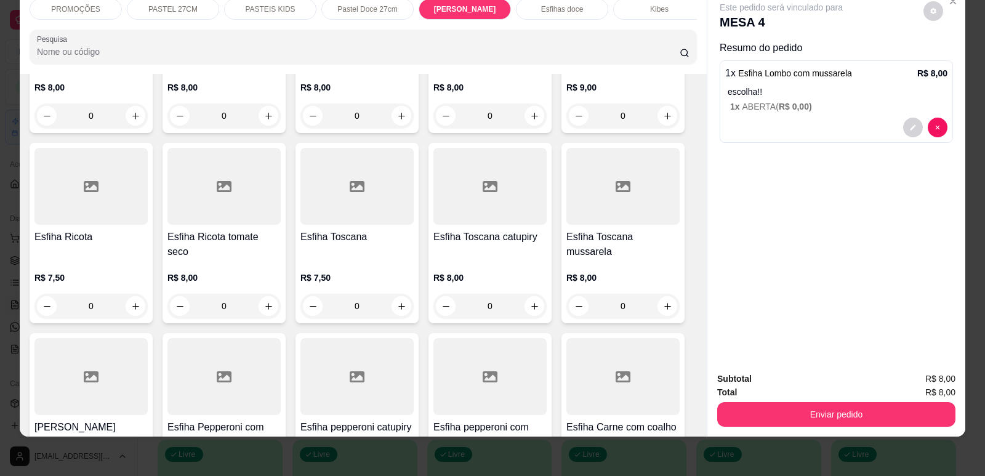
scroll to position [5041, 0]
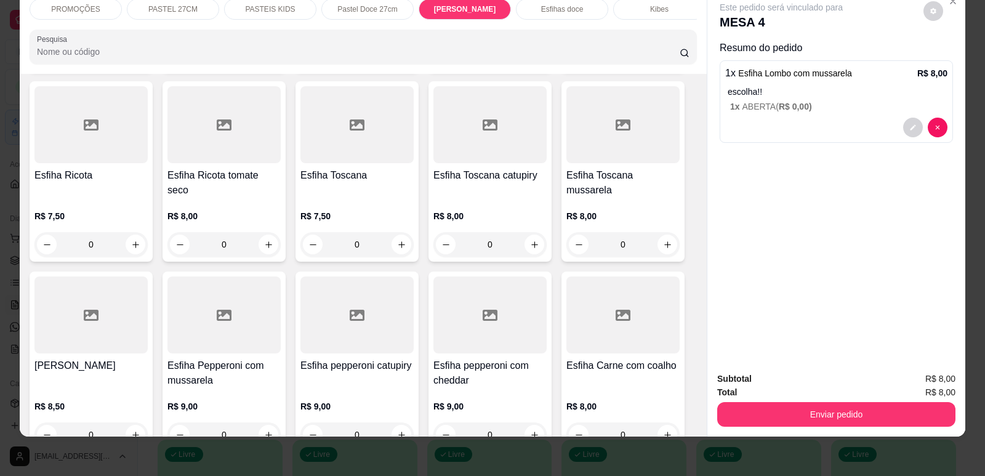
click at [473, 168] on h4 "Esfiha Toscana catupiry" at bounding box center [489, 175] width 113 height 15
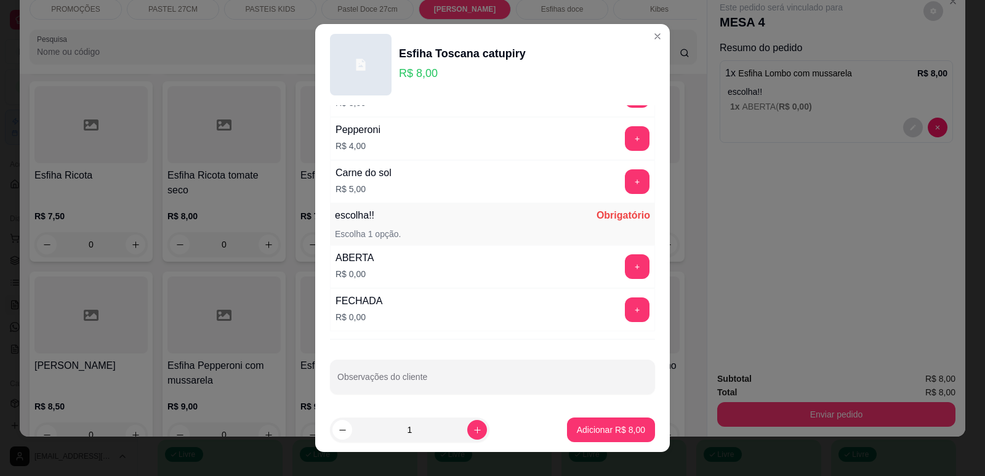
scroll to position [972, 0]
click at [625, 257] on button "+" at bounding box center [637, 263] width 25 height 25
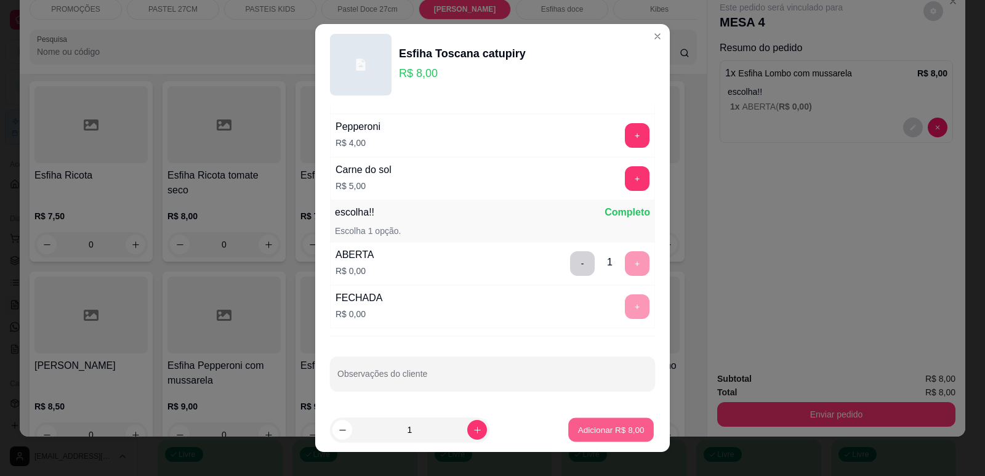
click at [609, 422] on button "Adicionar R$ 8,00" at bounding box center [611, 430] width 86 height 24
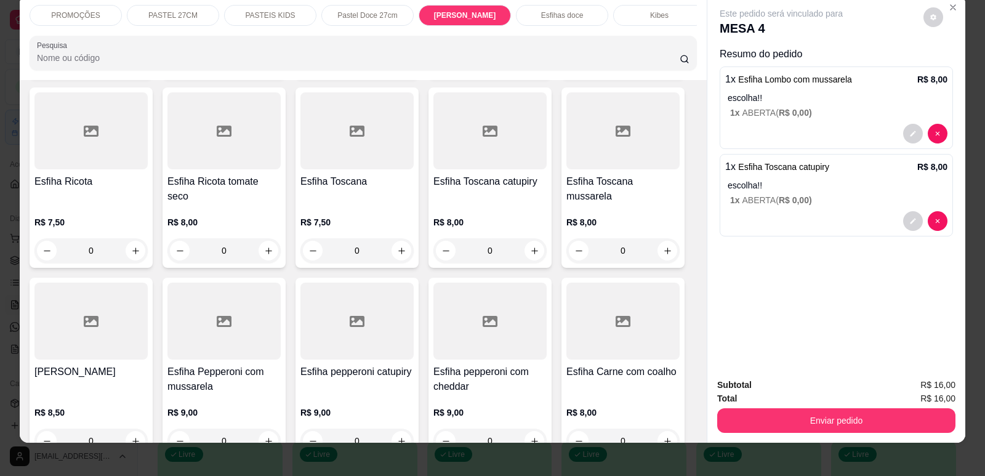
scroll to position [0, 0]
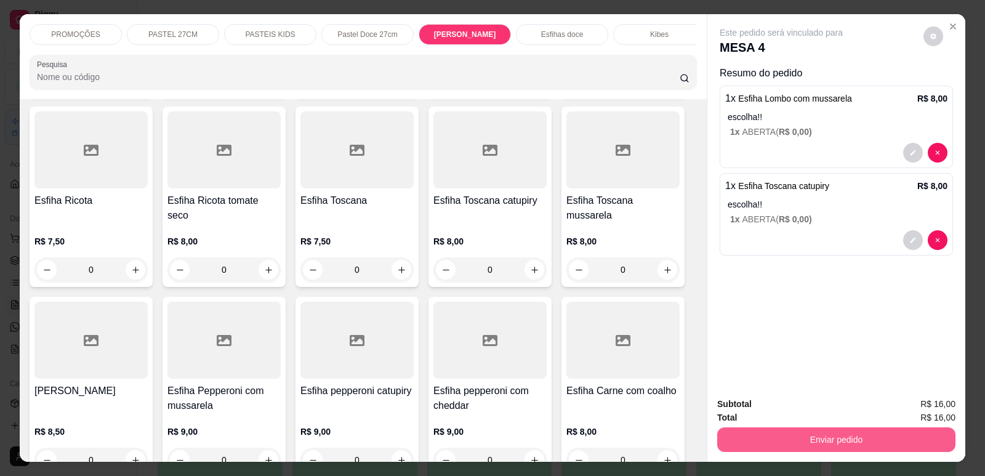
click at [797, 429] on button "Enviar pedido" at bounding box center [836, 439] width 238 height 25
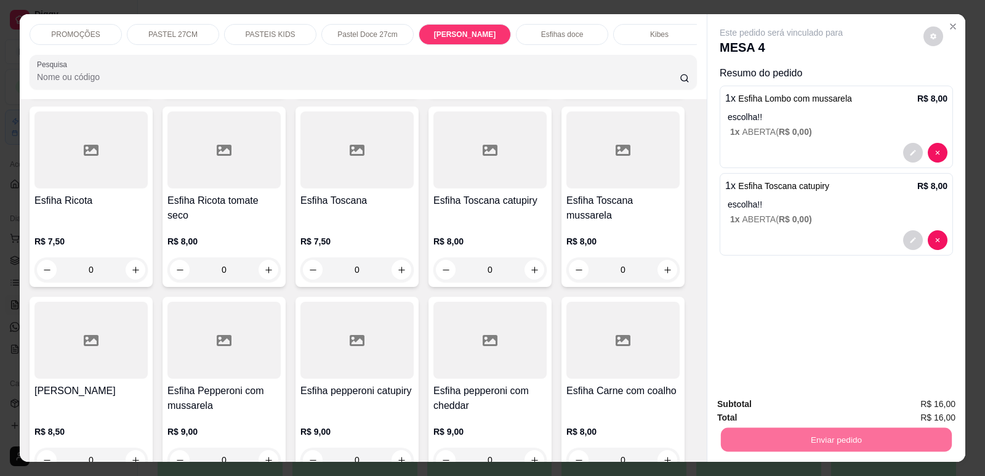
click at [913, 402] on button "Enviar pedido" at bounding box center [924, 409] width 70 height 23
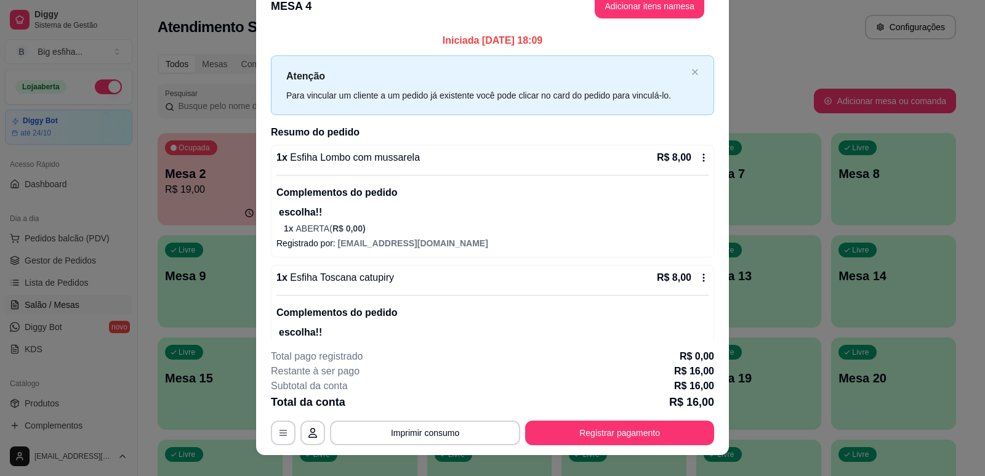
scroll to position [37, 0]
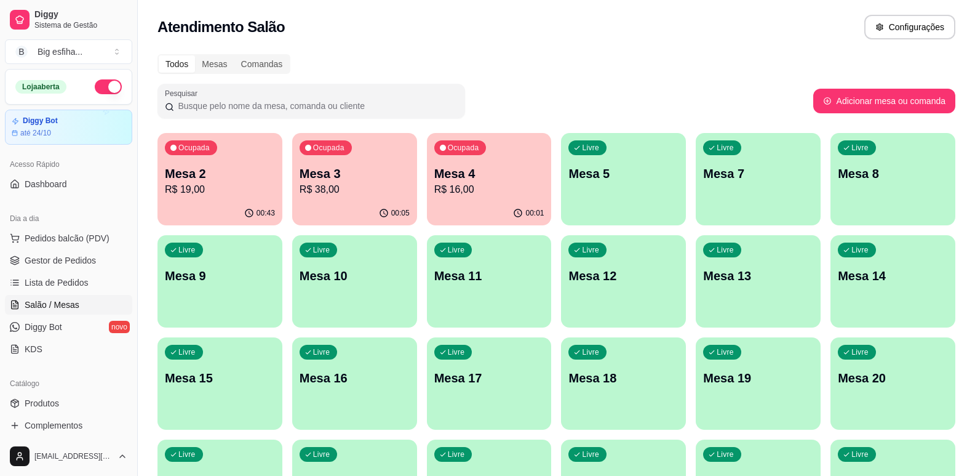
click at [320, 174] on p "Mesa 3" at bounding box center [355, 173] width 110 height 17
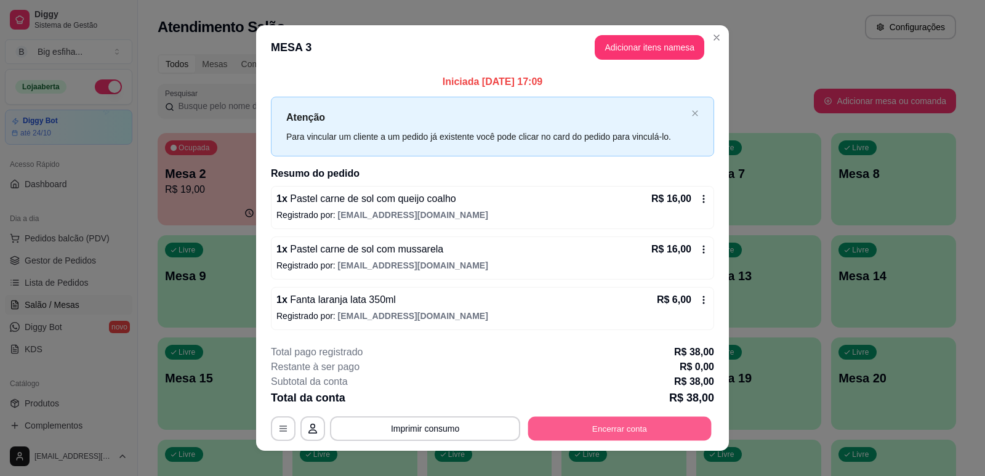
click at [581, 431] on button "Encerrar conta" at bounding box center [619, 429] width 183 height 24
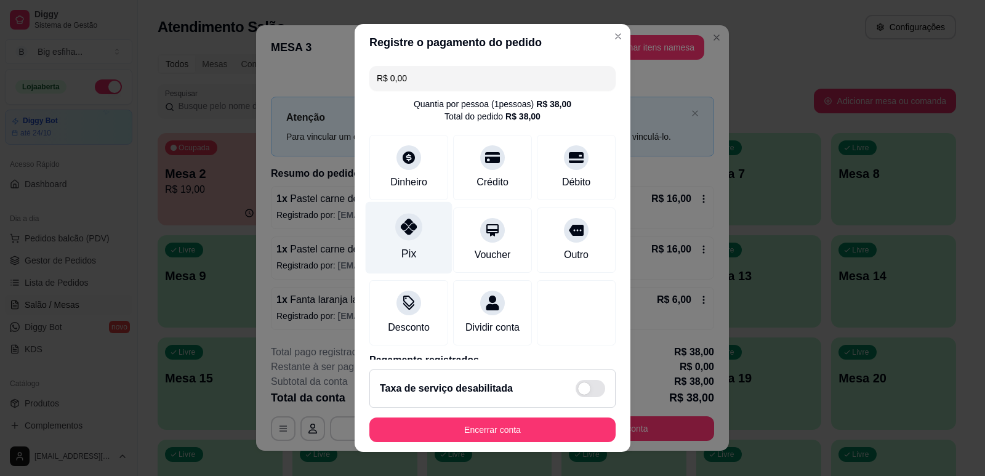
click at [395, 226] on div at bounding box center [408, 226] width 27 height 27
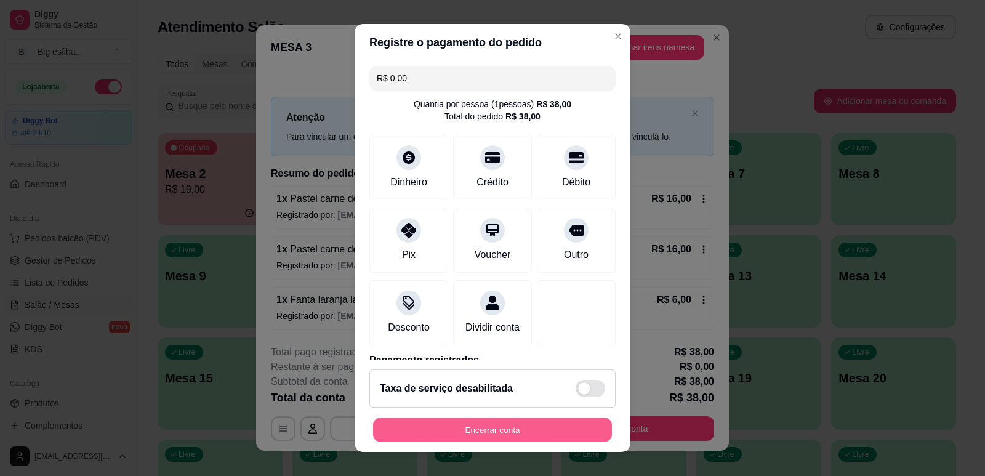
click at [486, 424] on button "Encerrar conta" at bounding box center [492, 430] width 239 height 24
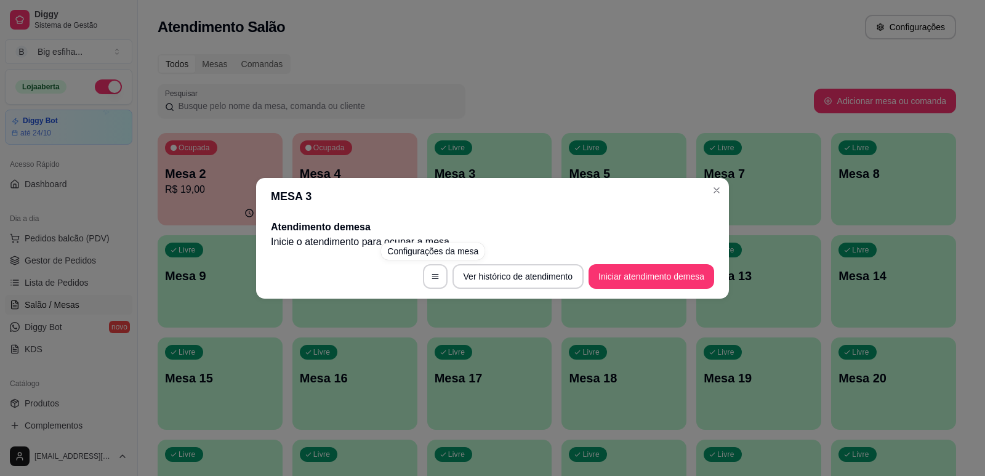
drag, startPoint x: 648, startPoint y: 391, endPoint x: 616, endPoint y: 372, distance: 37.6
click at [631, 383] on div "MESA 3 Atendimento de mesa Inicie o atendimento para ocupar a mesa . Ver histór…" at bounding box center [492, 238] width 985 height 476
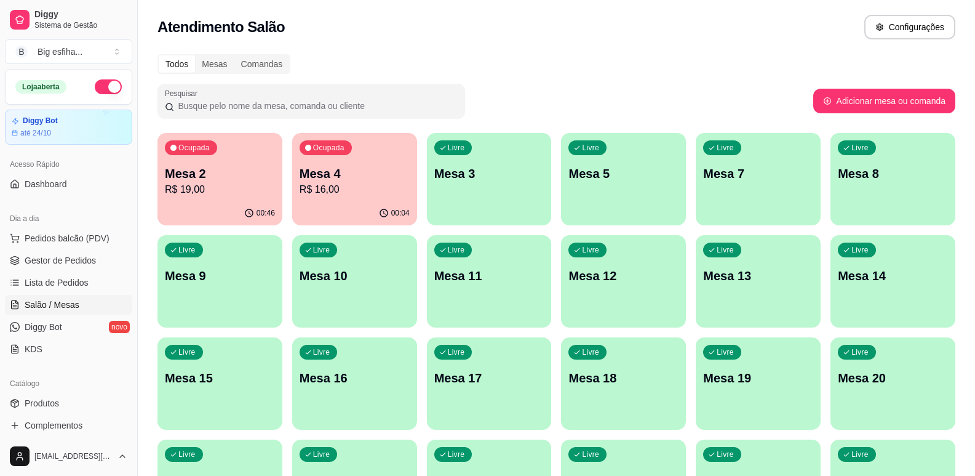
click at [225, 204] on div "00:46" at bounding box center [220, 213] width 125 height 24
click at [462, 203] on div "Livre Mesa 3" at bounding box center [489, 171] width 121 height 75
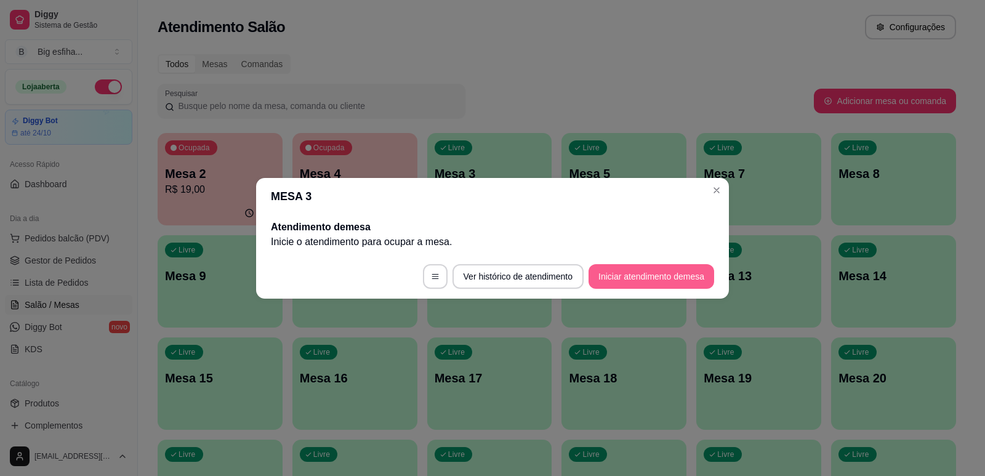
click at [626, 265] on button "Iniciar atendimento de mesa" at bounding box center [651, 276] width 126 height 25
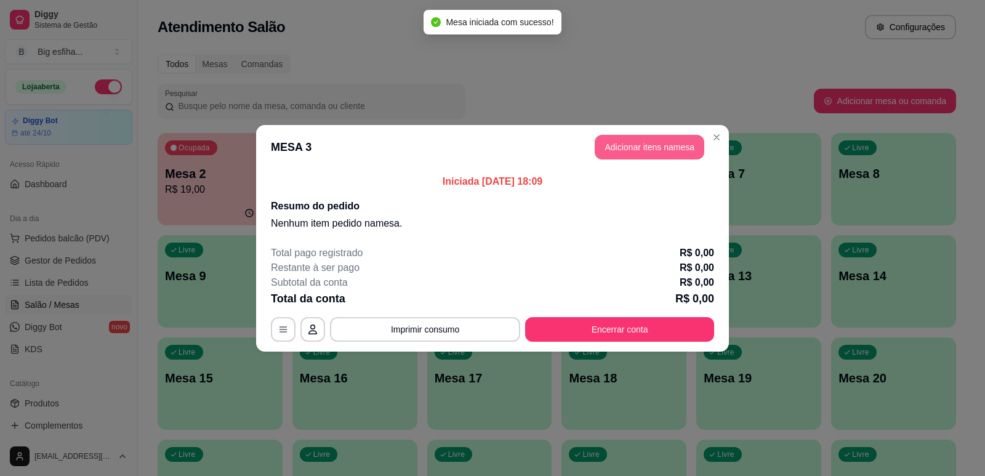
click at [625, 151] on button "Adicionar itens na mesa" at bounding box center [649, 147] width 110 height 25
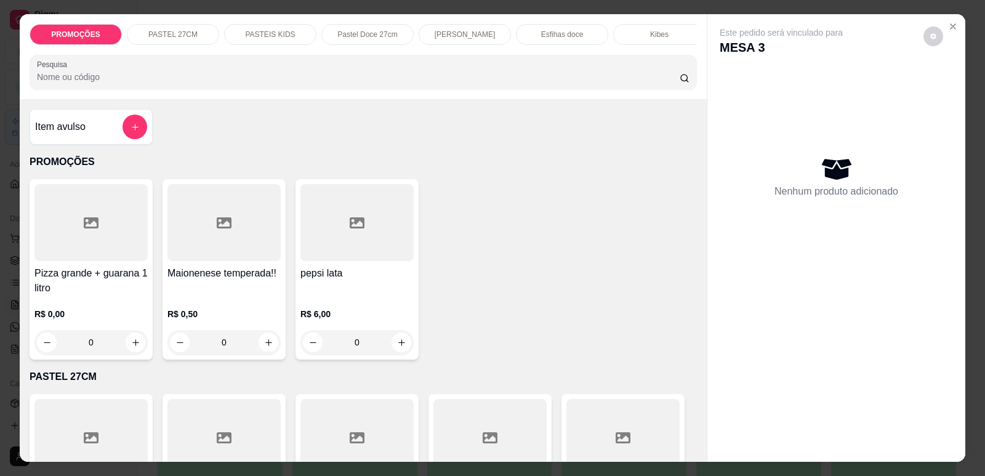
click at [458, 34] on p "Esfihas Salgadas" at bounding box center [464, 35] width 61 height 10
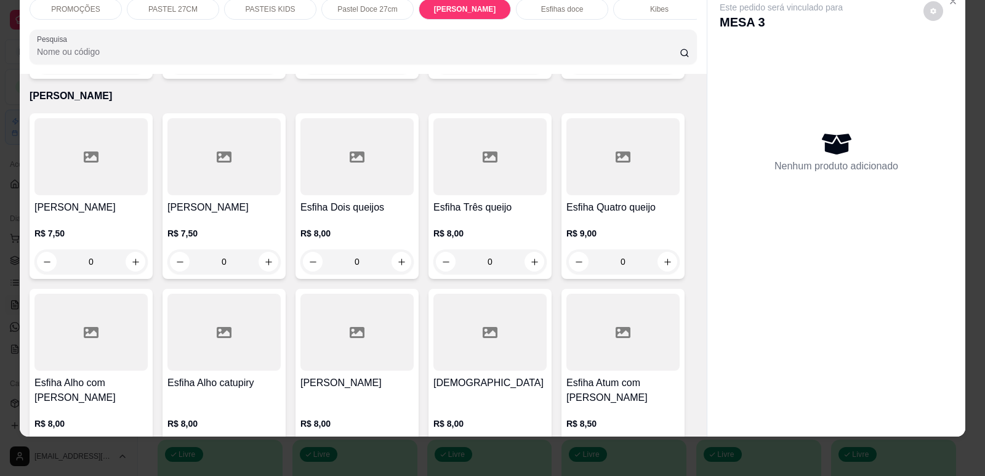
click at [122, 193] on div "Esfiha Carne R$ 7,50 0" at bounding box center [91, 196] width 123 height 166
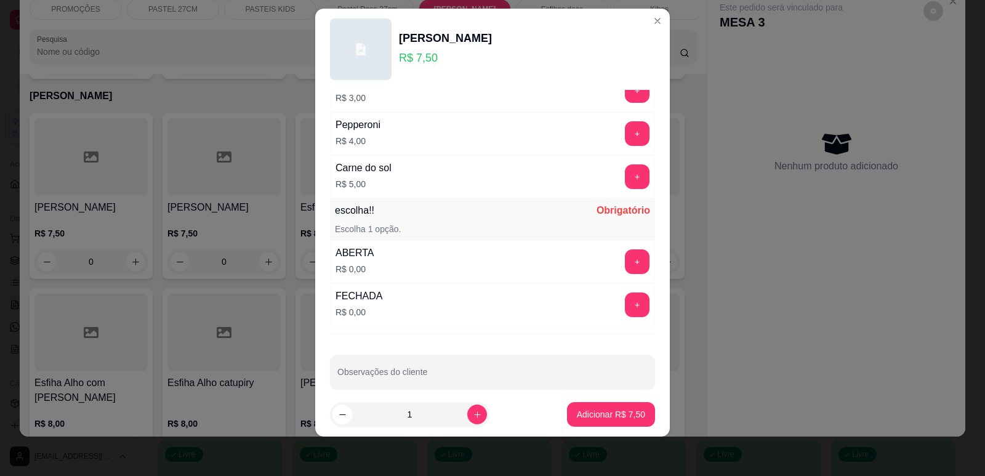
scroll to position [972, 0]
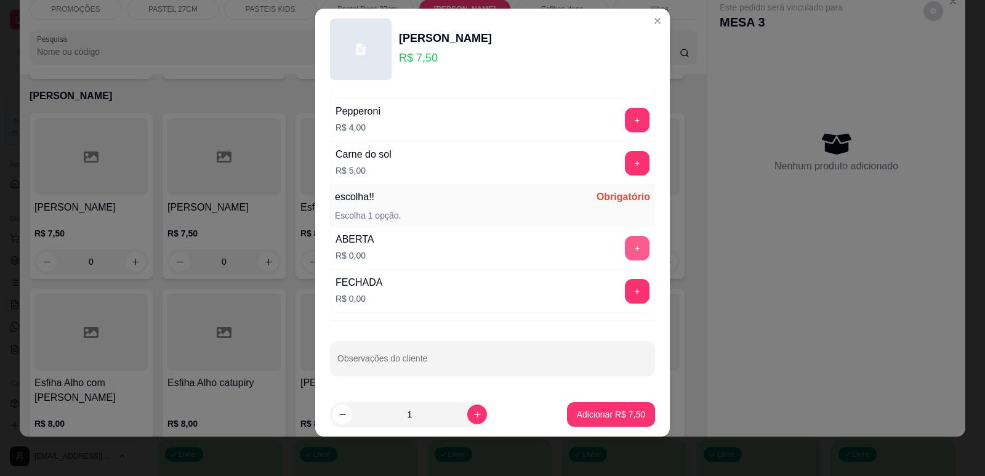
click at [625, 242] on button "+" at bounding box center [637, 248] width 25 height 25
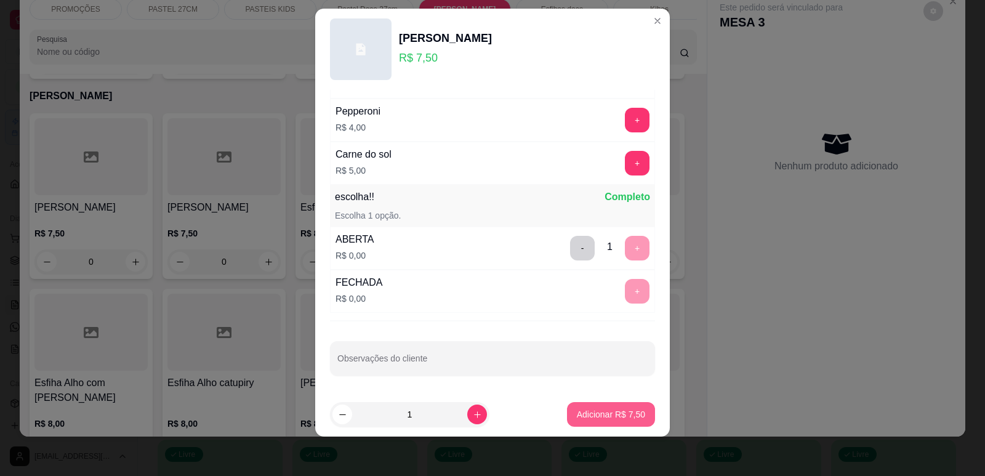
click at [604, 409] on p "Adicionar R$ 7,50" at bounding box center [611, 414] width 68 height 12
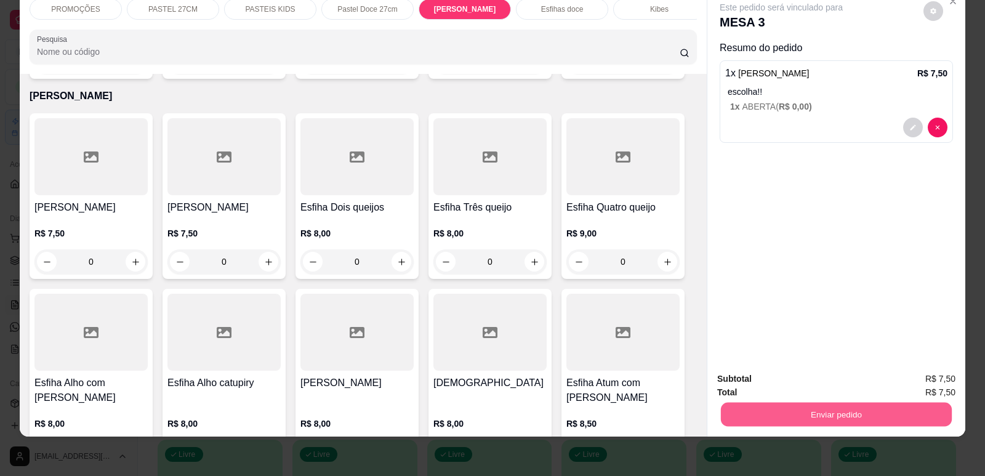
click at [721, 415] on button "Enviar pedido" at bounding box center [836, 414] width 231 height 24
click at [906, 388] on button "Enviar pedido" at bounding box center [924, 383] width 70 height 23
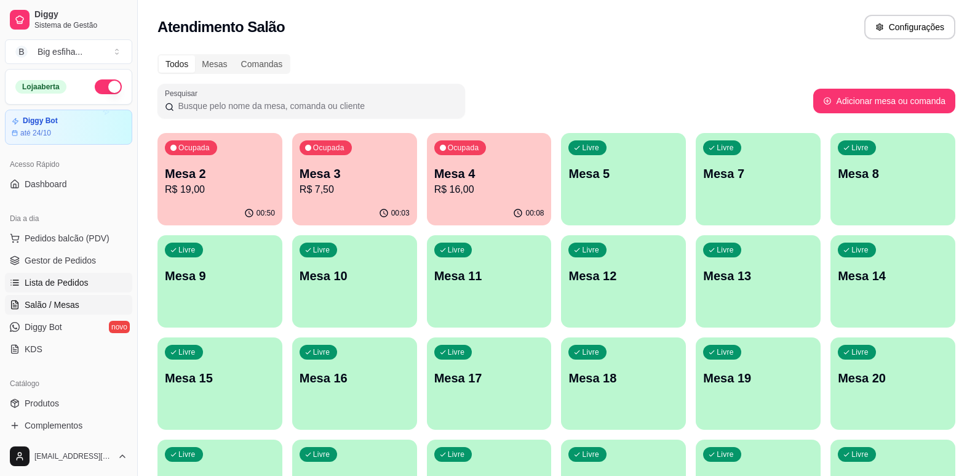
drag, startPoint x: 89, startPoint y: 290, endPoint x: 100, endPoint y: 291, distance: 11.8
click at [88, 290] on link "Lista de Pedidos" at bounding box center [68, 283] width 127 height 20
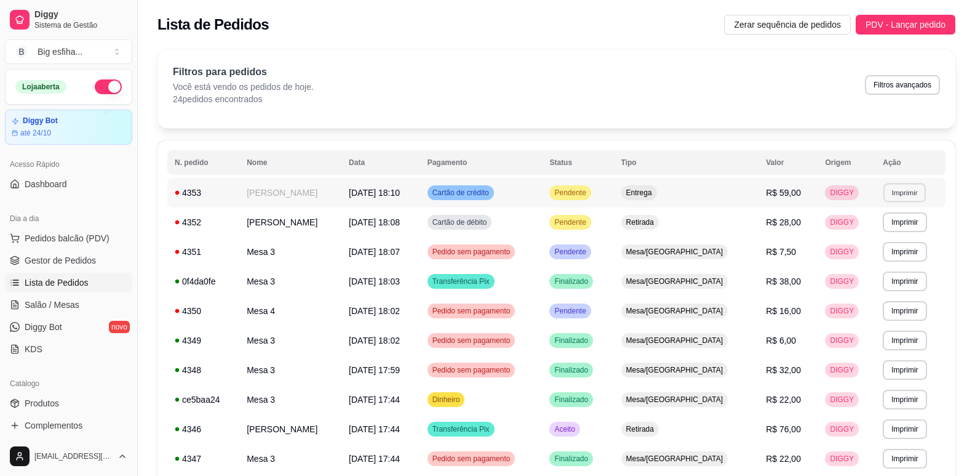
click at [908, 192] on button "Imprimir" at bounding box center [905, 192] width 42 height 19
click at [882, 233] on button "IMPRESSORA" at bounding box center [878, 236] width 89 height 20
click at [62, 297] on link "Salão / Mesas" at bounding box center [68, 305] width 127 height 20
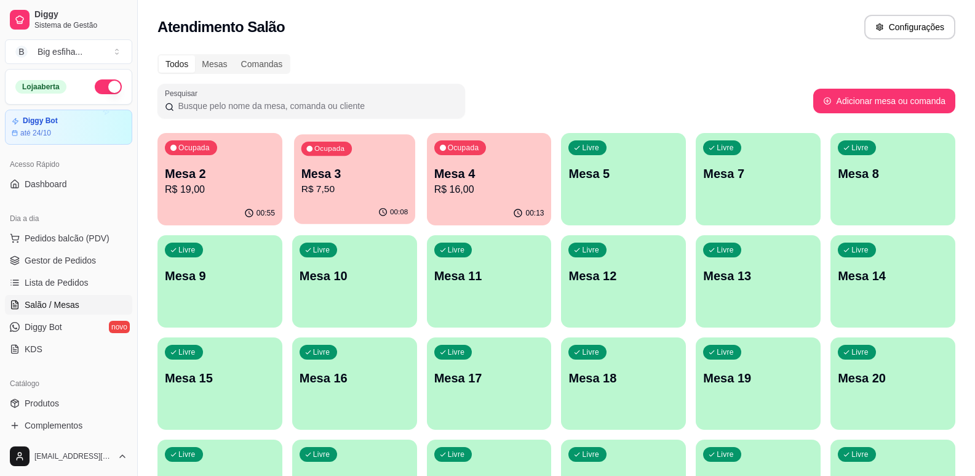
click at [377, 194] on p "R$ 7,50" at bounding box center [355, 189] width 106 height 14
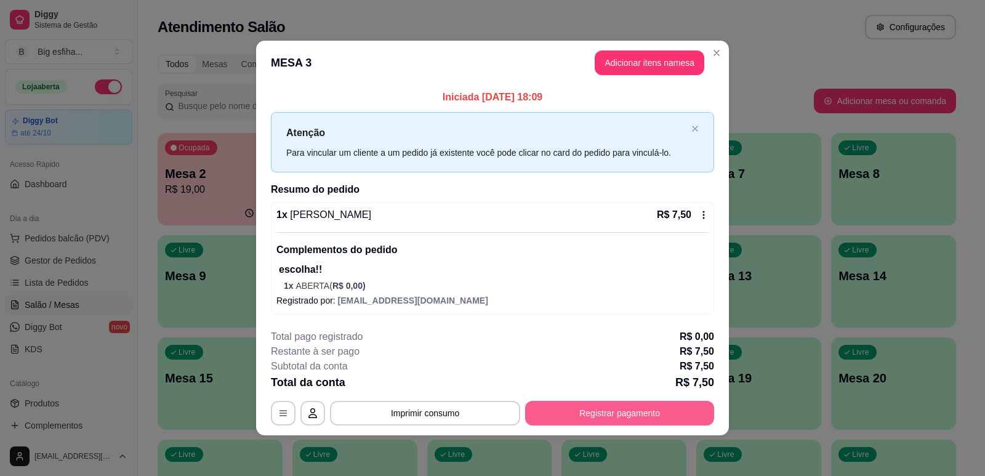
click at [623, 421] on button "Registrar pagamento" at bounding box center [619, 413] width 189 height 25
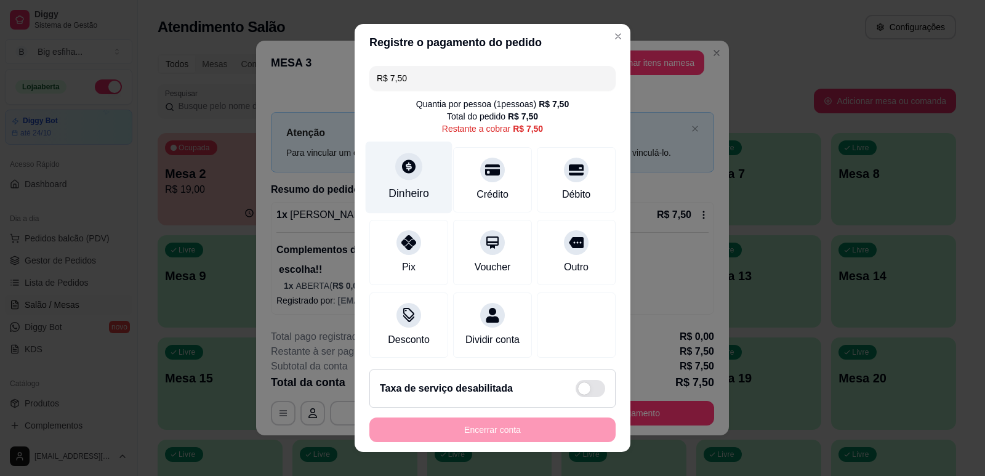
click at [410, 166] on div at bounding box center [408, 166] width 27 height 27
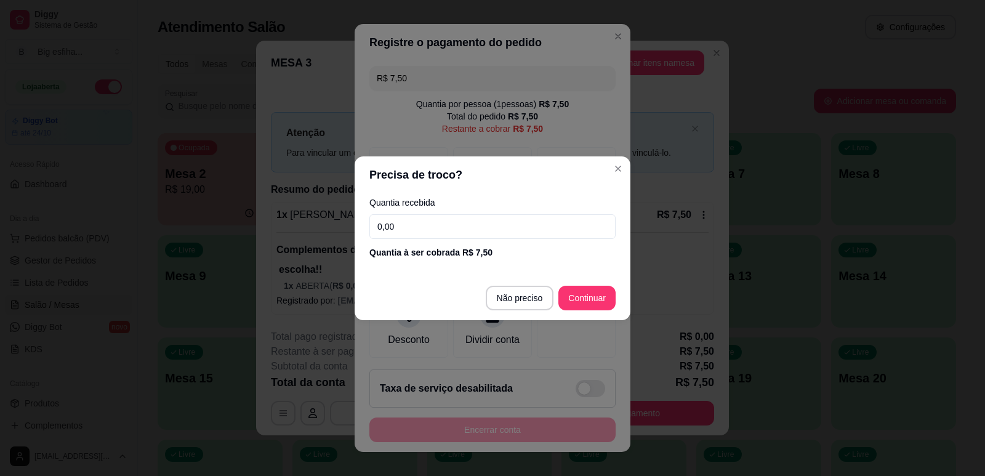
click at [445, 227] on input "0,00" at bounding box center [492, 226] width 246 height 25
type input "20,00"
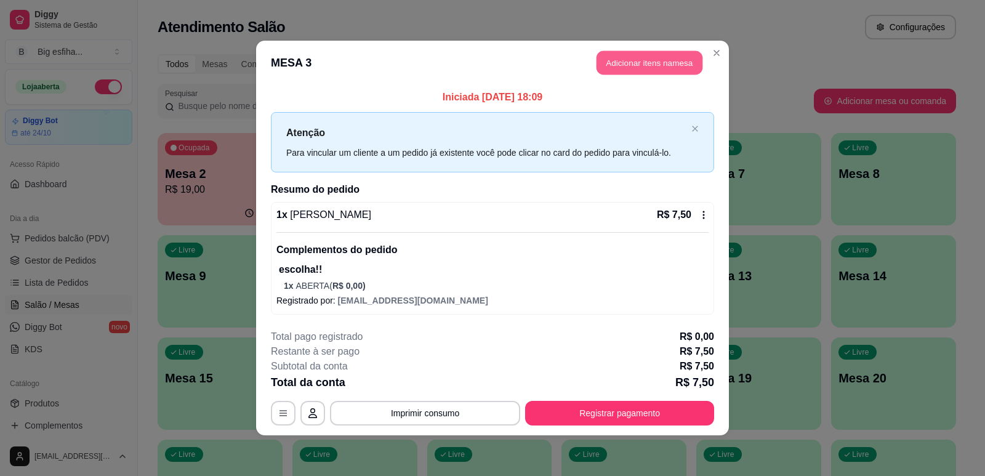
click at [634, 63] on button "Adicionar itens na mesa" at bounding box center [649, 63] width 106 height 24
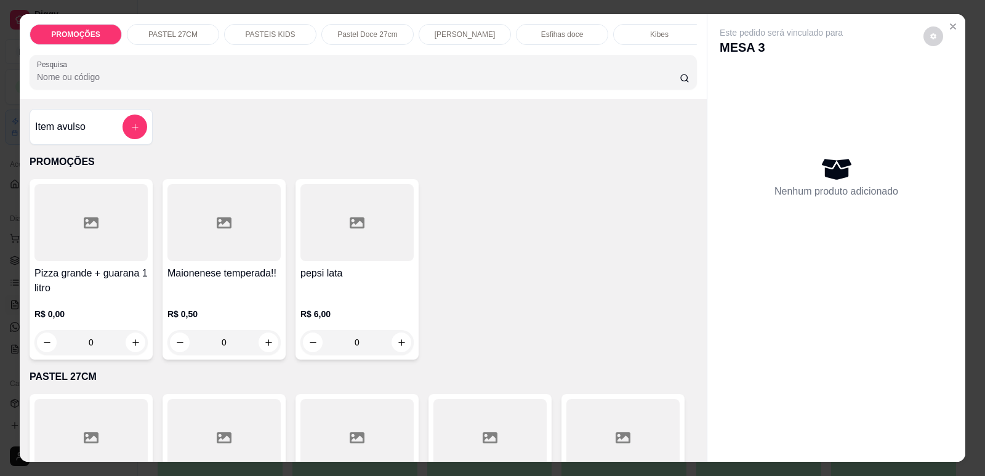
scroll to position [0, 495]
click at [581, 35] on div "Refrigerante" at bounding box center [553, 34] width 92 height 21
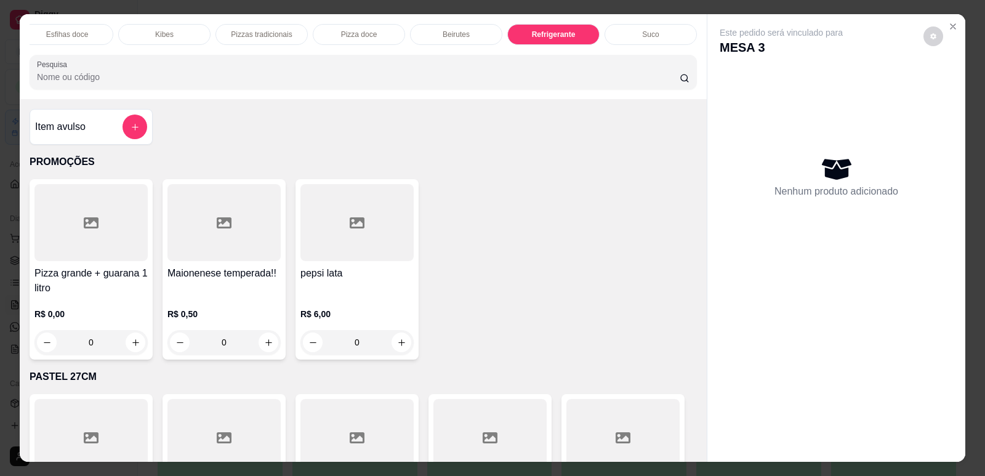
scroll to position [25, 0]
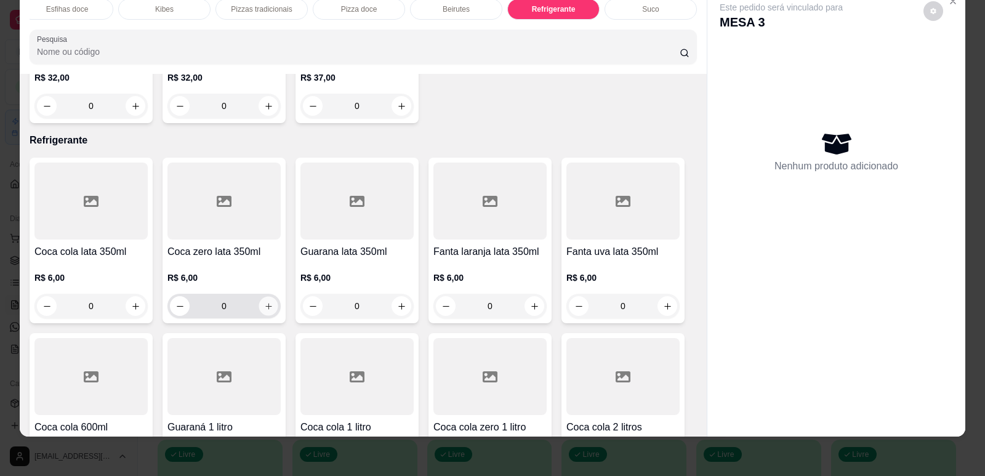
click at [264, 302] on icon "increase-product-quantity" at bounding box center [268, 306] width 9 height 9
type input "1"
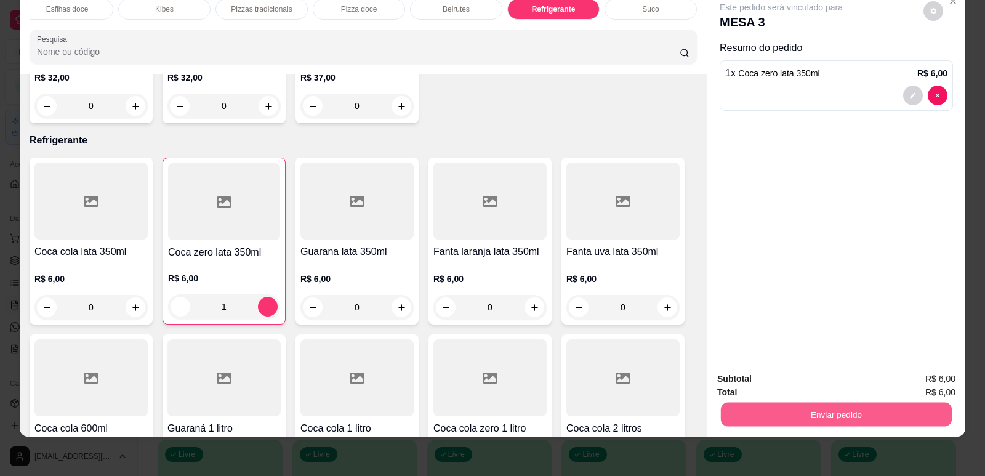
click at [855, 418] on button "Enviar pedido" at bounding box center [836, 414] width 231 height 24
click at [900, 387] on button "Enviar pedido" at bounding box center [924, 383] width 70 height 23
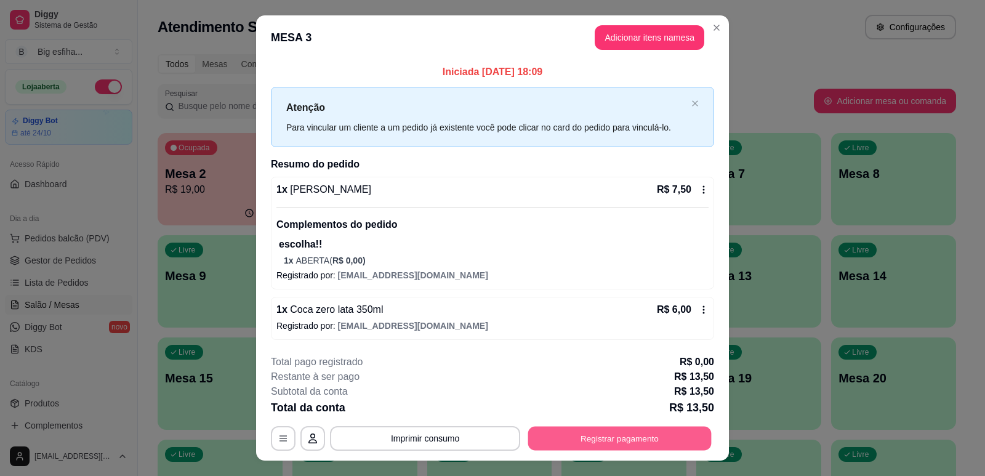
click at [607, 428] on button "Registrar pagamento" at bounding box center [619, 438] width 183 height 24
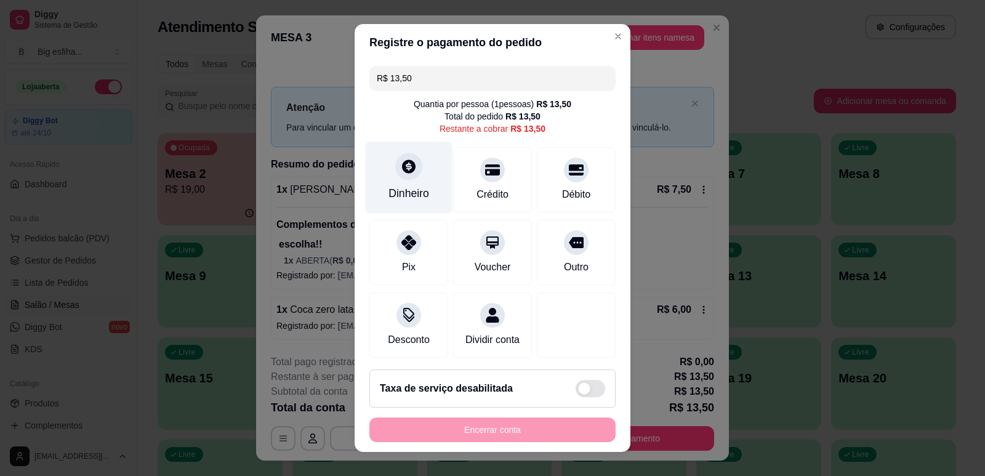
click at [409, 186] on div "Dinheiro" at bounding box center [408, 193] width 41 height 16
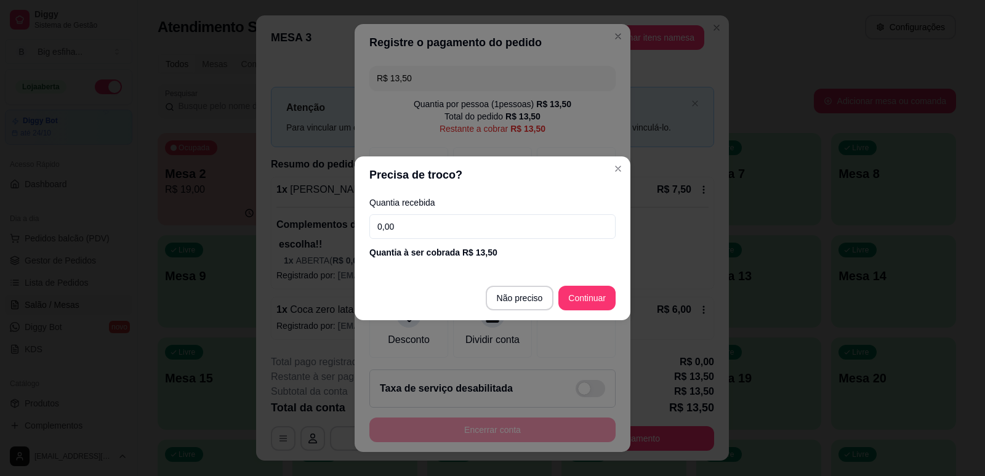
click at [466, 238] on input "0,00" at bounding box center [492, 226] width 246 height 25
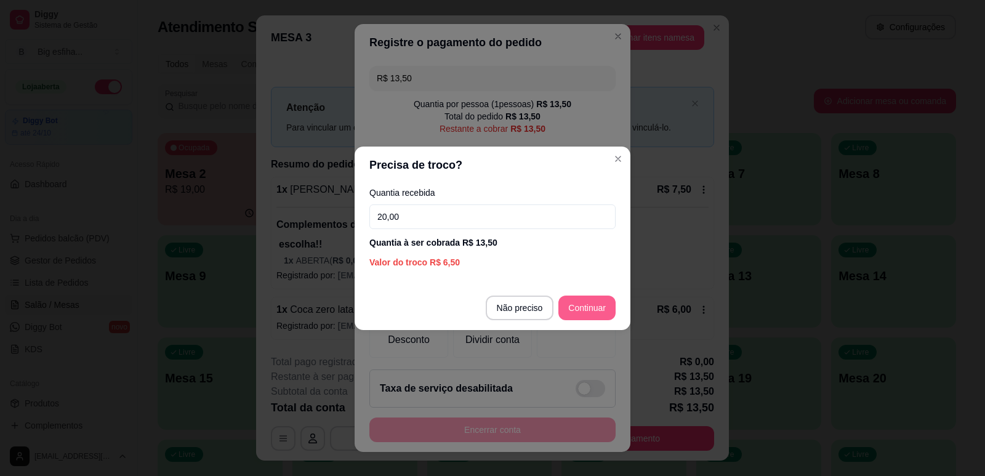
type input "20,00"
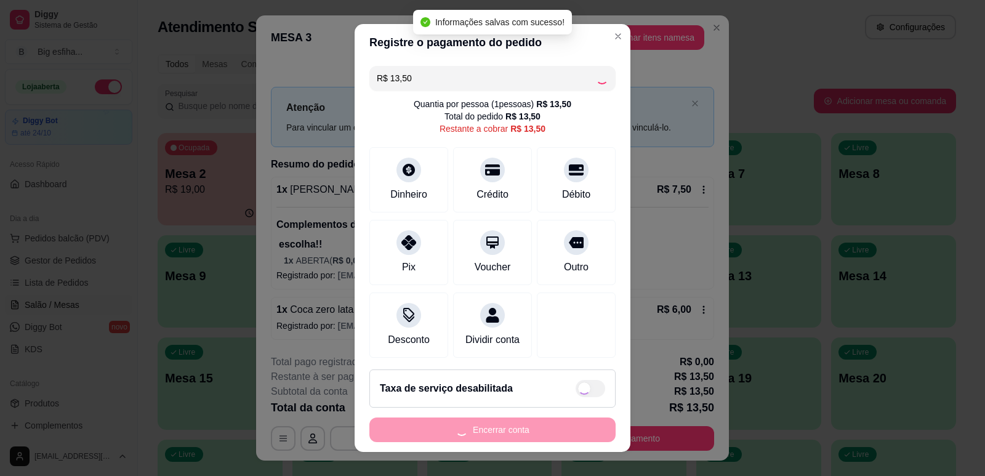
type input "R$ 0,00"
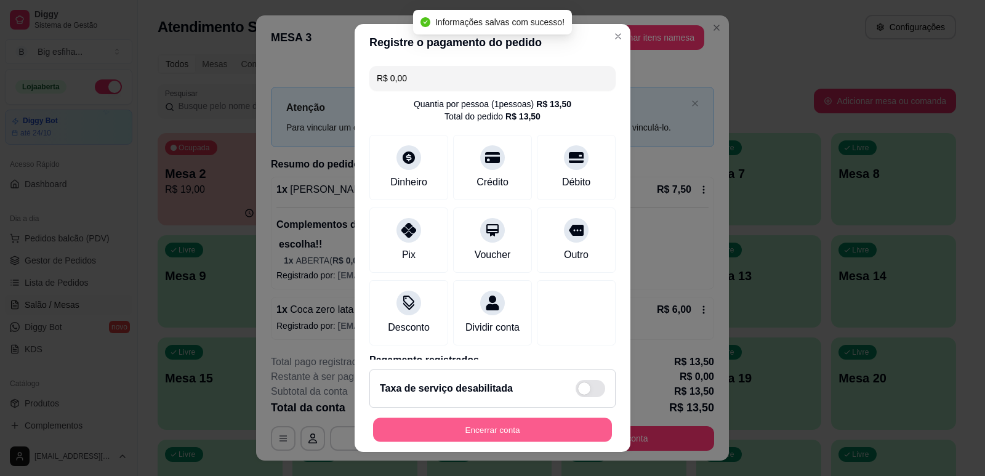
click at [464, 426] on button "Encerrar conta" at bounding box center [492, 430] width 239 height 24
